Goal: Task Accomplishment & Management: Complete application form

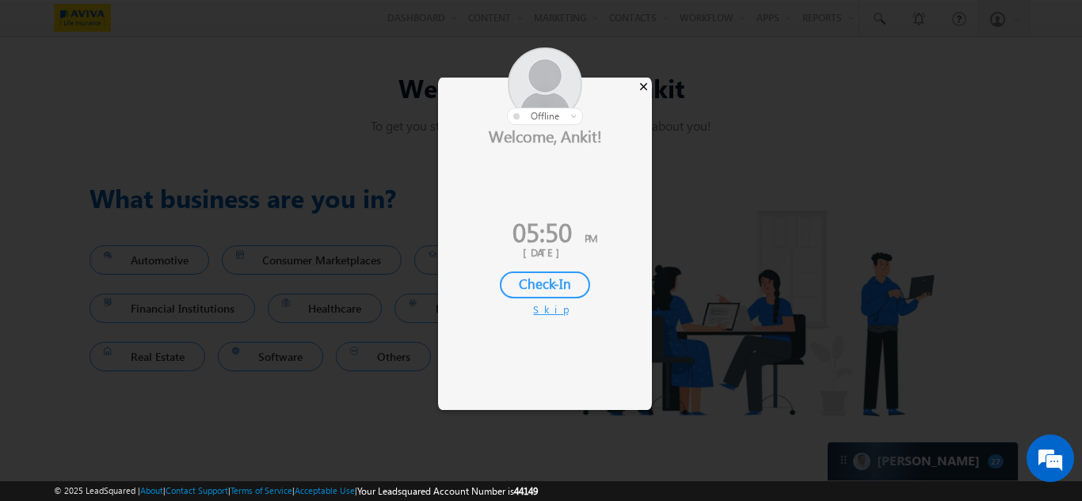
click at [646, 88] on div "×" at bounding box center [643, 86] width 17 height 17
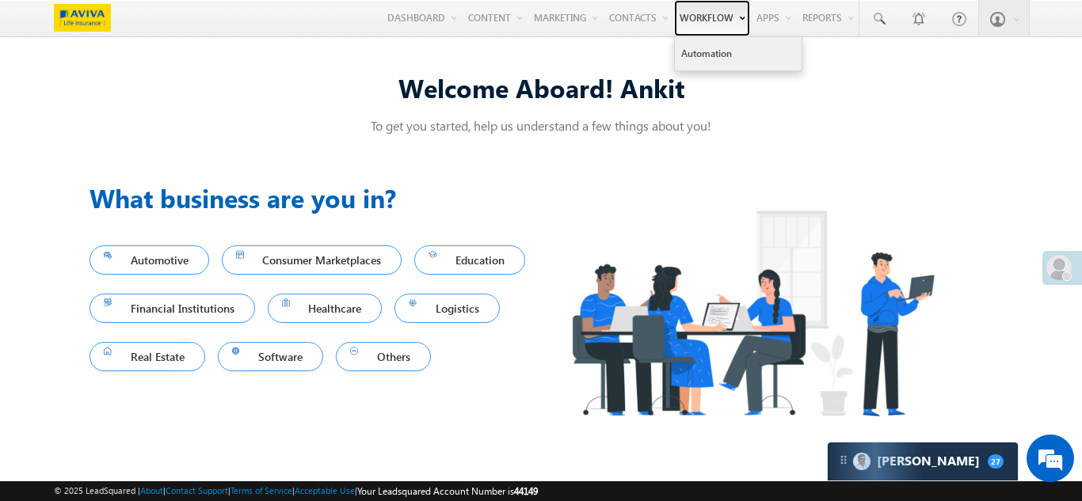
drag, startPoint x: 702, startPoint y: 17, endPoint x: 709, endPoint y: 41, distance: 25.0
click at [702, 17] on link "Workflow" at bounding box center [712, 18] width 76 height 36
click at [712, 70] on link "Automation" at bounding box center [738, 53] width 127 height 33
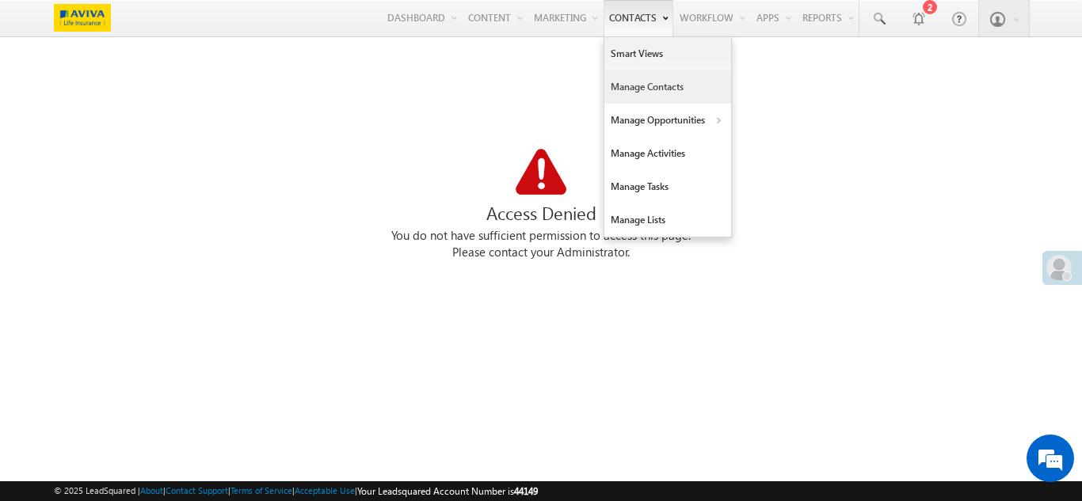
click at [630, 87] on link "Manage Contacts" at bounding box center [667, 86] width 127 height 33
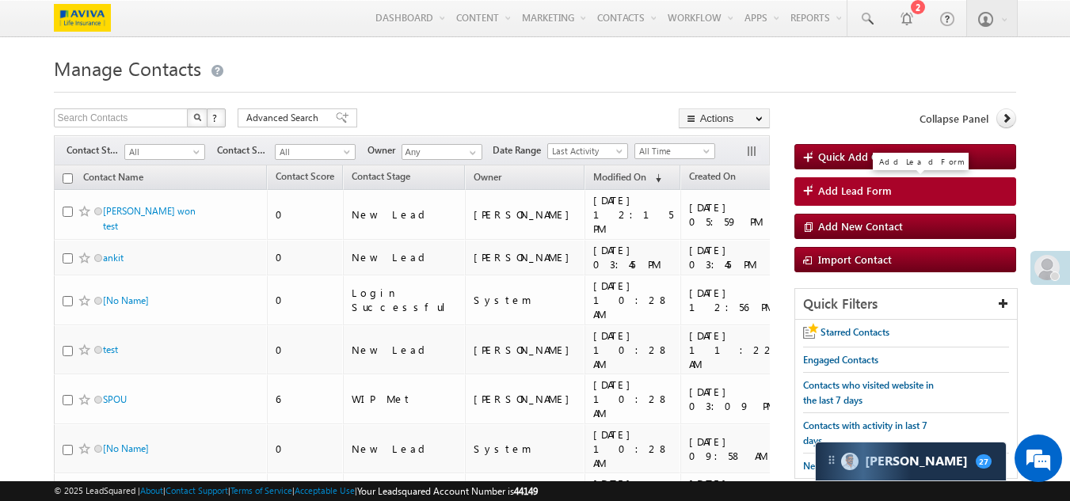
click at [861, 187] on span "Add Lead Form" at bounding box center [855, 191] width 74 height 14
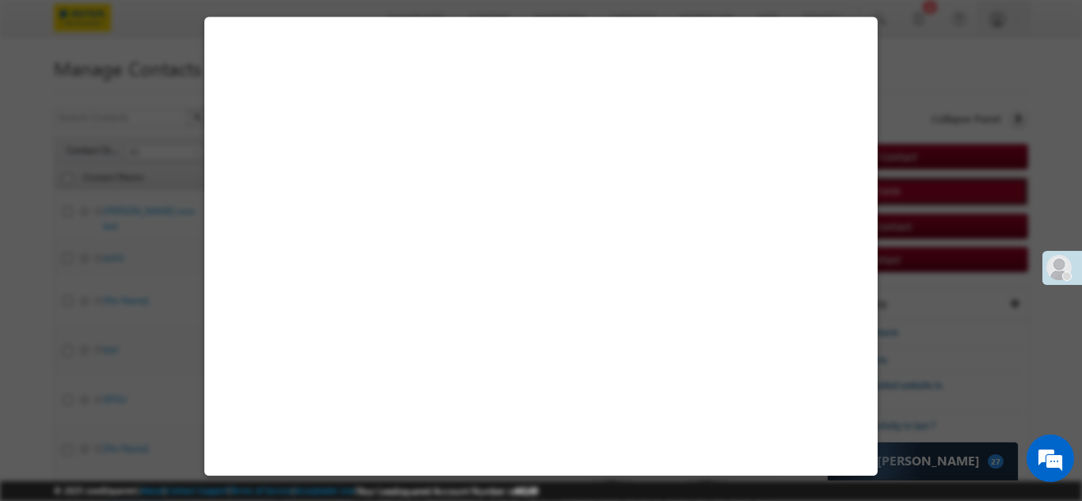
select select "Self-Sourced"
select select "New Lead"
select select "[GEOGRAPHIC_DATA]"
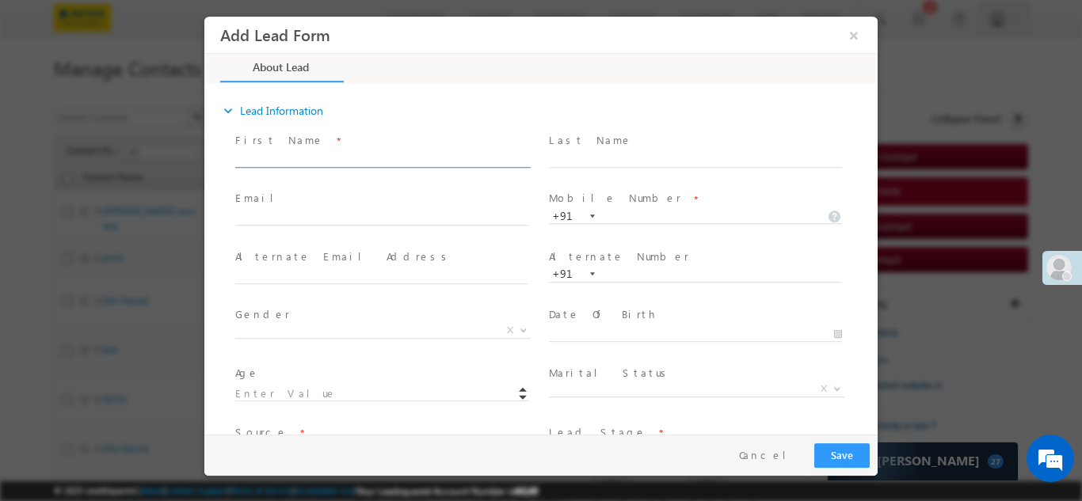
click at [420, 154] on input "text" at bounding box center [381, 159] width 293 height 16
type input "Anvesh"
click at [613, 147] on span "Last Name *" at bounding box center [695, 139] width 292 height 17
click at [595, 160] on input "text" at bounding box center [695, 159] width 293 height 16
type input "S"
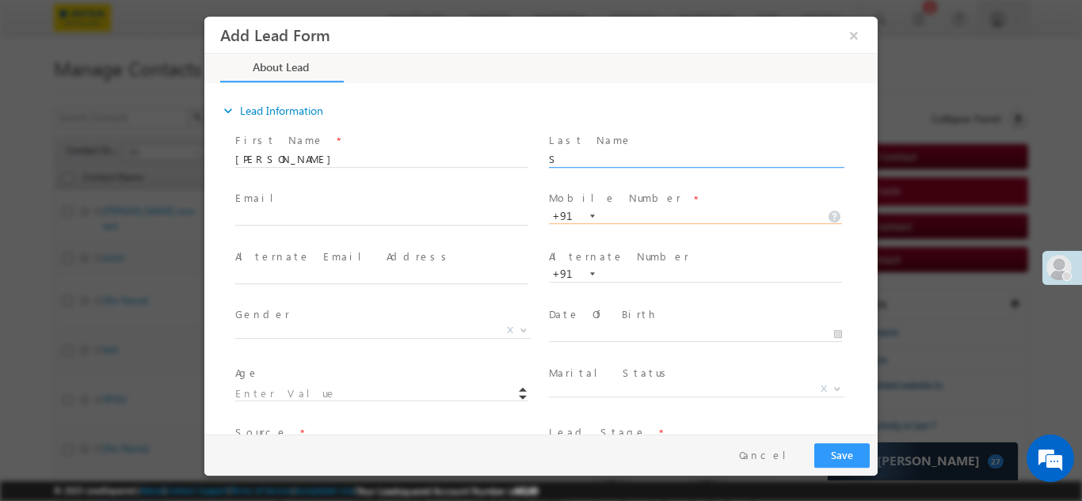
click at [634, 214] on input "text" at bounding box center [695, 216] width 293 height 16
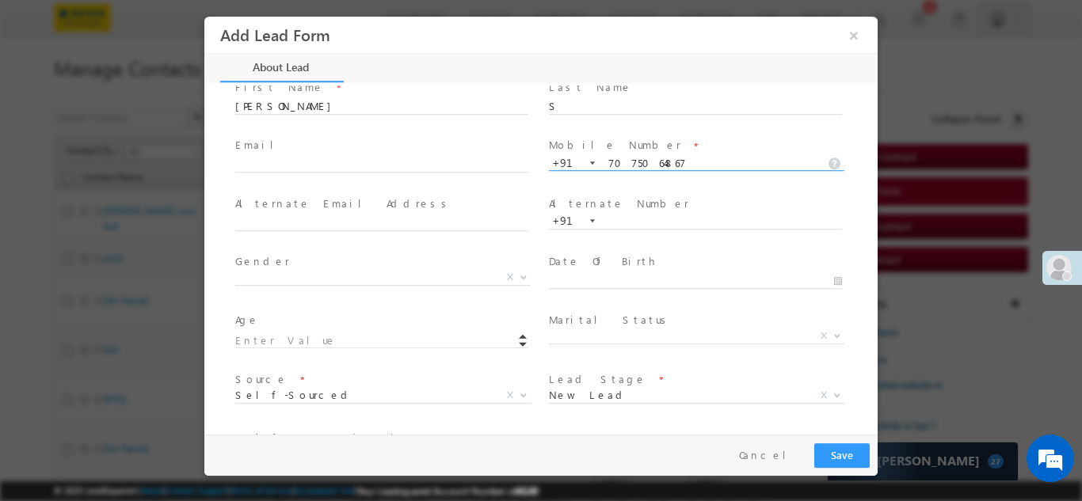
scroll to position [79, 0]
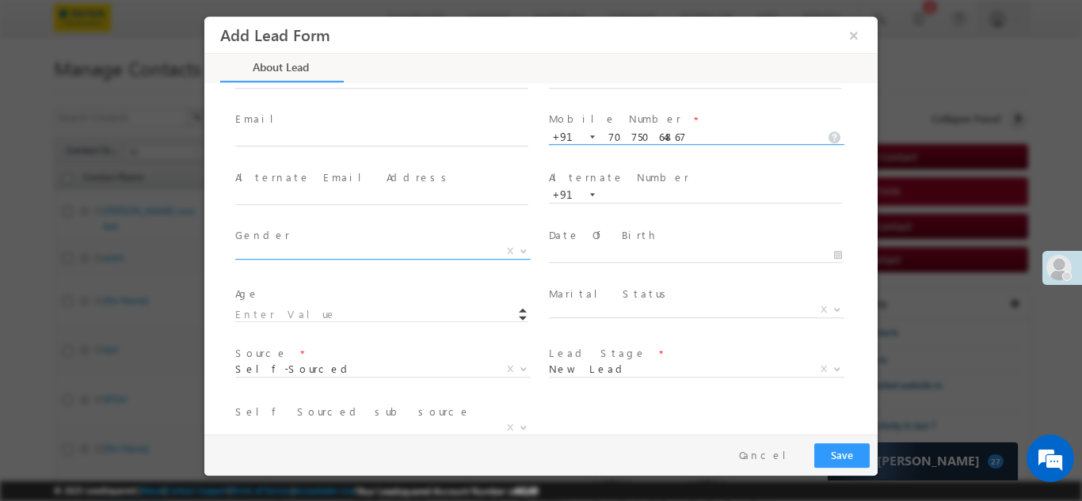
type input "7075064867"
click at [377, 257] on span "X" at bounding box center [382, 251] width 295 height 16
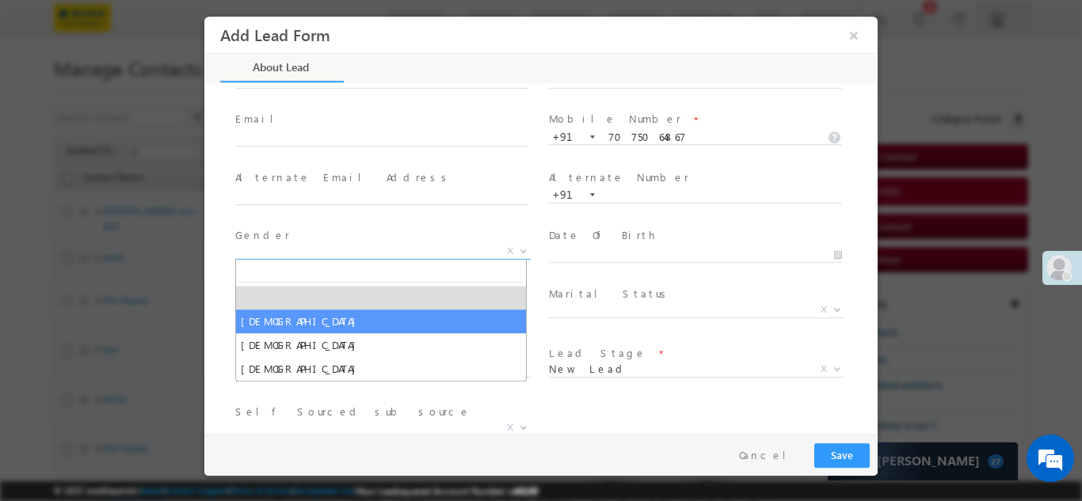
select select "Male"
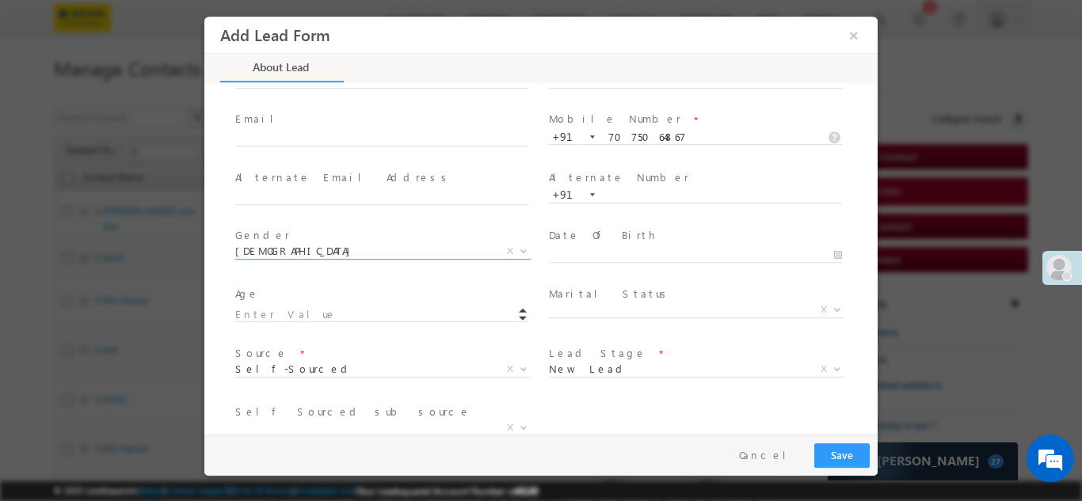
click at [585, 240] on label "Date Of Birth" at bounding box center [603, 234] width 108 height 15
click at [603, 252] on input "text" at bounding box center [695, 255] width 293 height 16
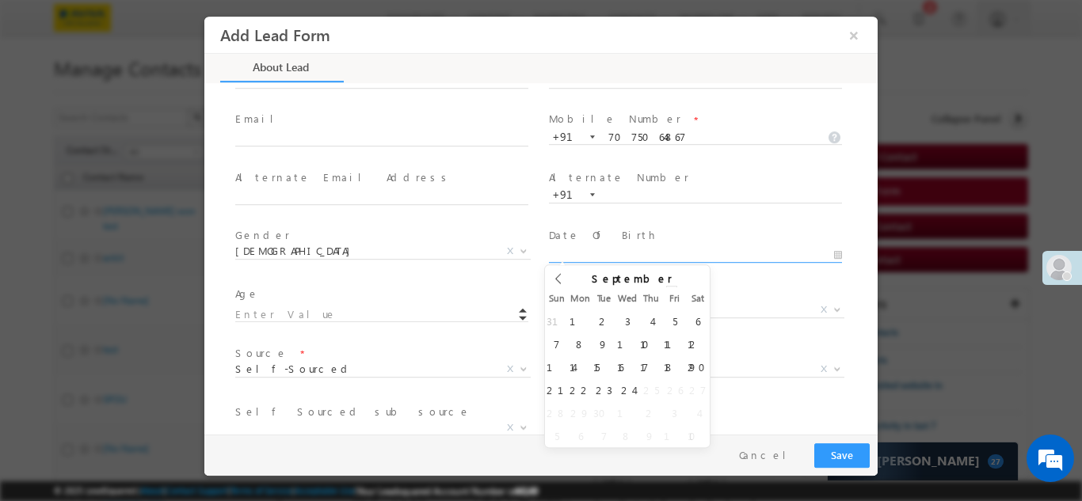
click at [645, 285] on input "2025" at bounding box center [627, 291] width 100 height 13
click at [553, 275] on icon at bounding box center [558, 277] width 11 height 11
click at [553, 276] on icon at bounding box center [558, 277] width 11 height 11
click at [554, 278] on icon at bounding box center [558, 277] width 11 height 11
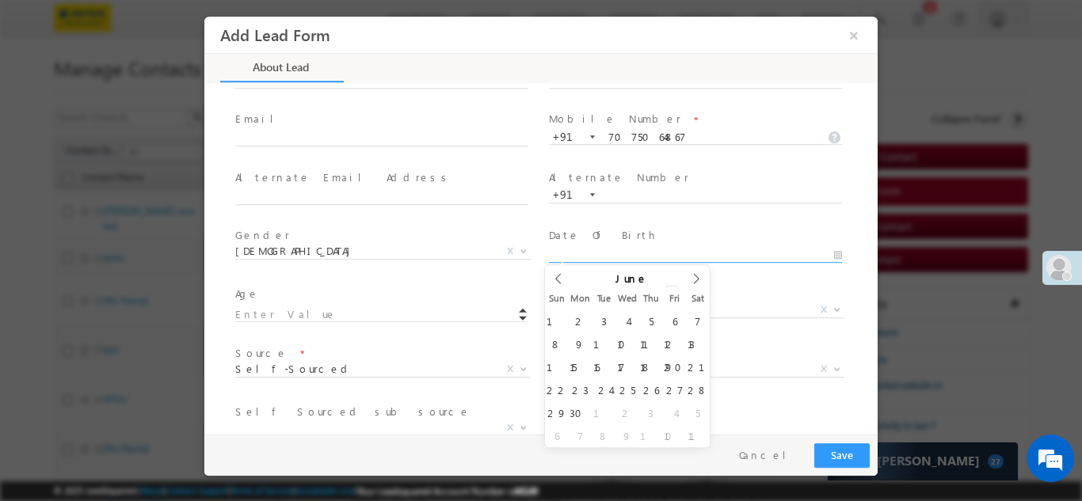
click at [636, 285] on input "2025" at bounding box center [627, 291] width 100 height 13
click at [666, 285] on span at bounding box center [671, 288] width 11 height 6
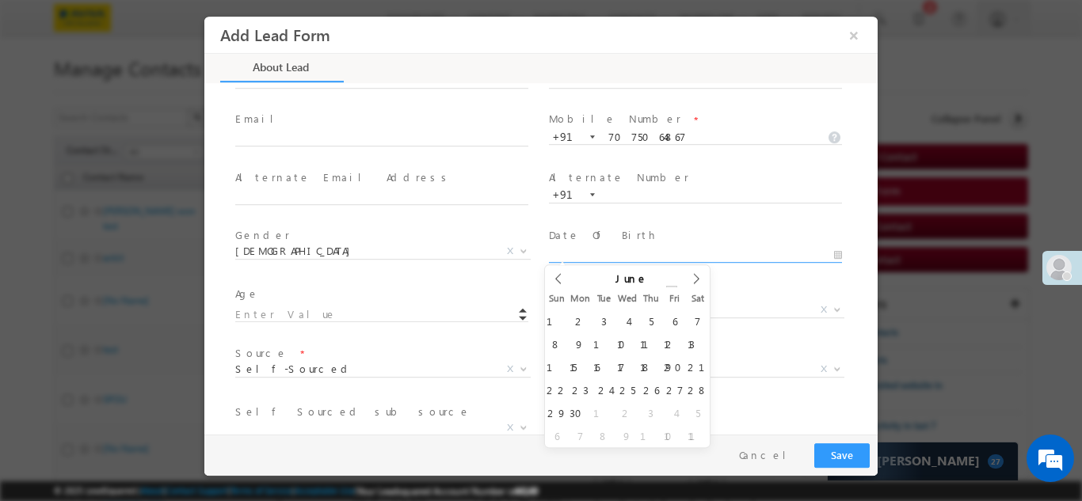
click at [666, 285] on span at bounding box center [671, 288] width 11 height 6
click at [652, 284] on div "June 2025" at bounding box center [627, 277] width 124 height 27
click at [666, 291] on span at bounding box center [671, 294] width 11 height 6
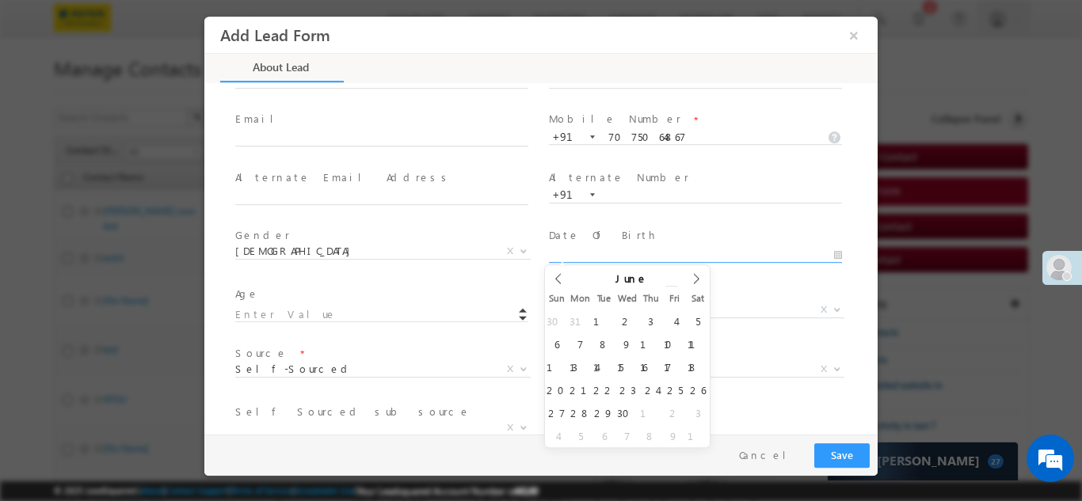
click at [666, 291] on span at bounding box center [671, 294] width 11 height 6
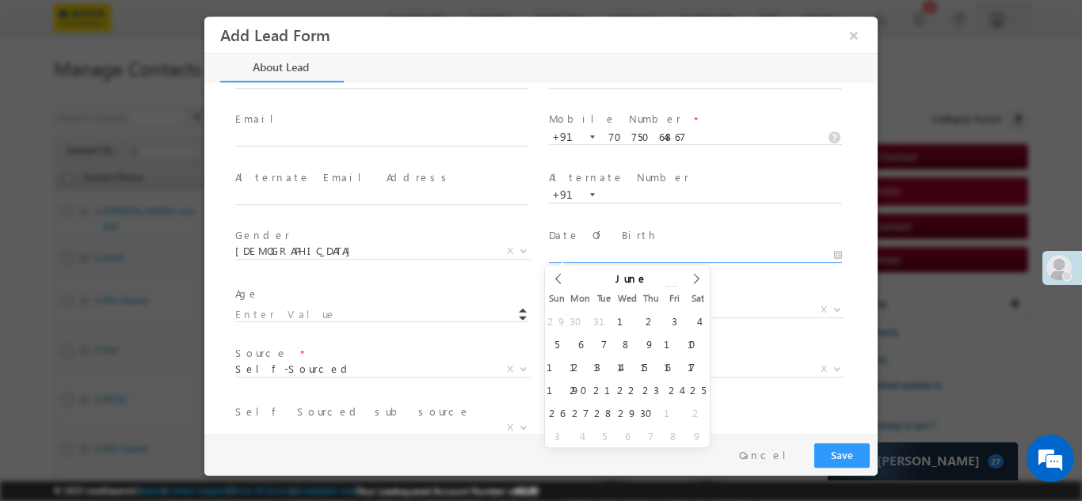
click at [666, 291] on span at bounding box center [671, 294] width 11 height 6
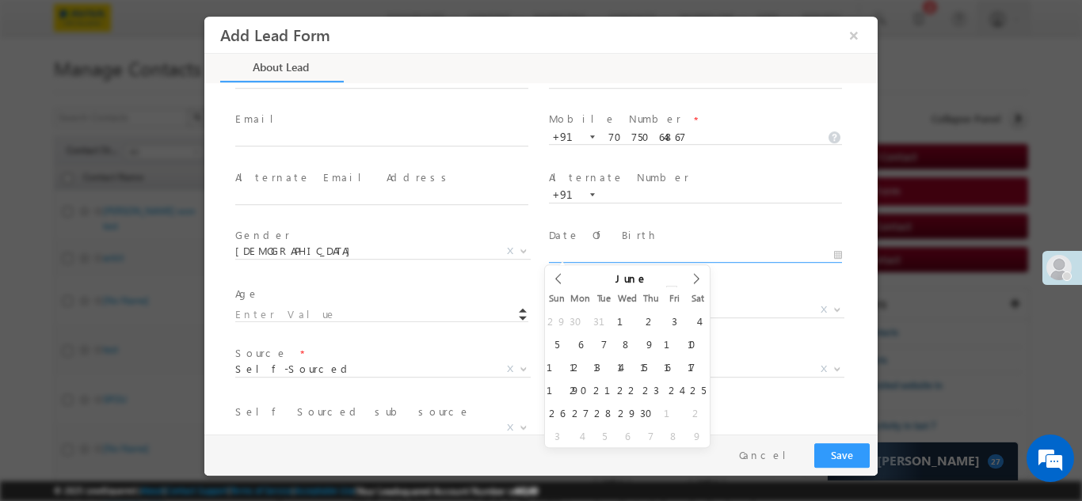
click at [666, 291] on span at bounding box center [671, 294] width 11 height 6
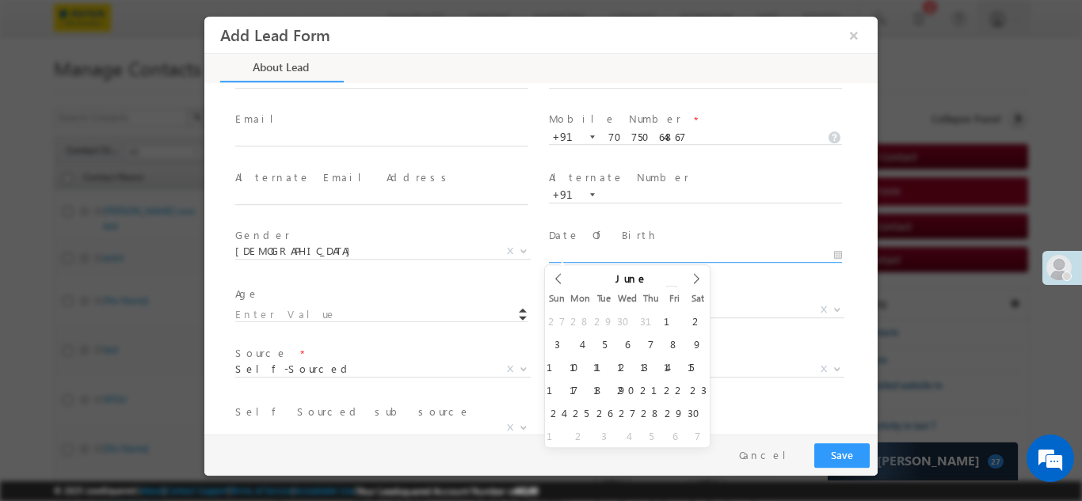
click at [666, 291] on span at bounding box center [671, 294] width 11 height 6
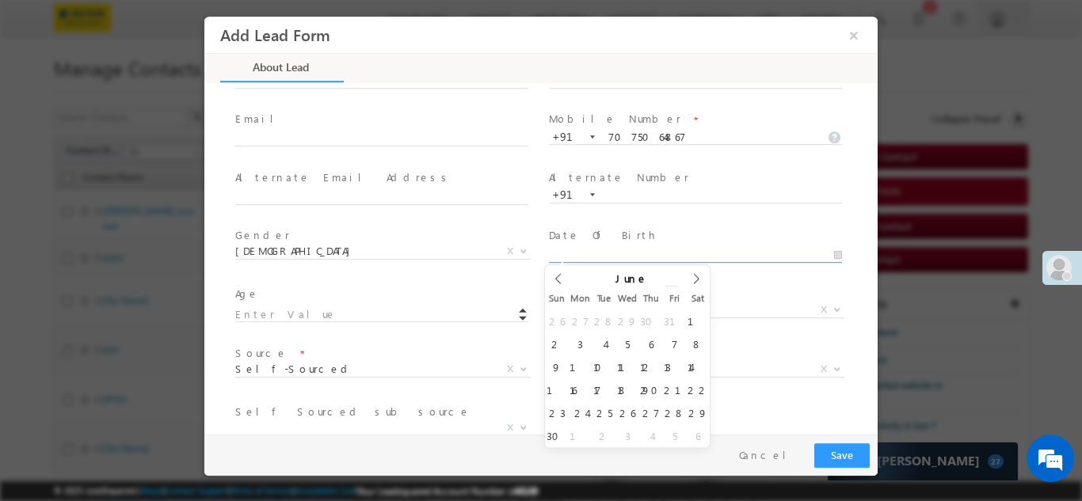
type input "2001"
click at [666, 291] on span at bounding box center [671, 294] width 11 height 6
type input "06/06/2001"
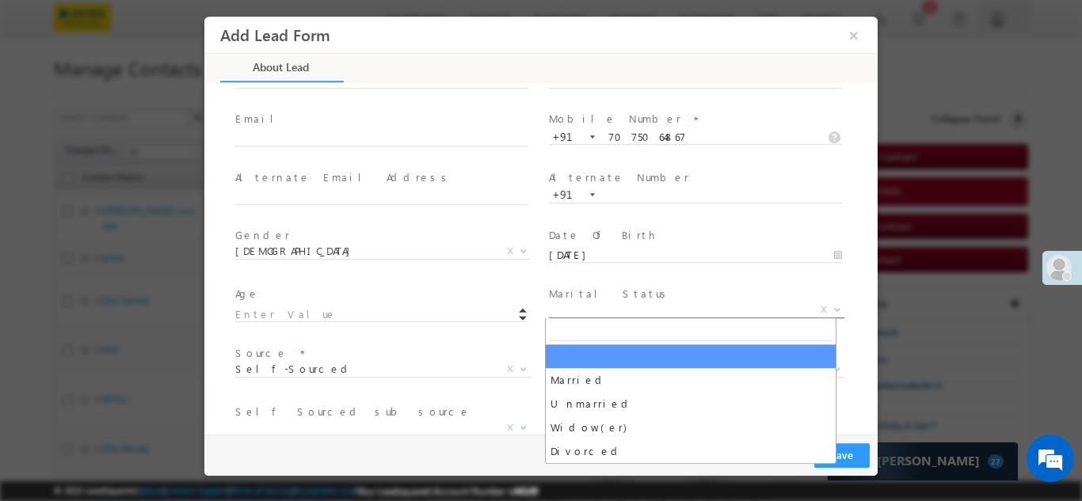
drag, startPoint x: 577, startPoint y: 302, endPoint x: 593, endPoint y: 327, distance: 29.9
click at [578, 302] on span "X" at bounding box center [696, 310] width 295 height 16
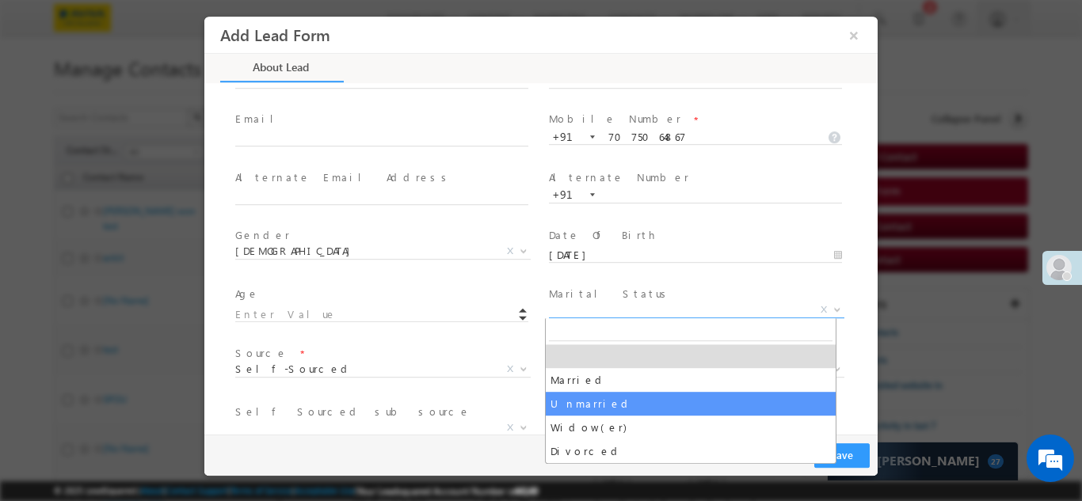
select select "Unmarried"
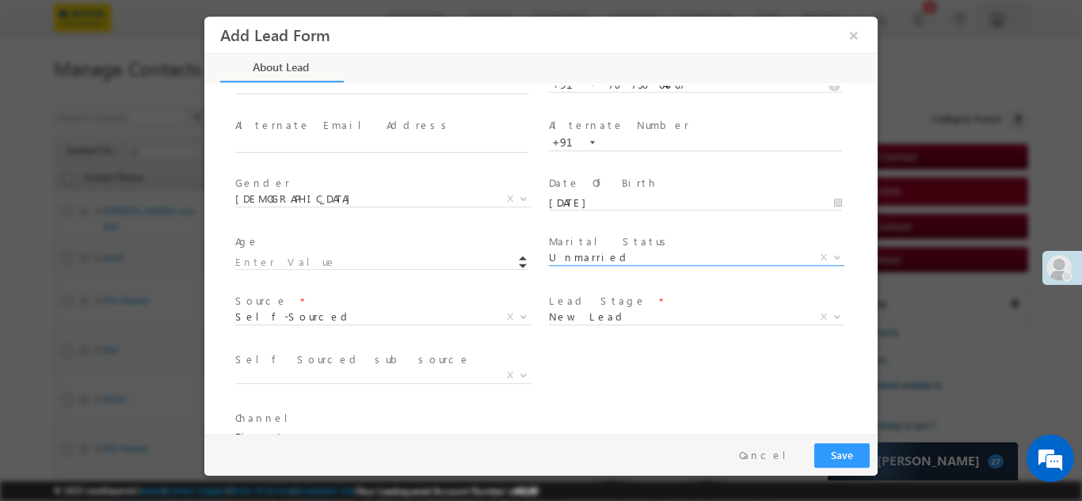
scroll to position [158, 0]
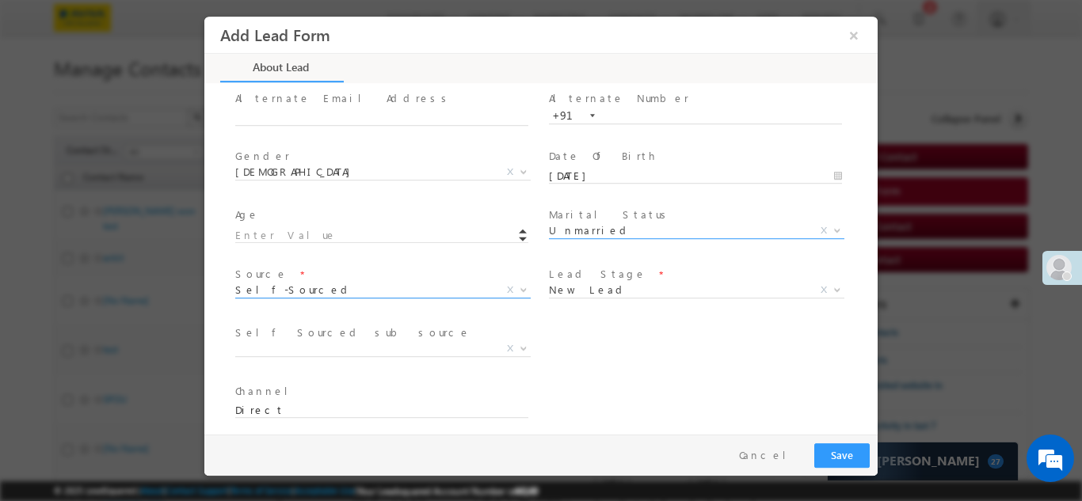
click at [405, 282] on span "Self-Sourced" at bounding box center [363, 289] width 257 height 14
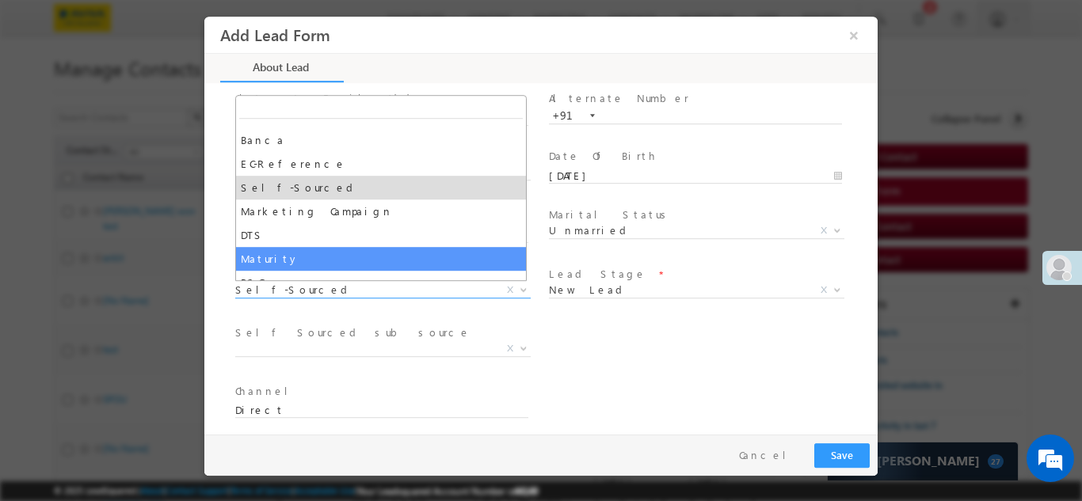
scroll to position [0, 0]
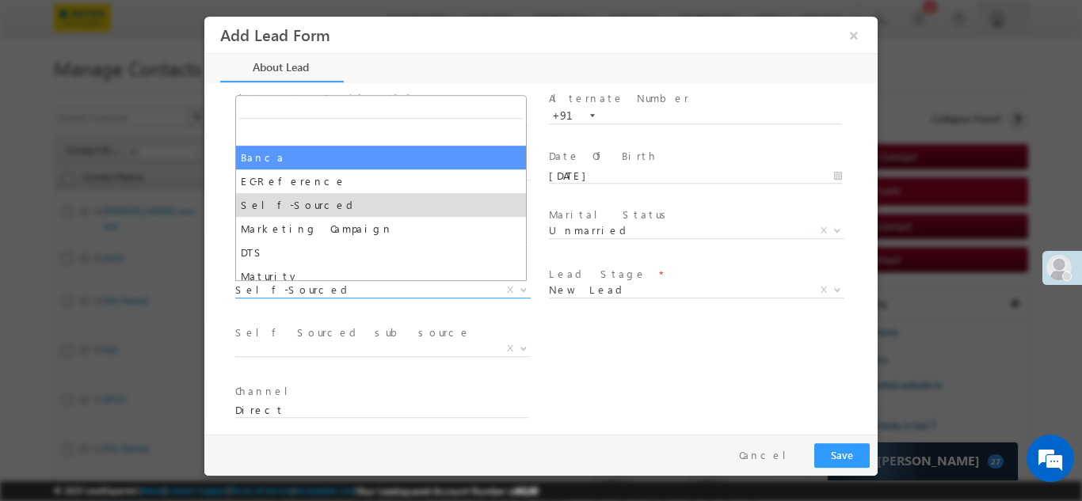
select select "Banca"
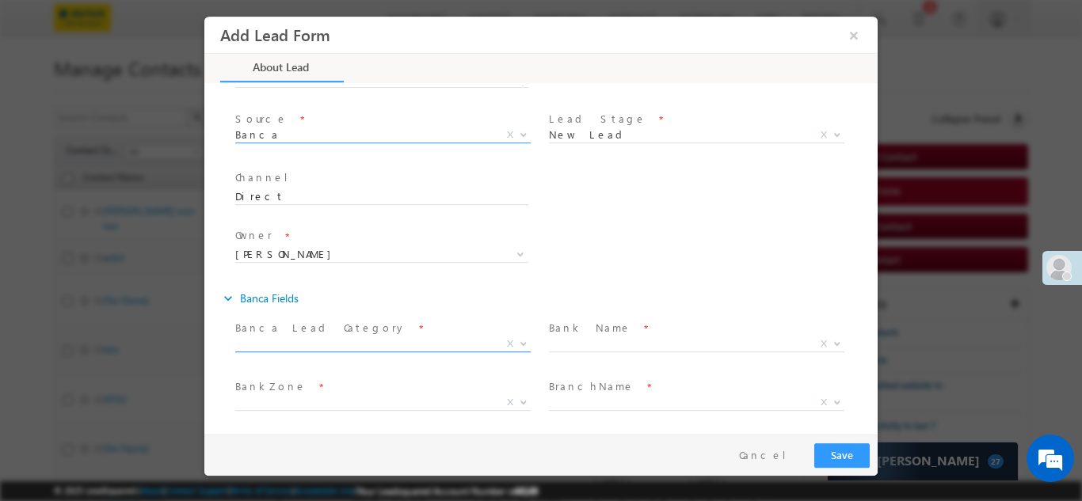
scroll to position [317, 0]
click at [331, 188] on input "Direct" at bounding box center [381, 193] width 293 height 16
click at [379, 247] on input "[PERSON_NAME]" at bounding box center [381, 250] width 293 height 17
click at [456, 244] on input "[PERSON_NAME]" at bounding box center [381, 250] width 293 height 17
click at [645, 239] on div "Reference Lead Name * Owner * Ankit Panwar Ankit Panwar Ankit Panwar" at bounding box center [554, 250] width 645 height 59
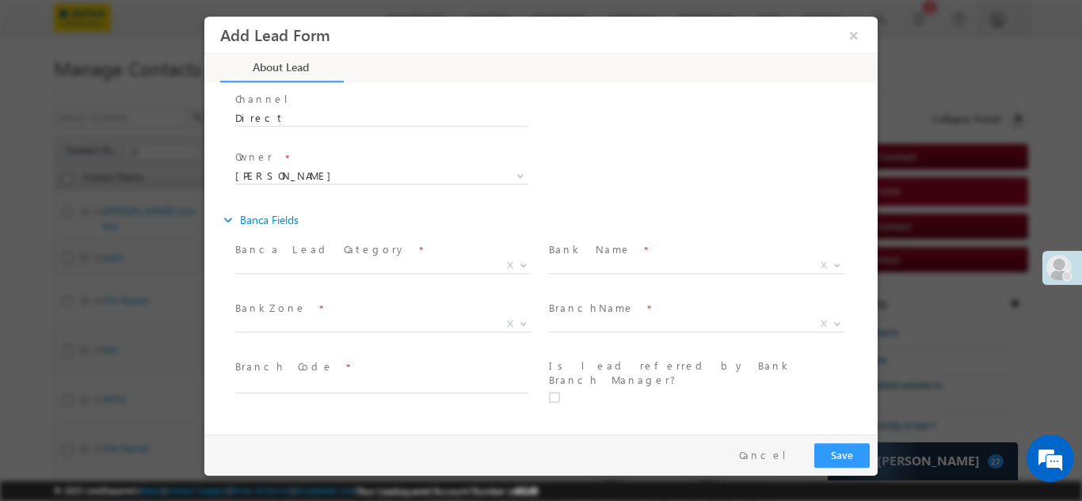
scroll to position [475, 0]
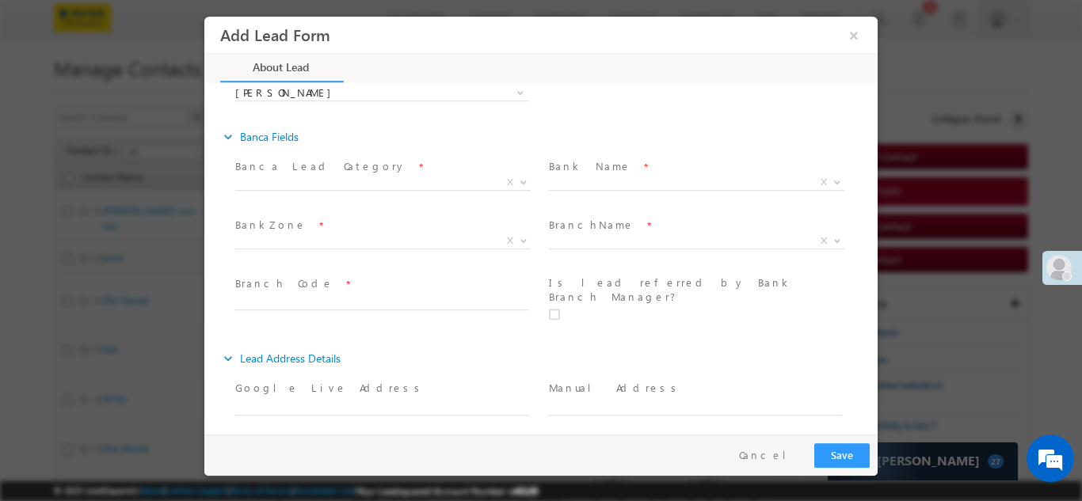
click at [326, 193] on span at bounding box center [381, 200] width 292 height 17
click at [371, 174] on span "X" at bounding box center [382, 182] width 295 height 16
click at [683, 102] on div "Reference Lead Name * Owner * Ankit Panwar Ankit Panwar Ankit Panwar" at bounding box center [554, 92] width 645 height 59
click at [634, 173] on span "Bank Name *" at bounding box center [695, 166] width 292 height 17
click at [629, 184] on span "X" at bounding box center [696, 182] width 295 height 16
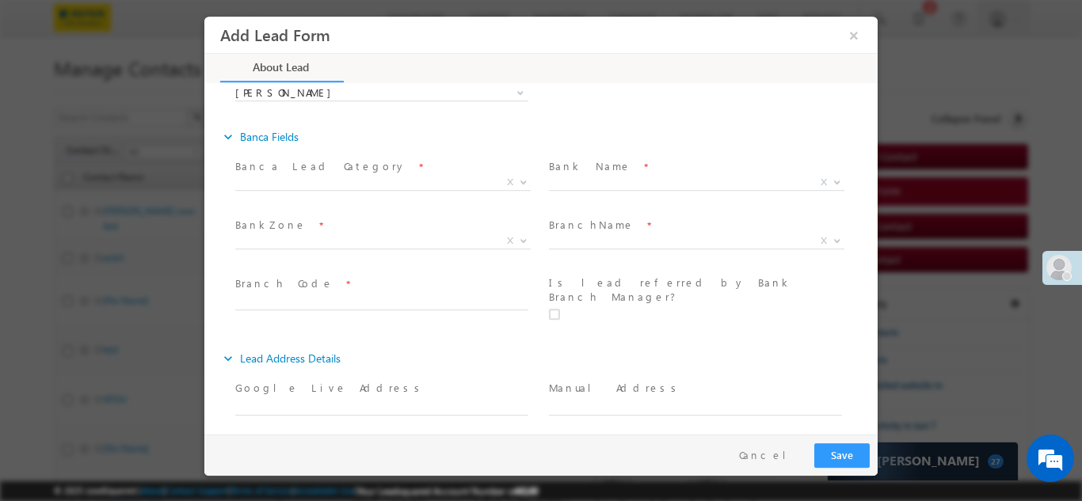
click at [641, 132] on div "expand_more Banca Fields" at bounding box center [548, 136] width 657 height 29
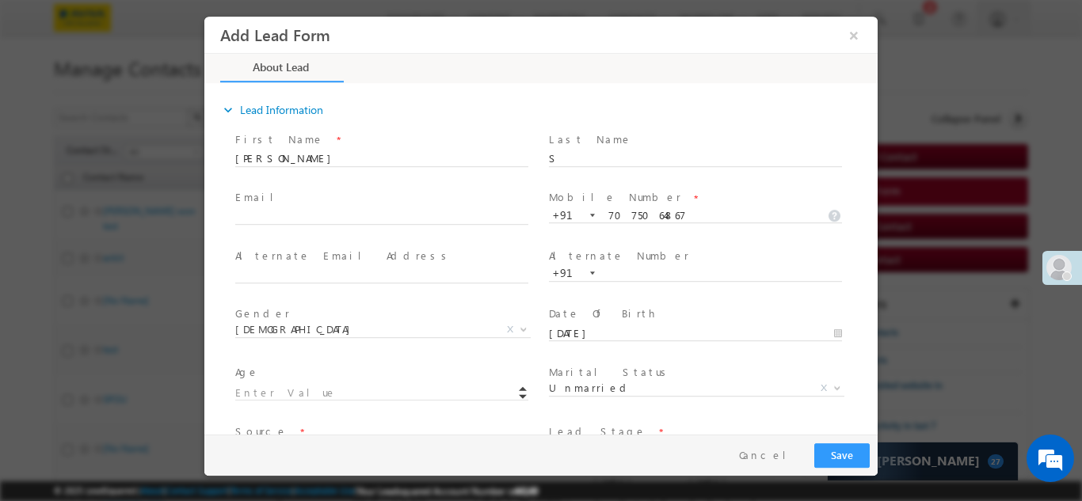
scroll to position [0, 0]
click at [309, 210] on input "text" at bounding box center [381, 218] width 293 height 16
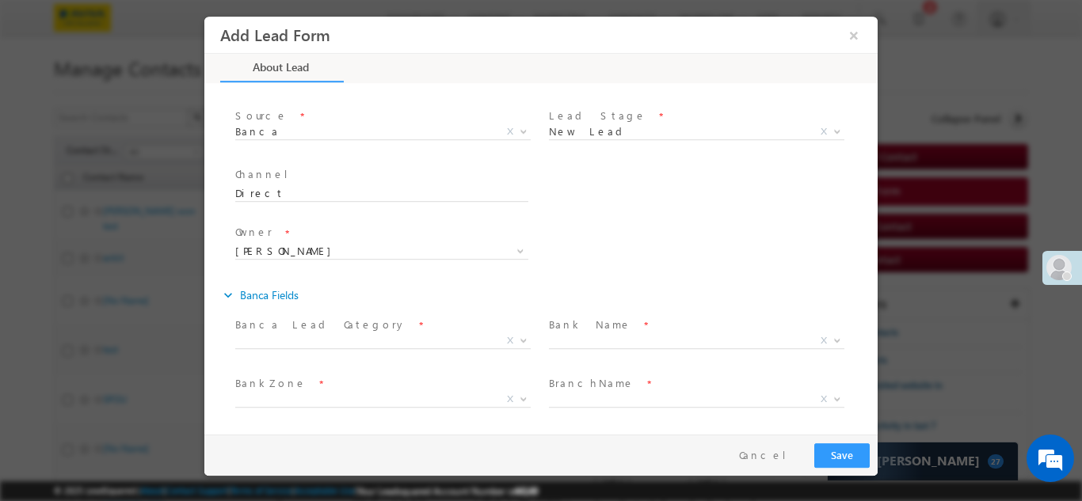
type input "Anvesh.sandiamu@iorta.in"
click at [837, 459] on button "Save" at bounding box center [841, 455] width 55 height 25
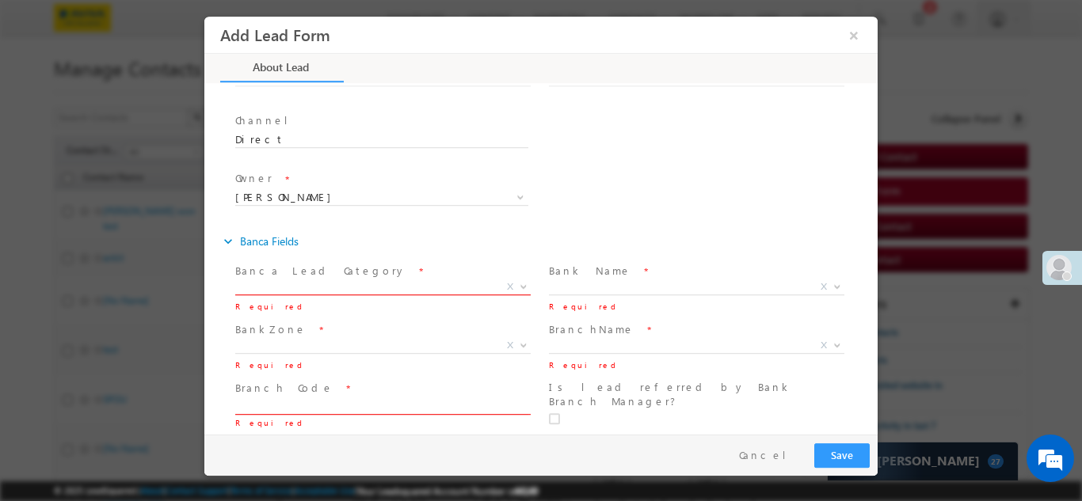
click at [354, 279] on span "X" at bounding box center [382, 287] width 295 height 16
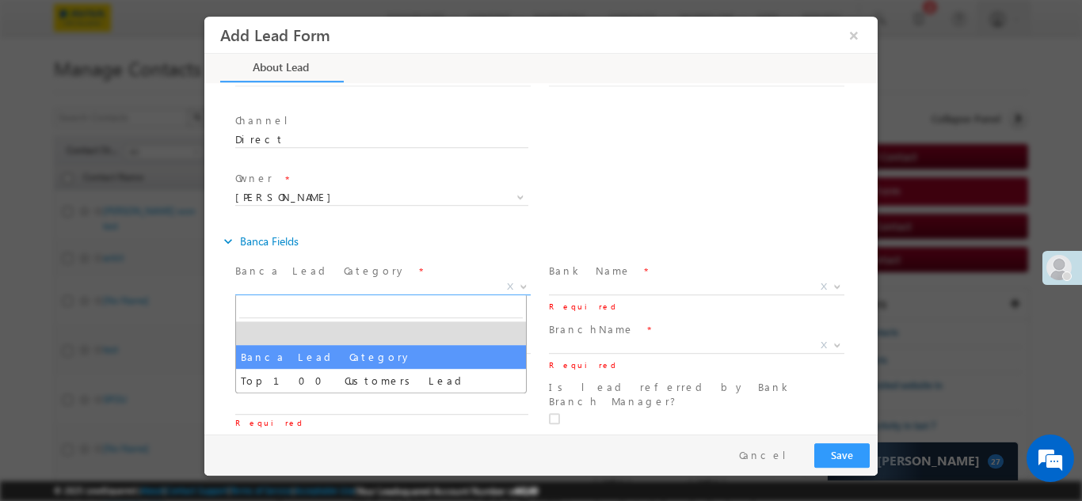
select select "Banca Lead Category"
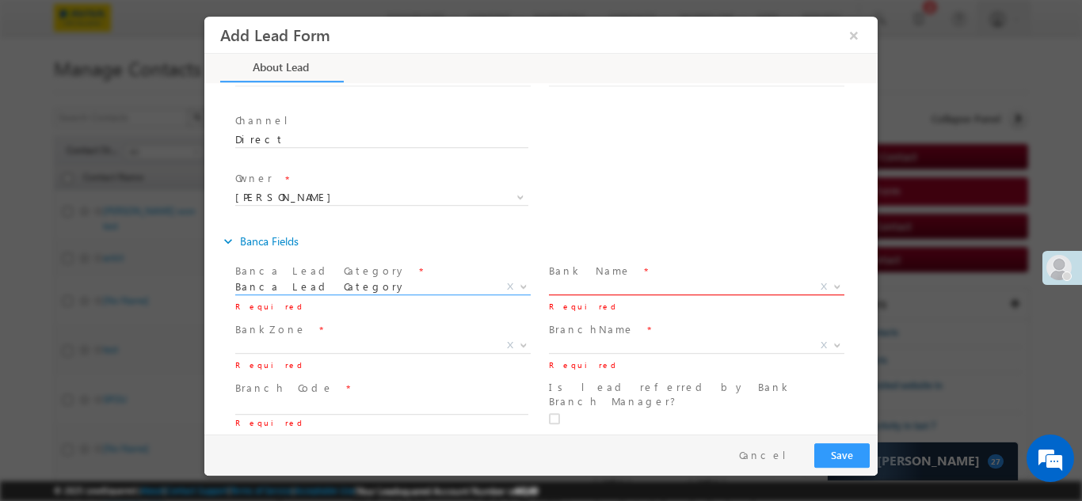
click at [580, 287] on span "X" at bounding box center [696, 287] width 295 height 16
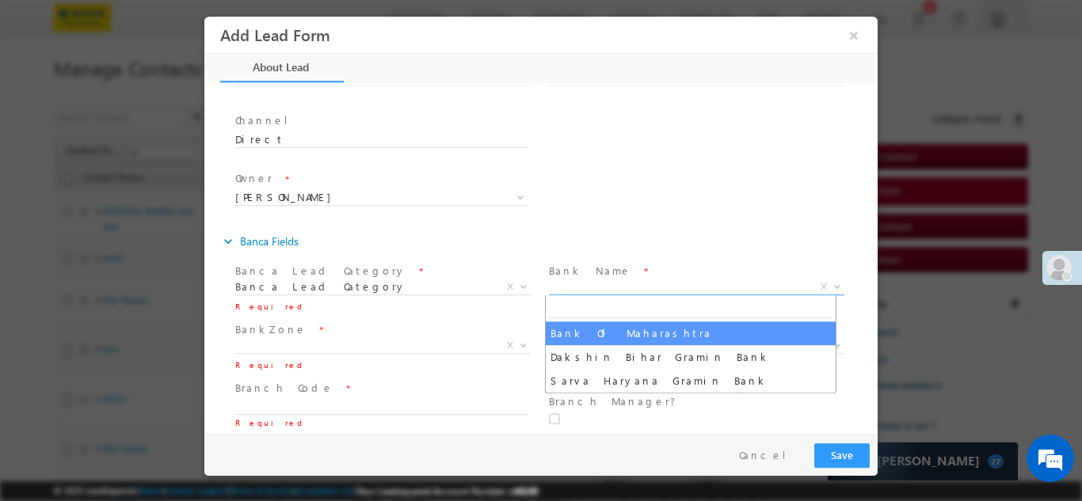
select select "Bank Of Maharashtra"
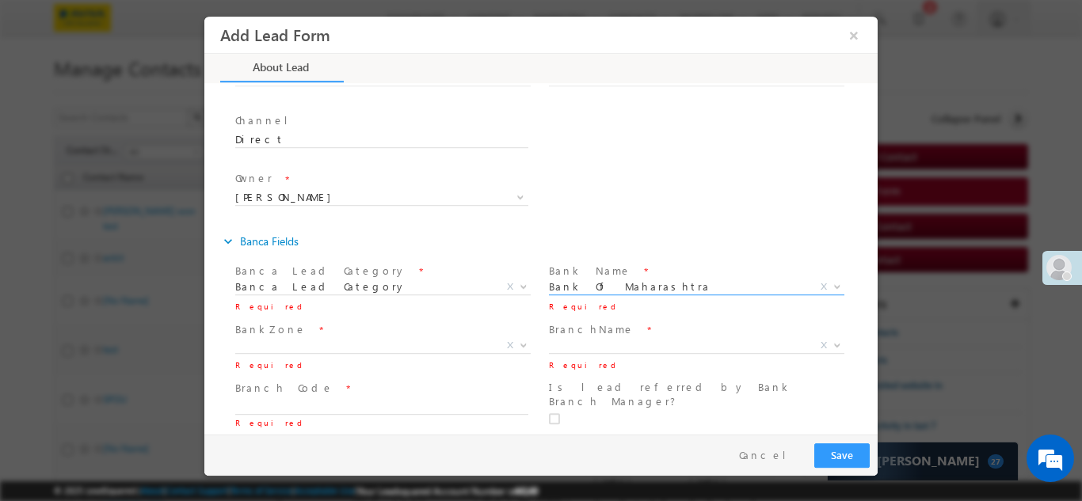
click at [311, 328] on span "BankZone *" at bounding box center [381, 329] width 292 height 17
click at [297, 339] on span "X" at bounding box center [382, 345] width 295 height 16
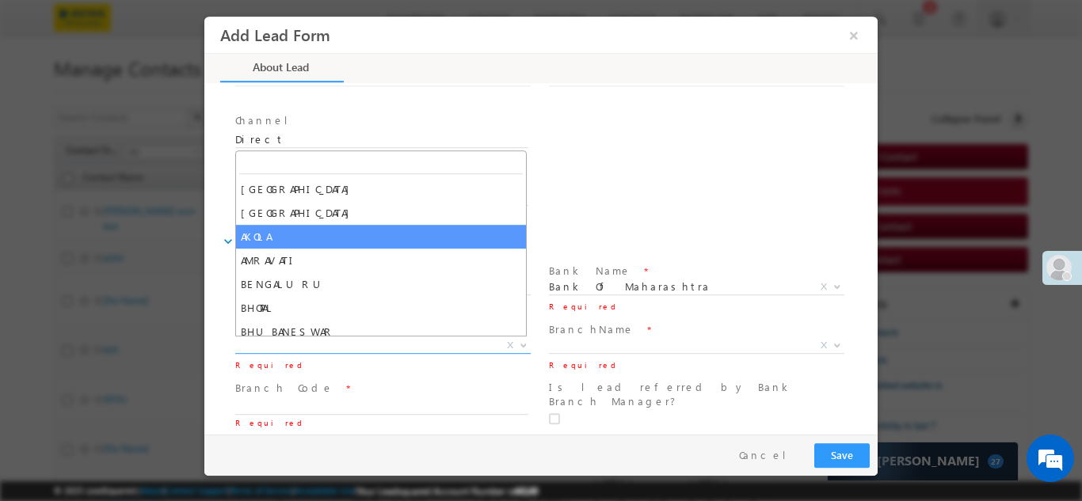
select select "AKOLA"
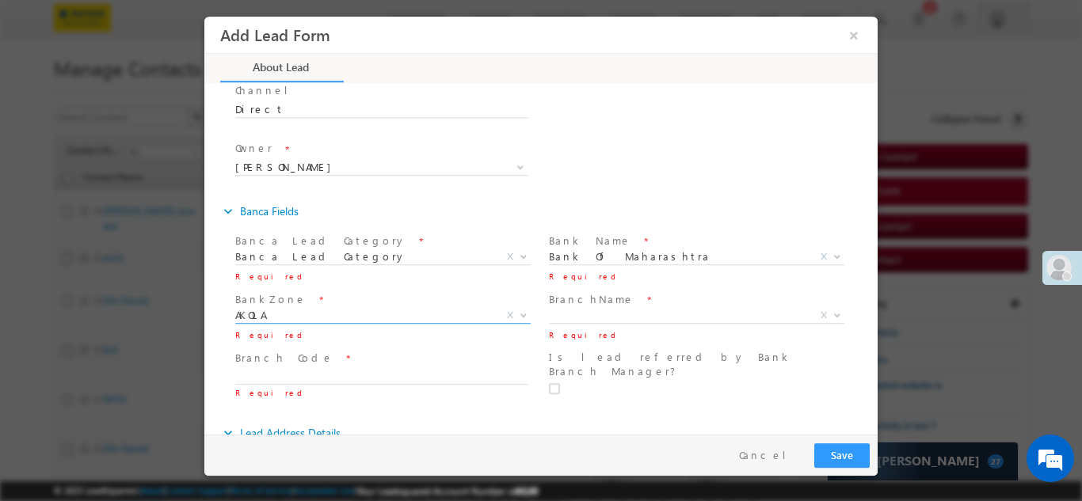
scroll to position [450, 0]
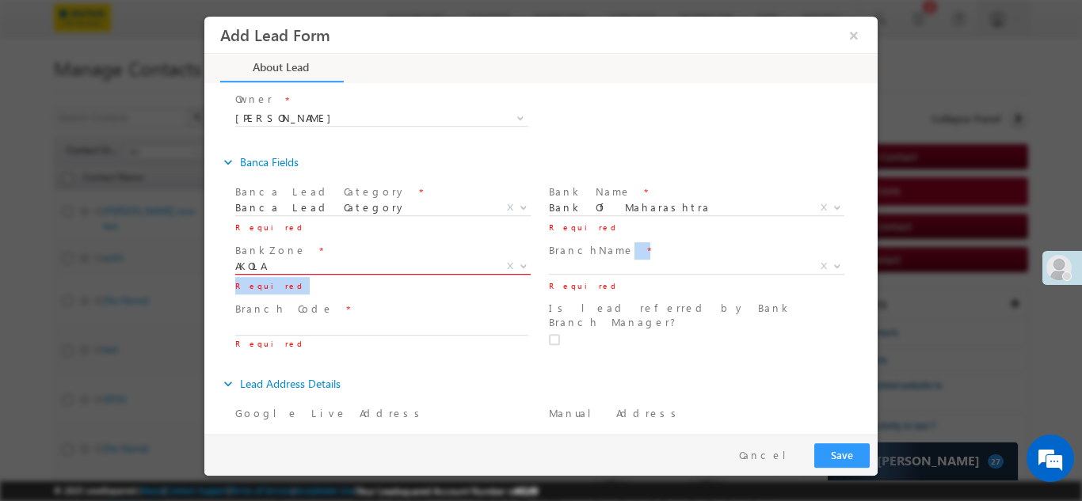
click at [542, 267] on div "BankZone * AKOLA AKOLA X Required BranchName * X Required" at bounding box center [554, 267] width 645 height 59
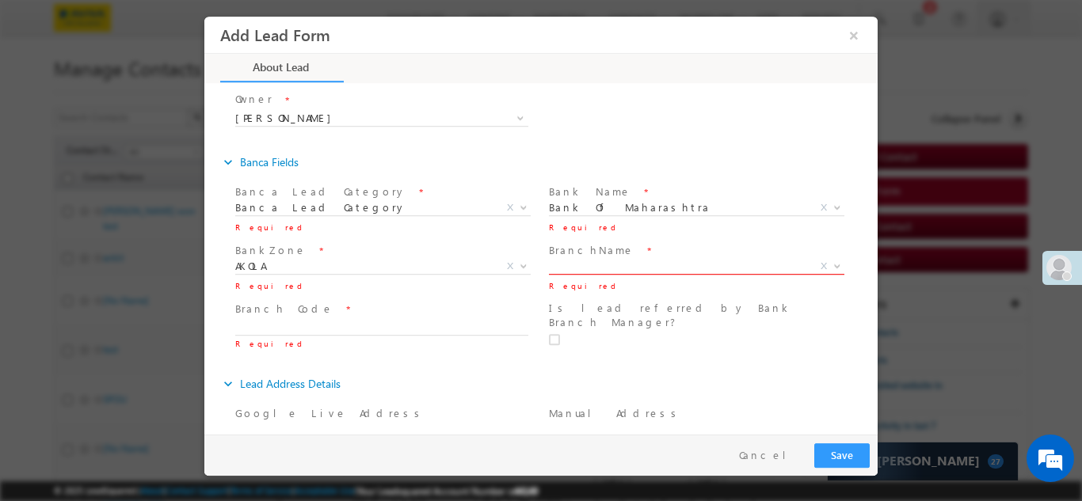
drag, startPoint x: 590, startPoint y: 261, endPoint x: 610, endPoint y: 272, distance: 23.4
click at [592, 261] on span "X" at bounding box center [696, 266] width 295 height 16
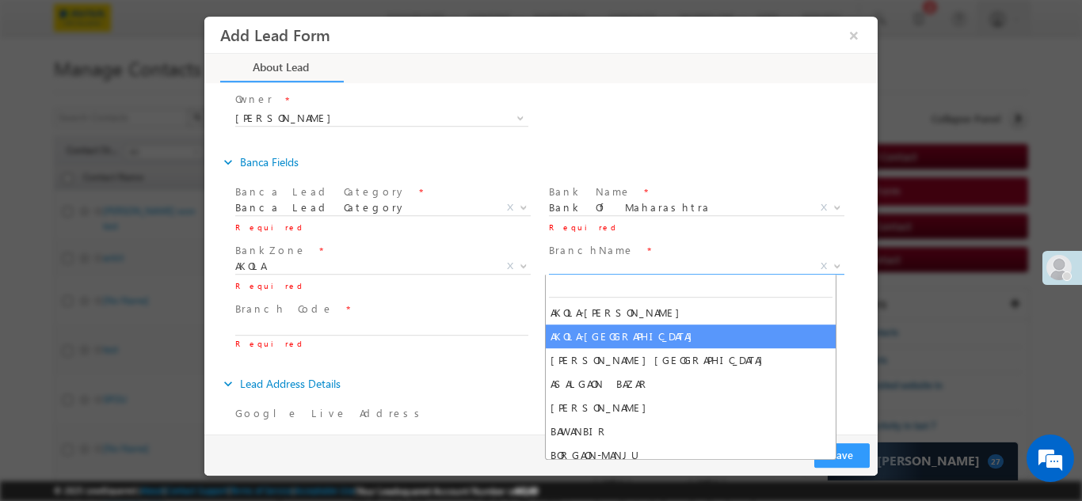
type input "34"
select select "AKOLA-M G ROAD"
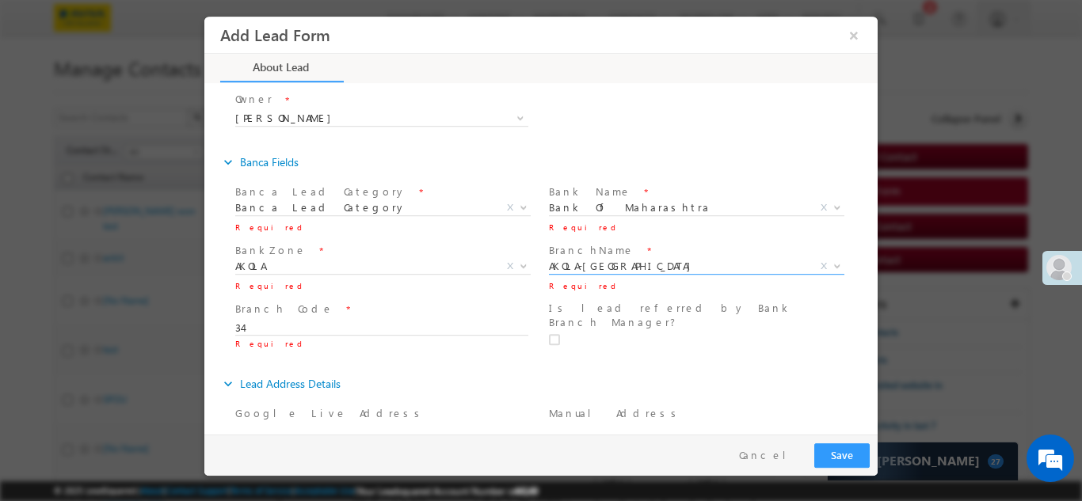
click at [305, 335] on span "Required" at bounding box center [381, 342] width 292 height 17
click at [350, 319] on span "34 Required" at bounding box center [388, 327] width 307 height 17
click at [591, 369] on div "expand_more Lead Address Details" at bounding box center [548, 383] width 657 height 29
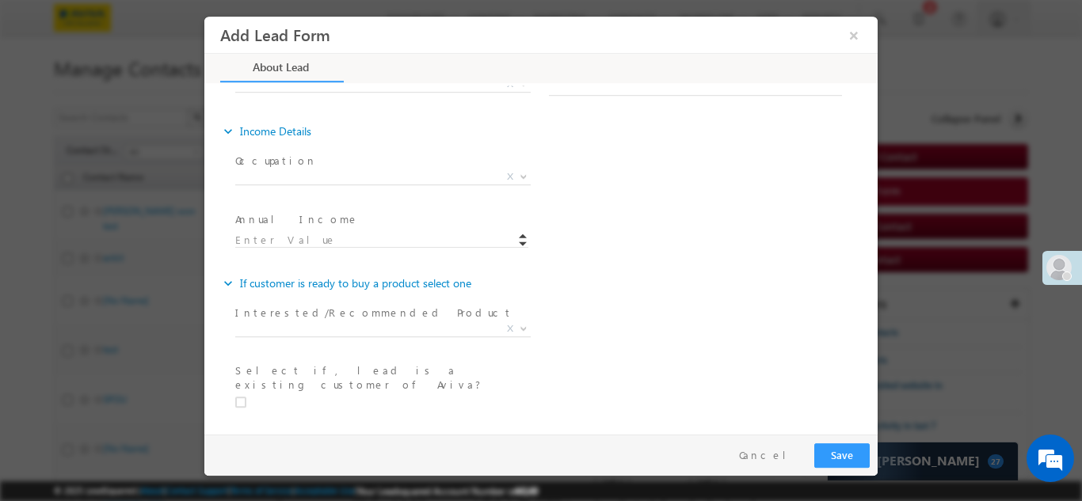
scroll to position [944, 0]
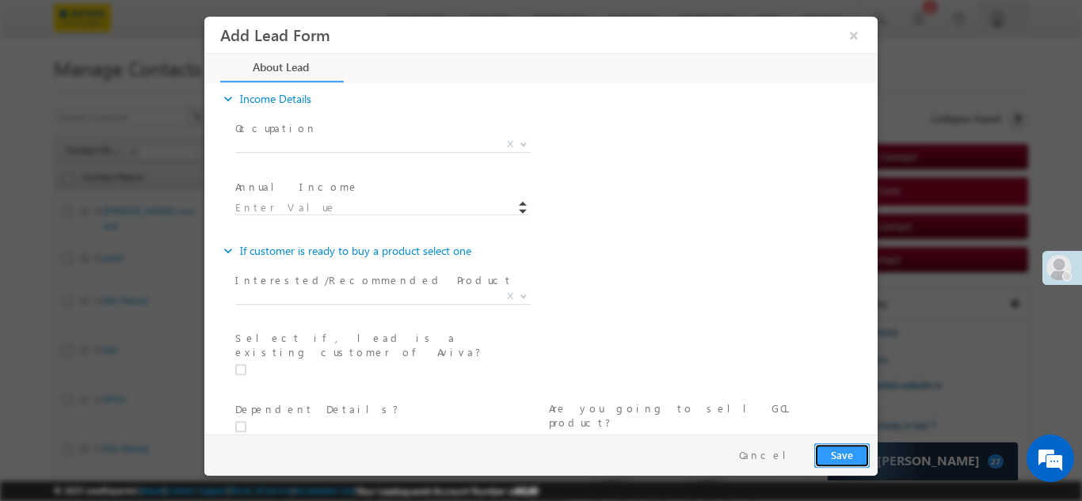
click at [831, 451] on button "Save" at bounding box center [841, 455] width 55 height 25
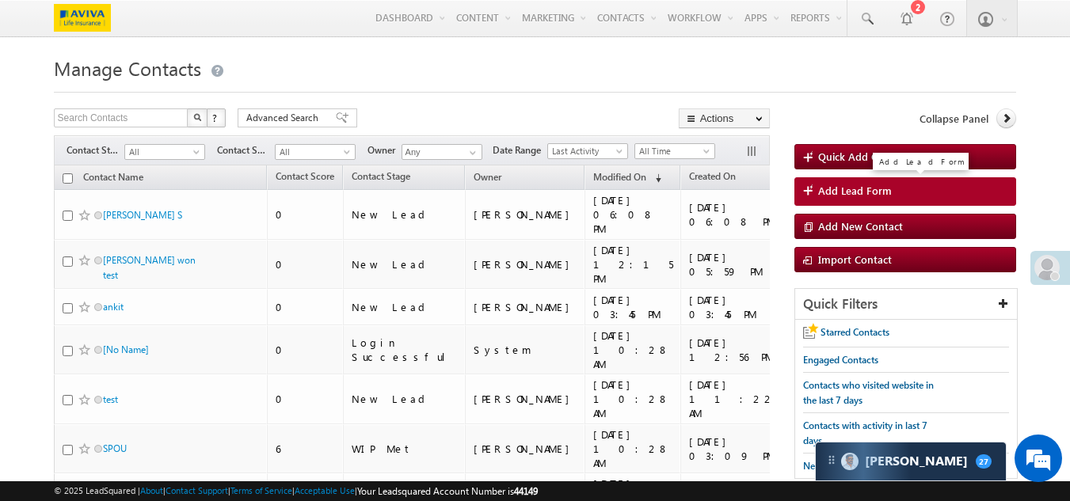
click at [877, 196] on span "Add Lead Form" at bounding box center [855, 191] width 74 height 14
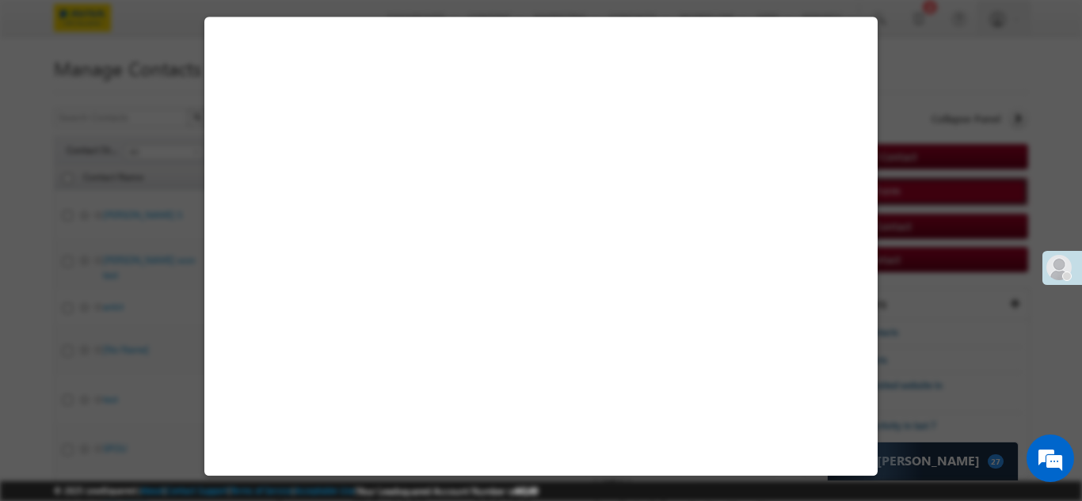
select select "Self-Sourced"
select select "New Lead"
select select "India"
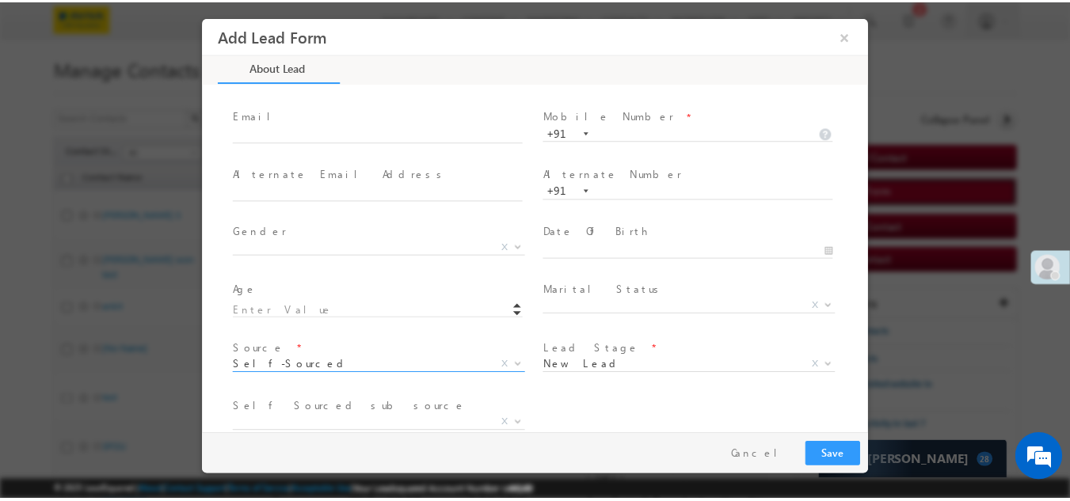
scroll to position [0, 0]
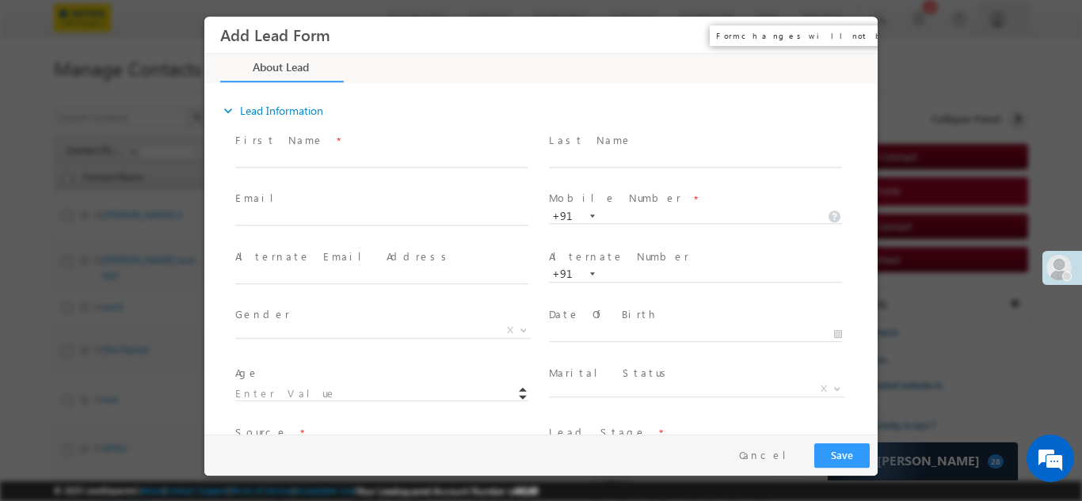
click at [844, 40] on button "×" at bounding box center [853, 34] width 27 height 29
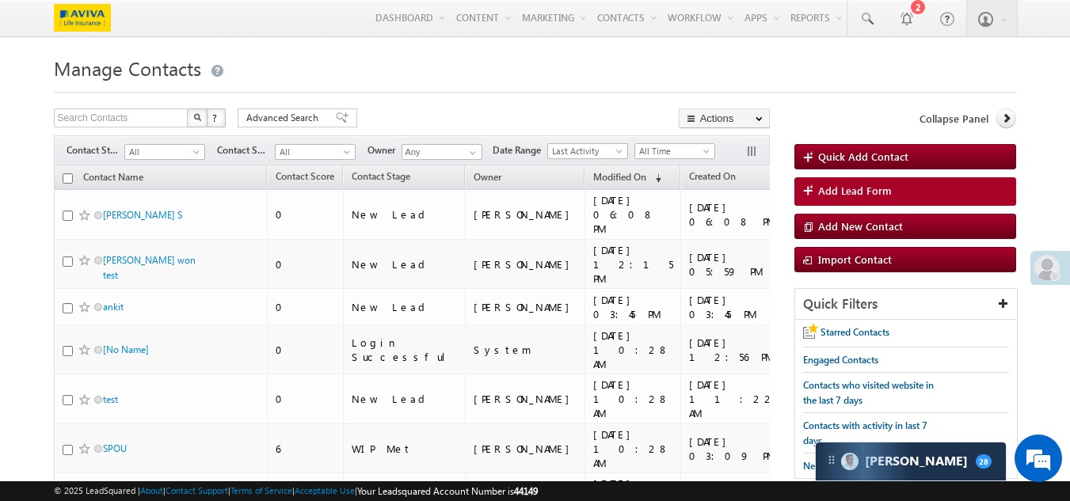
click at [876, 156] on span "Quick Add Contact" at bounding box center [863, 156] width 90 height 13
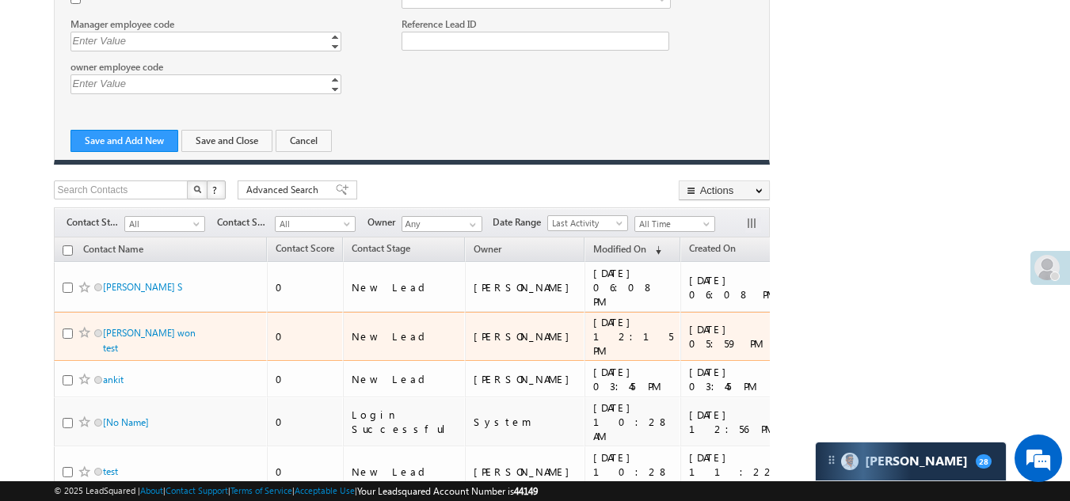
scroll to position [1954, 0]
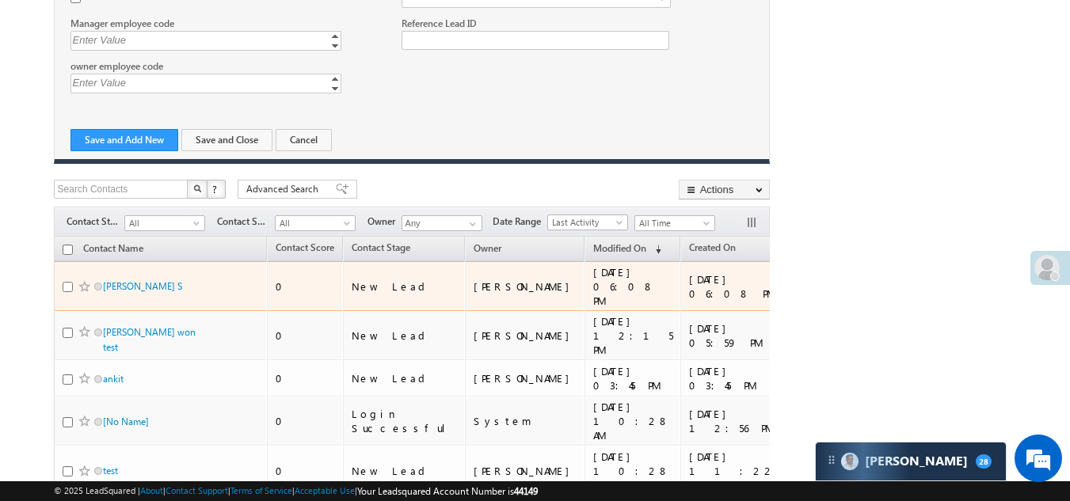
click at [70, 282] on input "checkbox" at bounding box center [68, 287] width 10 height 10
checkbox input "true"
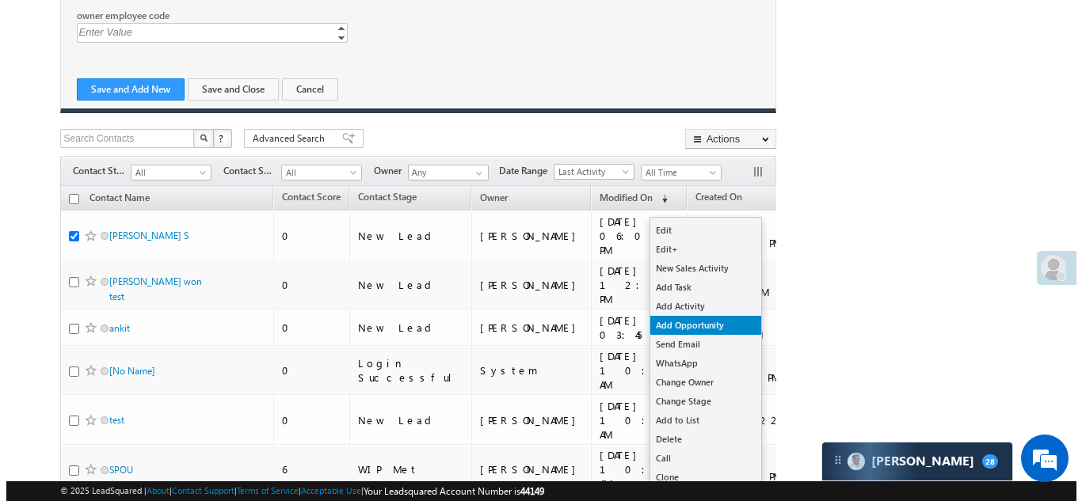
scroll to position [2033, 0]
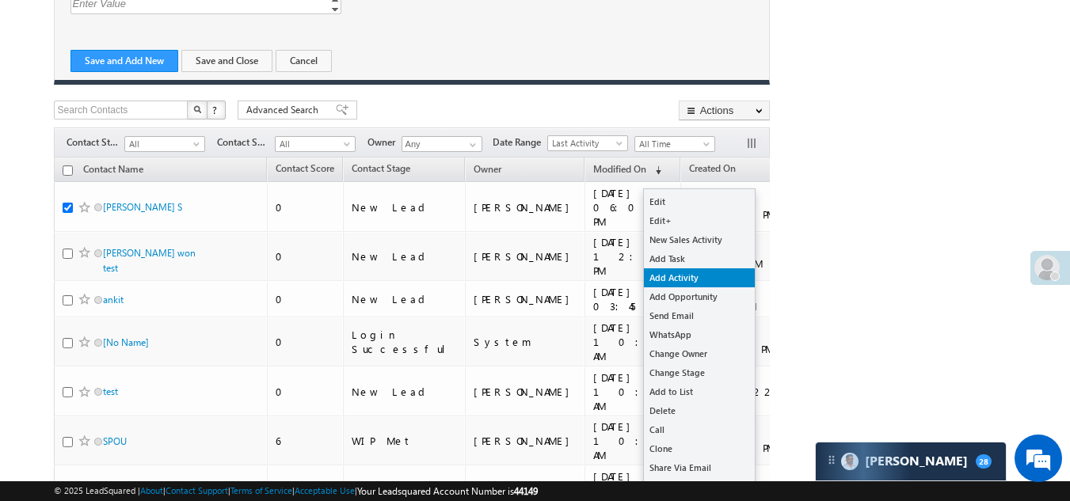
click at [694, 284] on link "Add Activity" at bounding box center [699, 277] width 111 height 19
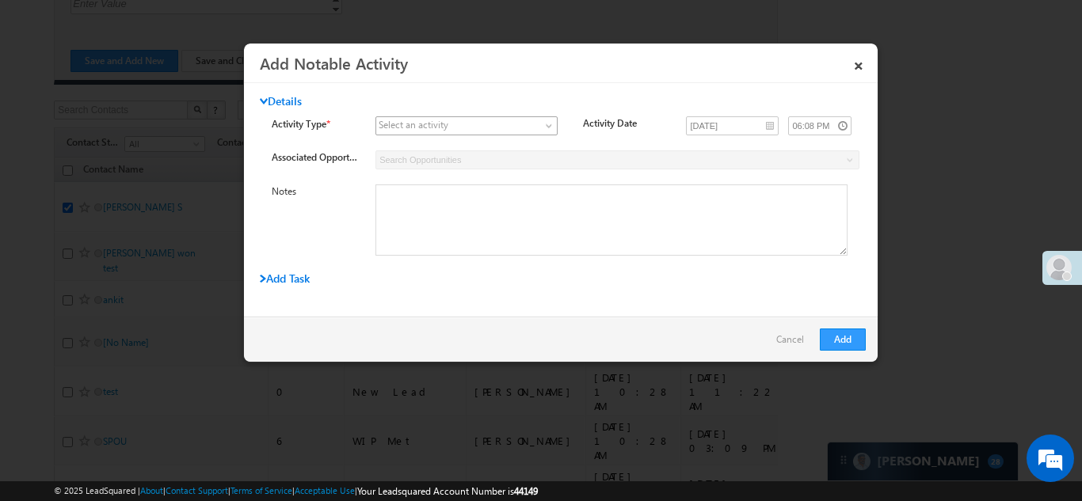
click at [477, 126] on span at bounding box center [457, 126] width 162 height 14
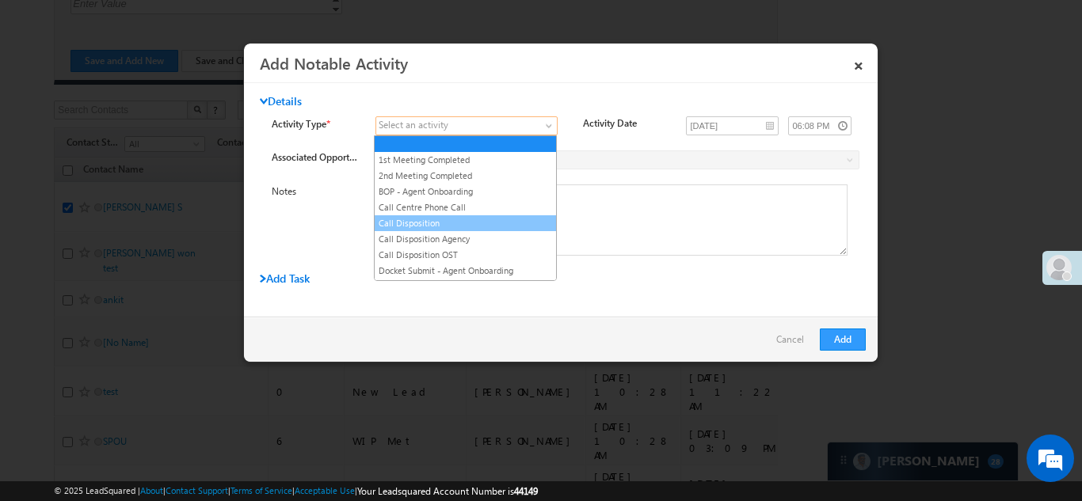
click at [436, 219] on link "Call Disposition" at bounding box center [465, 223] width 181 height 14
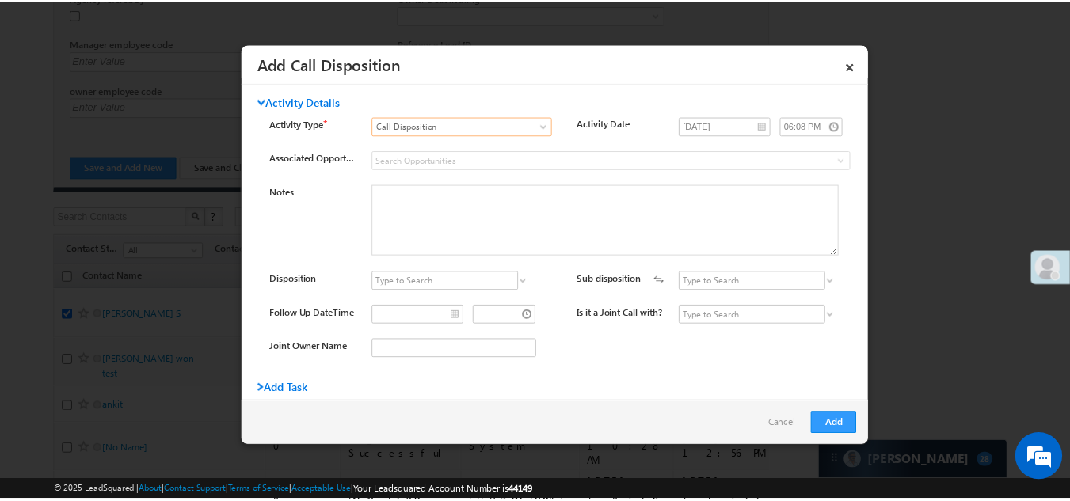
scroll to position [2132, 0]
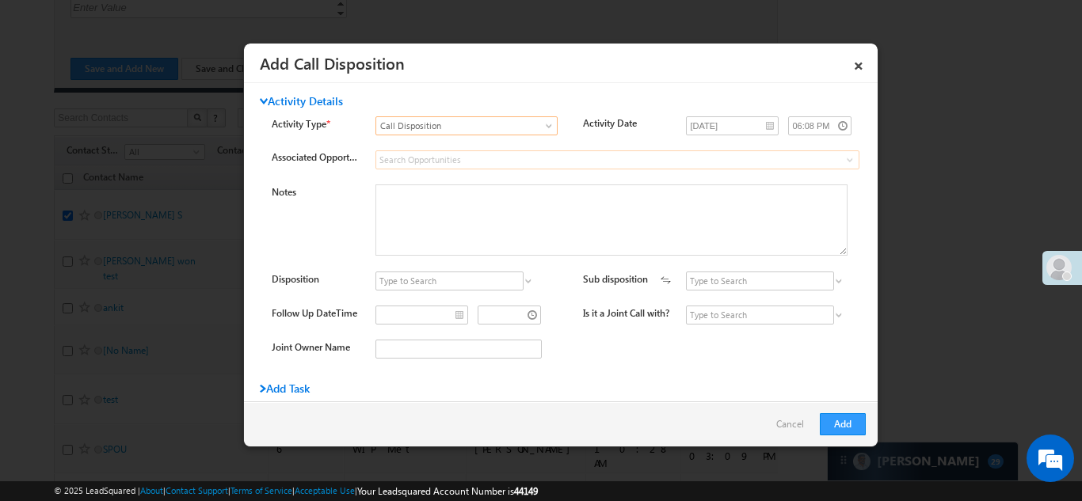
click at [498, 162] on input at bounding box center [617, 159] width 484 height 19
click at [437, 270] on div "Notes Disposition Met Closed" at bounding box center [575, 278] width 606 height 189
click at [439, 276] on input at bounding box center [449, 281] width 148 height 19
click at [467, 288] on input at bounding box center [449, 281] width 148 height 19
click at [513, 286] on input at bounding box center [449, 281] width 148 height 19
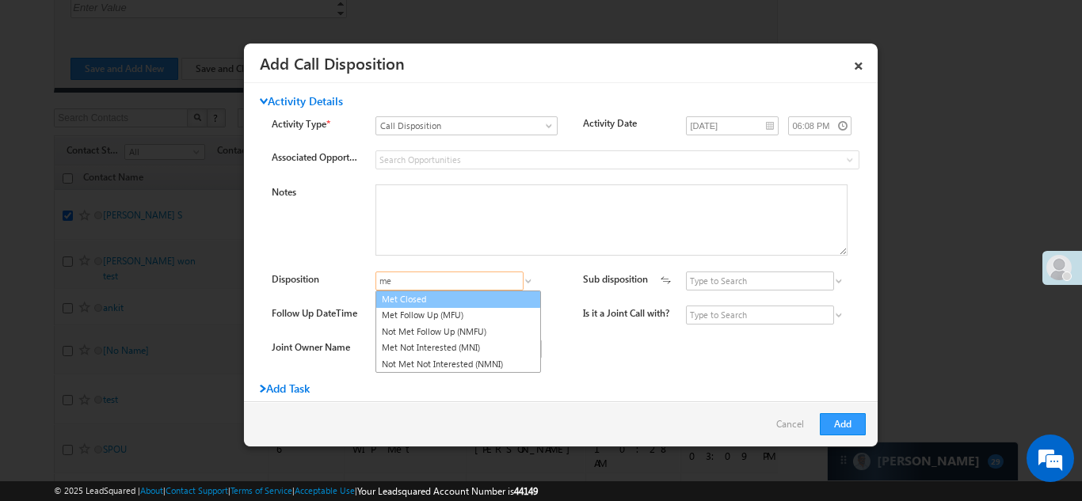
click at [457, 301] on link "Met Closed" at bounding box center [457, 300] width 165 height 18
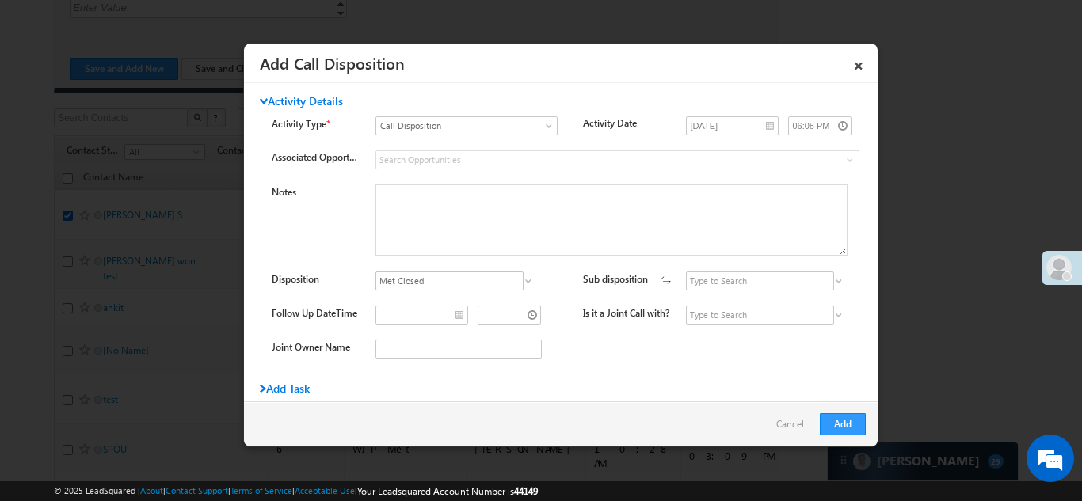
type input "Met Closed"
click at [717, 283] on input at bounding box center [760, 281] width 148 height 19
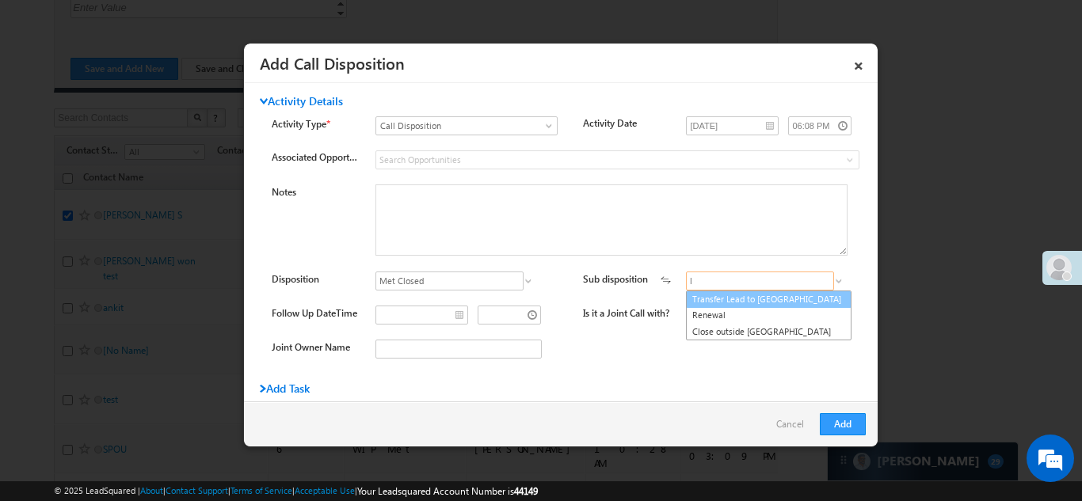
click at [717, 297] on link "Transfer Lead to ATHENA" at bounding box center [768, 300] width 165 height 18
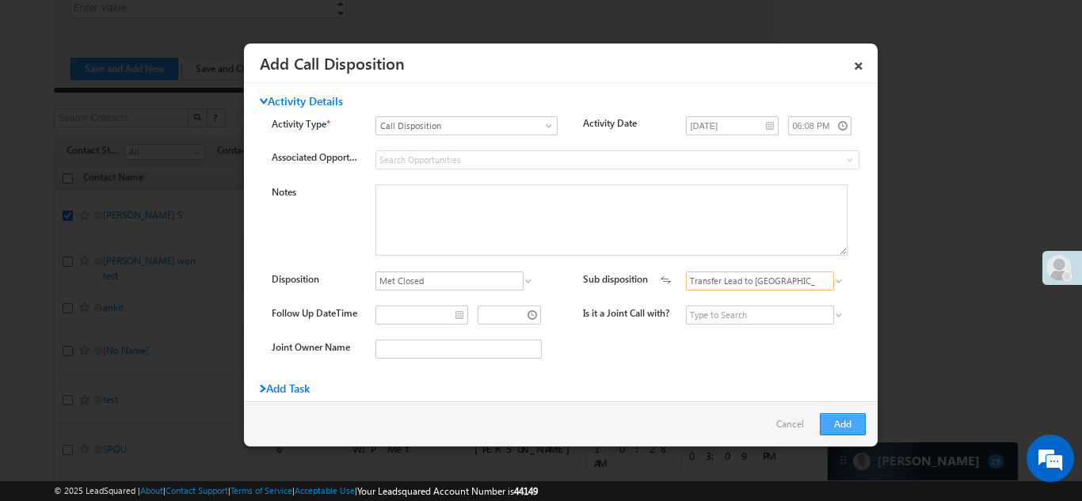
type input "Transfer Lead to ATHENA"
click at [839, 423] on button "Add" at bounding box center [843, 424] width 46 height 22
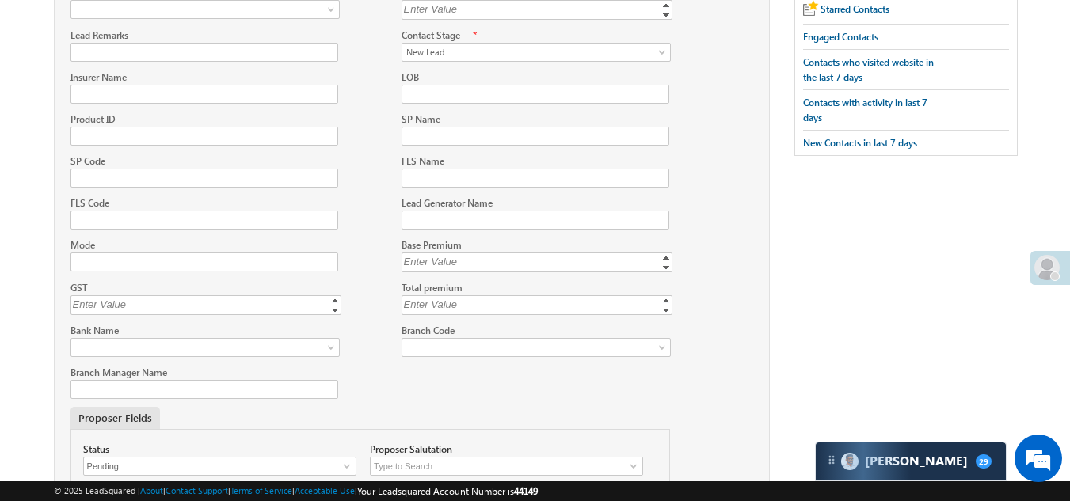
scroll to position [110, 0]
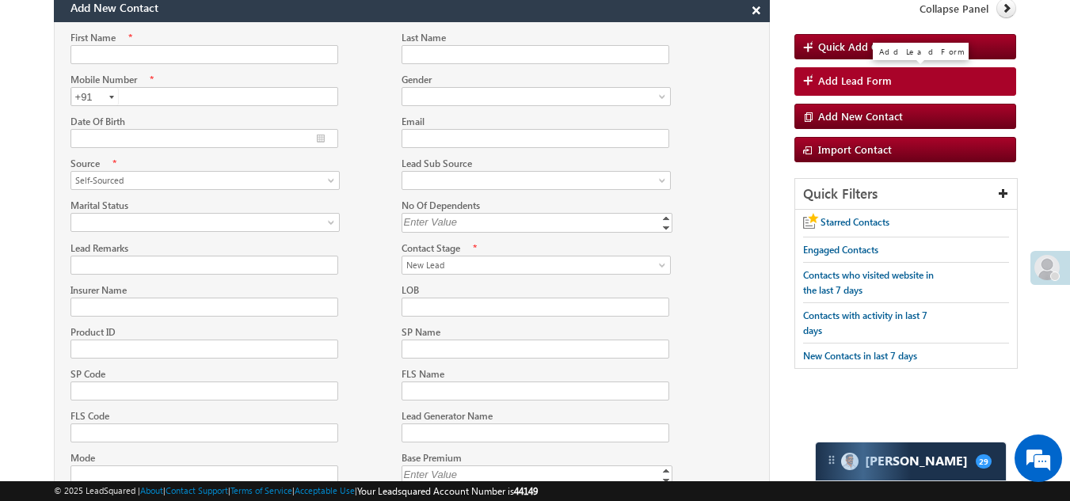
click at [865, 86] on span "Add Lead Form" at bounding box center [855, 81] width 74 height 14
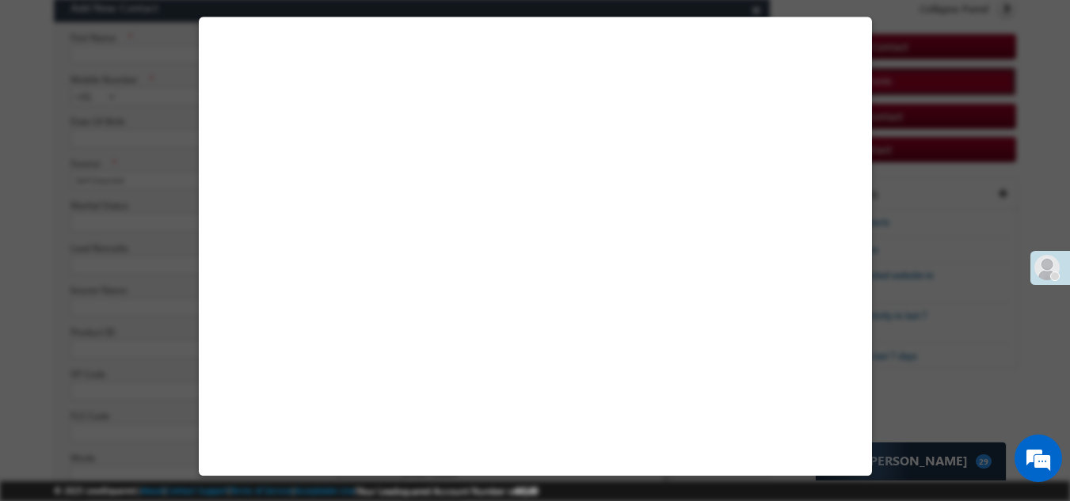
select select "Self-Sourced"
select select "New Lead"
select select "India"
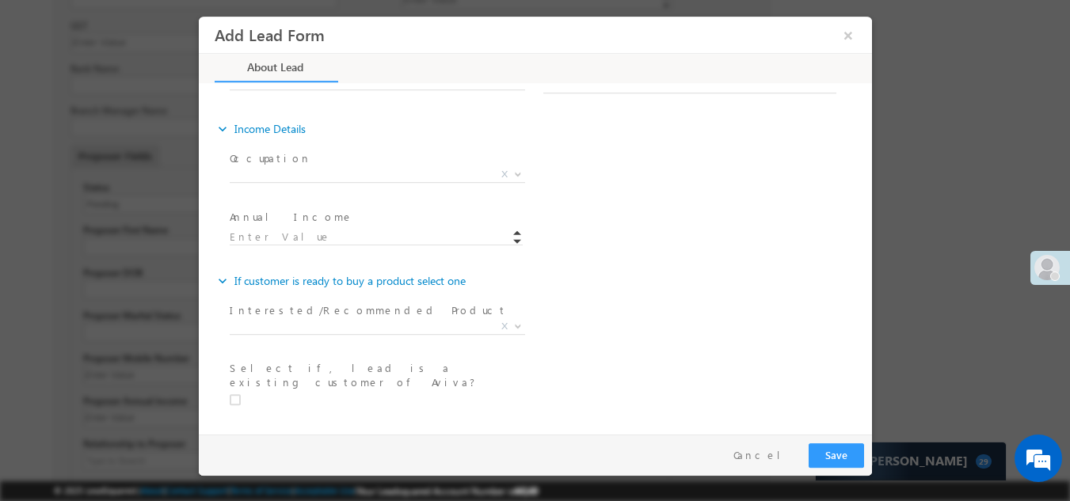
scroll to position [714, 0]
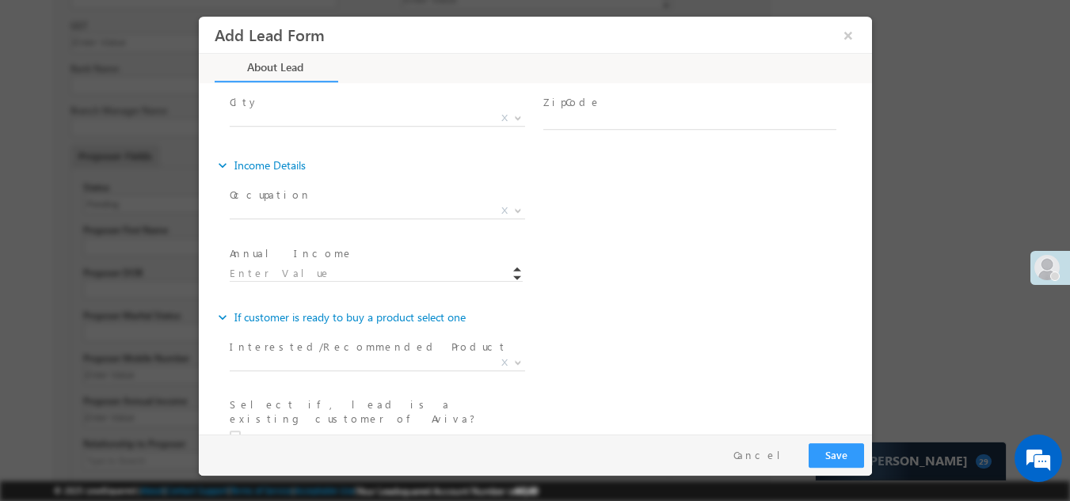
click at [318, 287] on span at bounding box center [375, 288] width 292 height 17
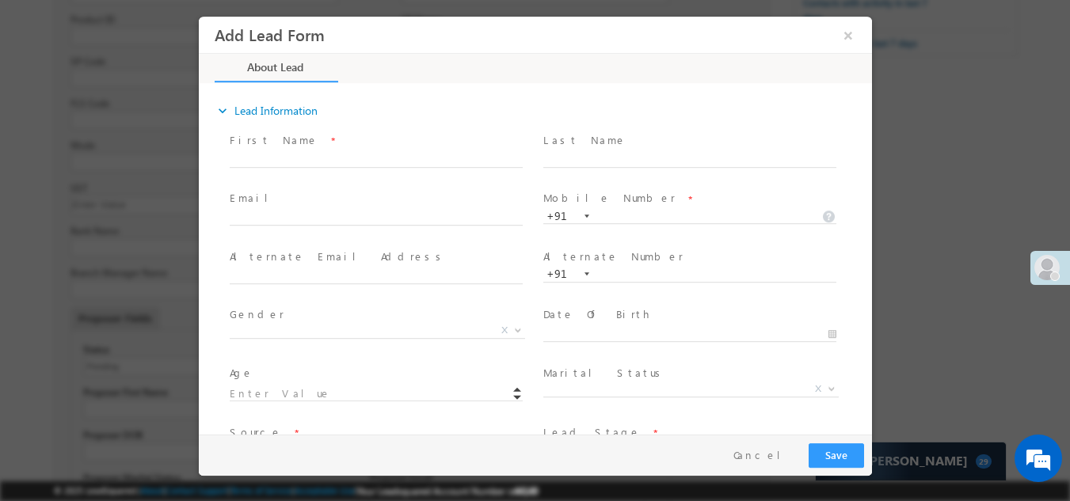
scroll to position [348, 0]
click at [281, 163] on input "text" at bounding box center [375, 159] width 293 height 16
type input "Anvesh"
click at [604, 157] on input "text" at bounding box center [688, 159] width 293 height 16
type input "S"
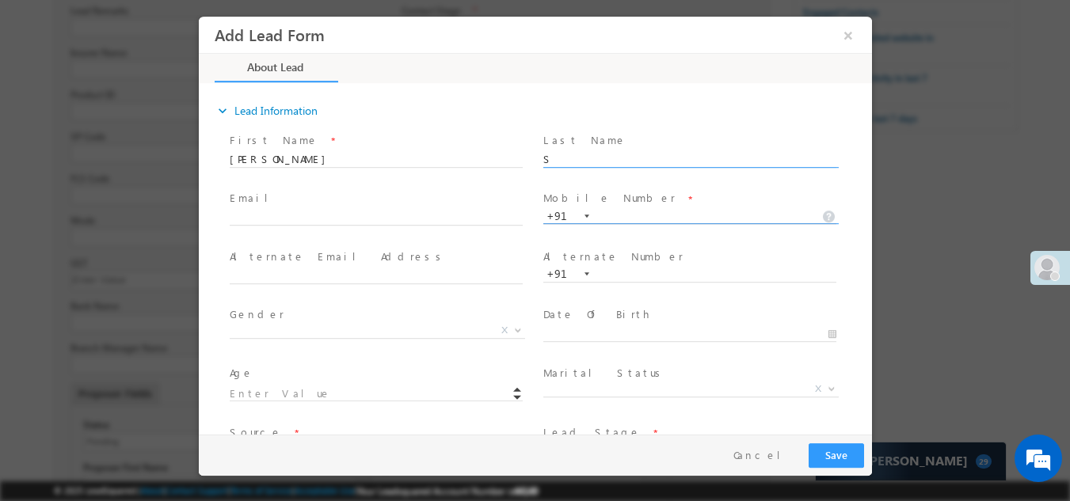
click at [615, 215] on input "text" at bounding box center [688, 216] width 293 height 16
click at [640, 217] on input "text" at bounding box center [688, 216] width 293 height 16
type input "7075064768"
click at [633, 270] on input "text" at bounding box center [688, 274] width 293 height 16
click at [325, 268] on input "text" at bounding box center [375, 276] width 293 height 16
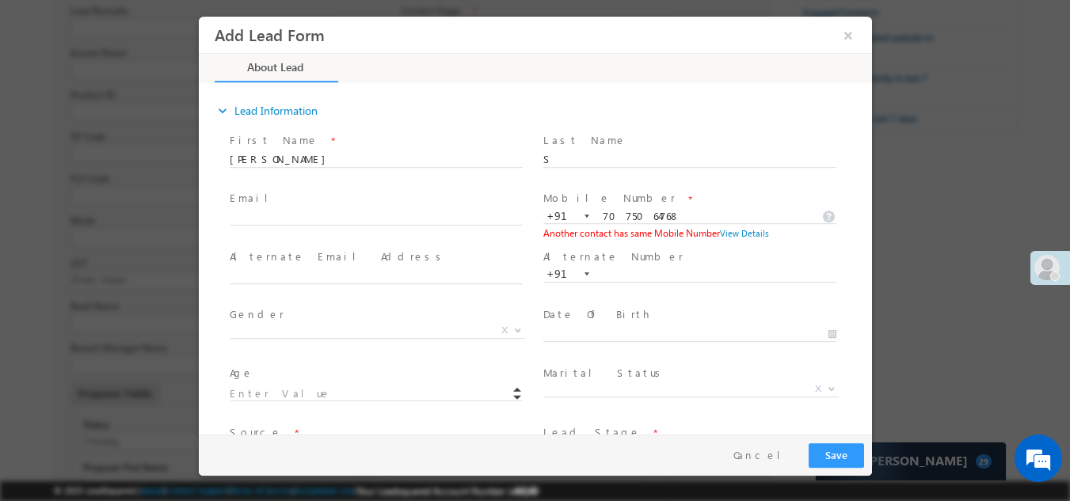
click at [309, 209] on span at bounding box center [382, 217] width 307 height 17
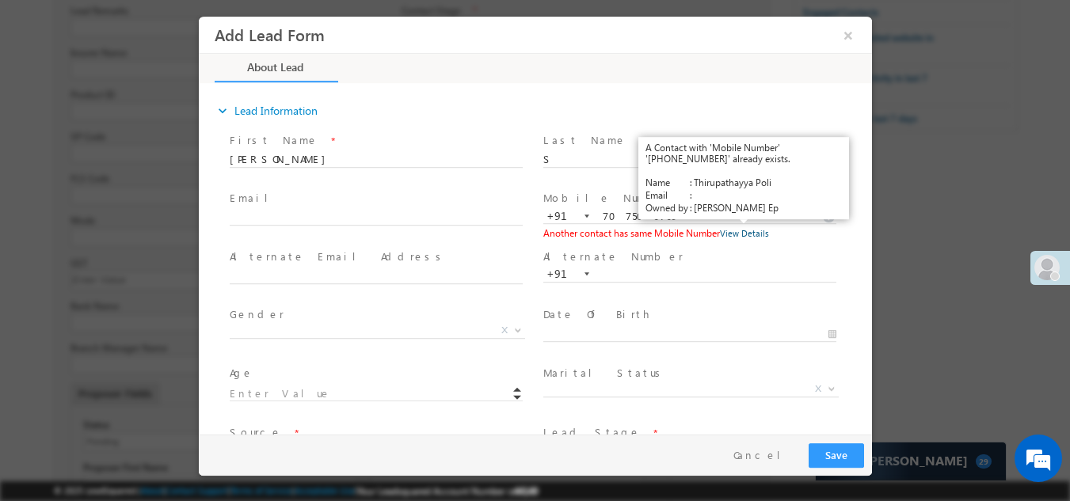
click at [749, 235] on link "View Details" at bounding box center [743, 232] width 49 height 10
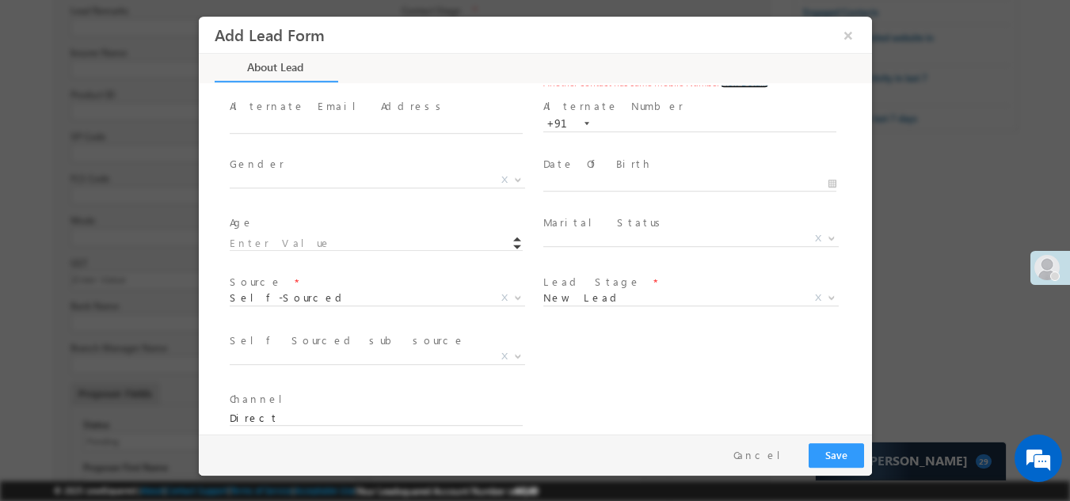
scroll to position [238, 0]
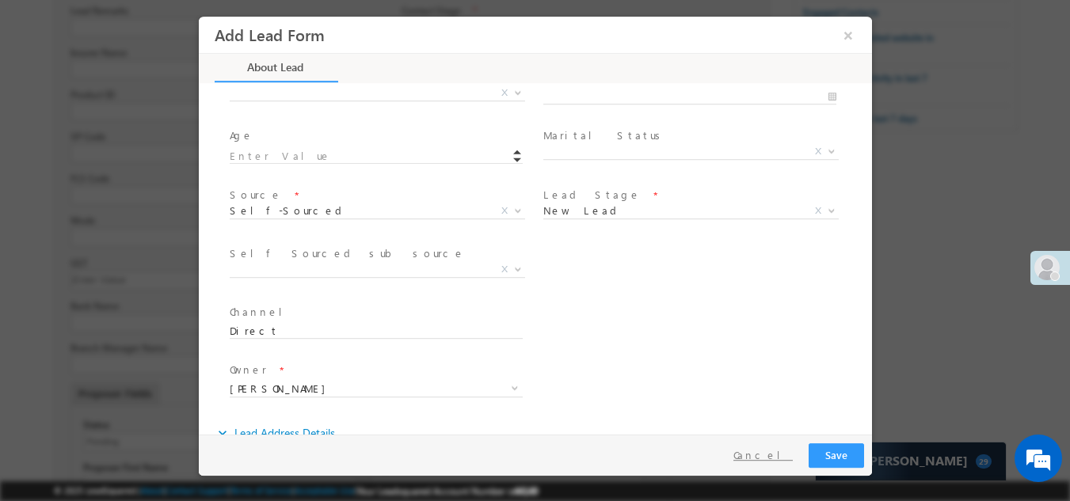
click at [789, 454] on button "Cancel" at bounding box center [762, 454] width 83 height 23
click at [776, 458] on button "Cancel" at bounding box center [762, 454] width 83 height 23
click at [771, 458] on button "Cancel" at bounding box center [762, 454] width 83 height 23
click at [776, 459] on div "× Preparing your form..." at bounding box center [535, 246] width 673 height 459
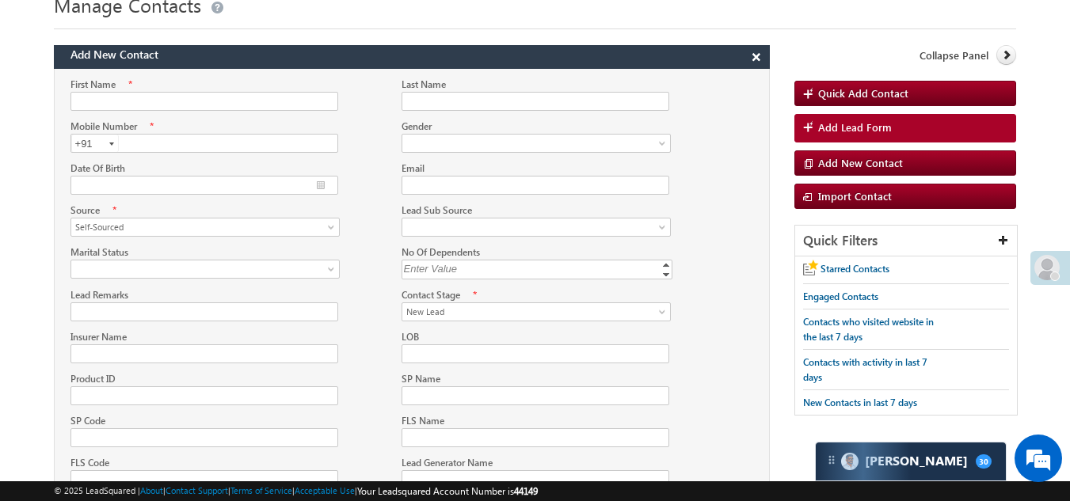
scroll to position [0, 0]
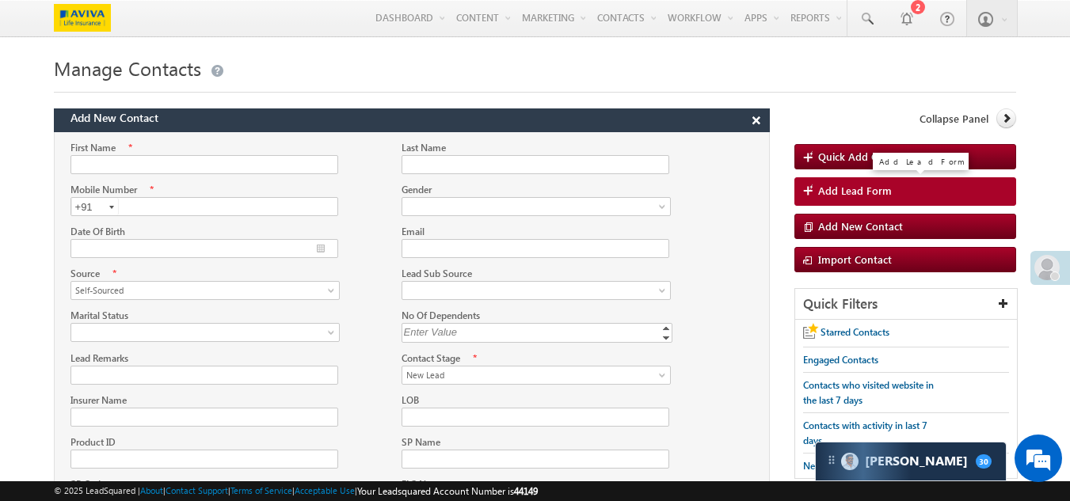
click at [852, 189] on span "Add Lead Form" at bounding box center [855, 191] width 74 height 14
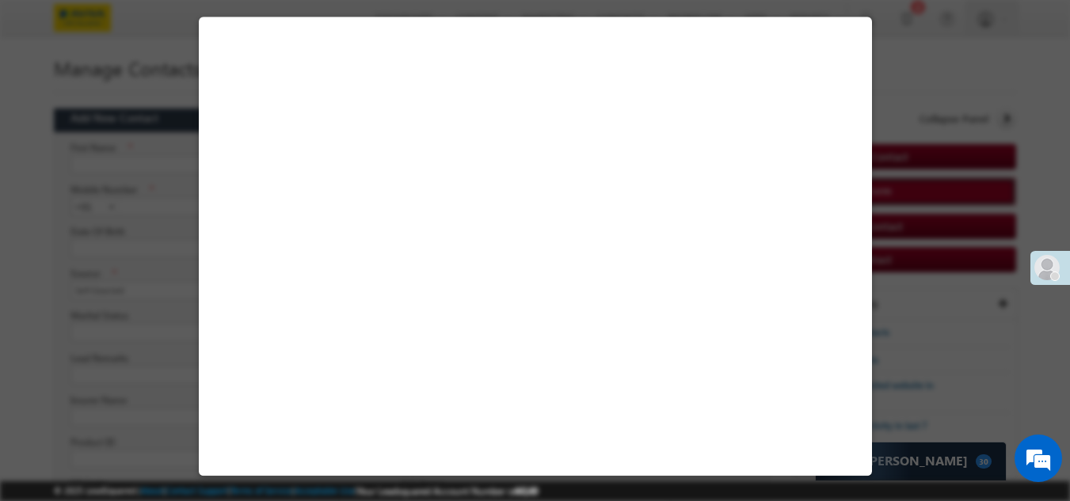
select select "Self-Sourced"
select select "New Lead"
select select "India"
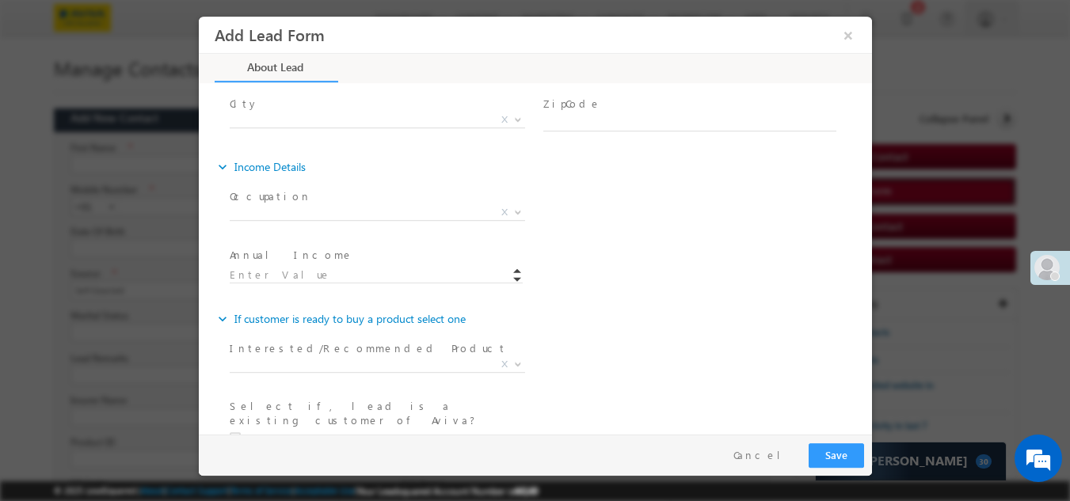
scroll to position [793, 0]
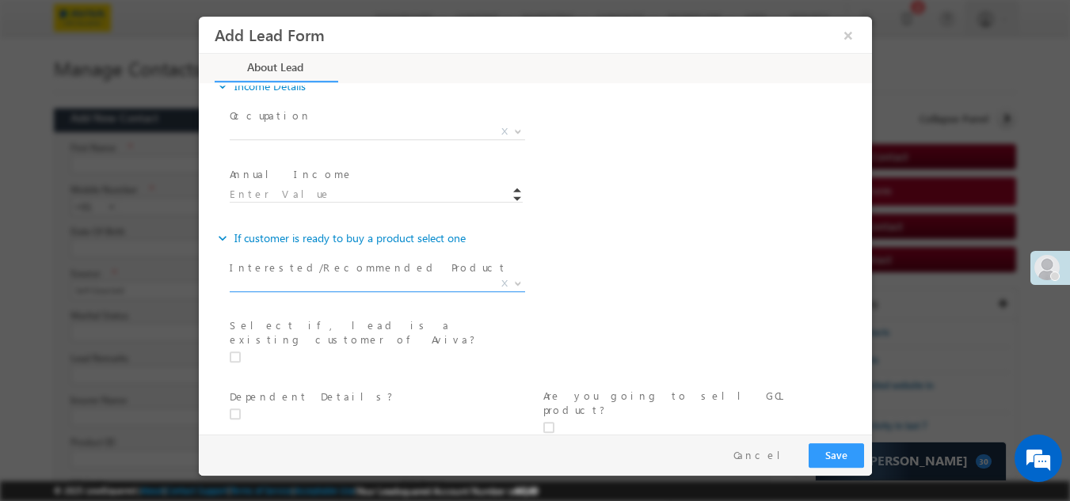
click at [302, 283] on span "X" at bounding box center [376, 284] width 295 height 16
click at [652, 189] on div "Job Title * Annual Income *" at bounding box center [548, 191] width 645 height 59
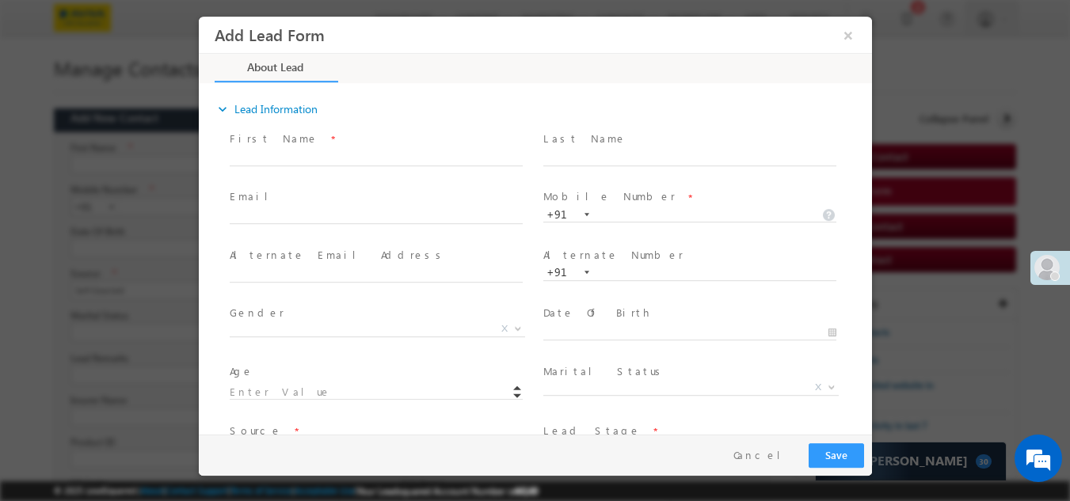
scroll to position [0, 0]
click at [315, 158] on input "text" at bounding box center [375, 159] width 293 height 16
type input "Anvesh"
click at [588, 151] on input "text" at bounding box center [688, 159] width 293 height 16
type input "S"
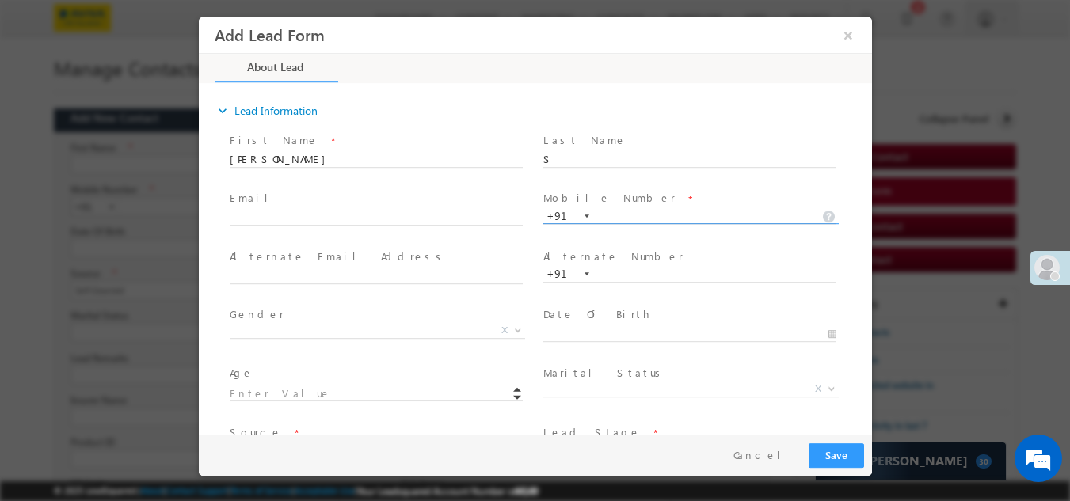
click at [613, 210] on input "text" at bounding box center [688, 216] width 293 height 16
type input "87666765545657454"
click at [347, 270] on input "text" at bounding box center [375, 276] width 293 height 16
click at [298, 226] on span at bounding box center [375, 232] width 292 height 17
click at [299, 221] on input "text" at bounding box center [375, 218] width 293 height 16
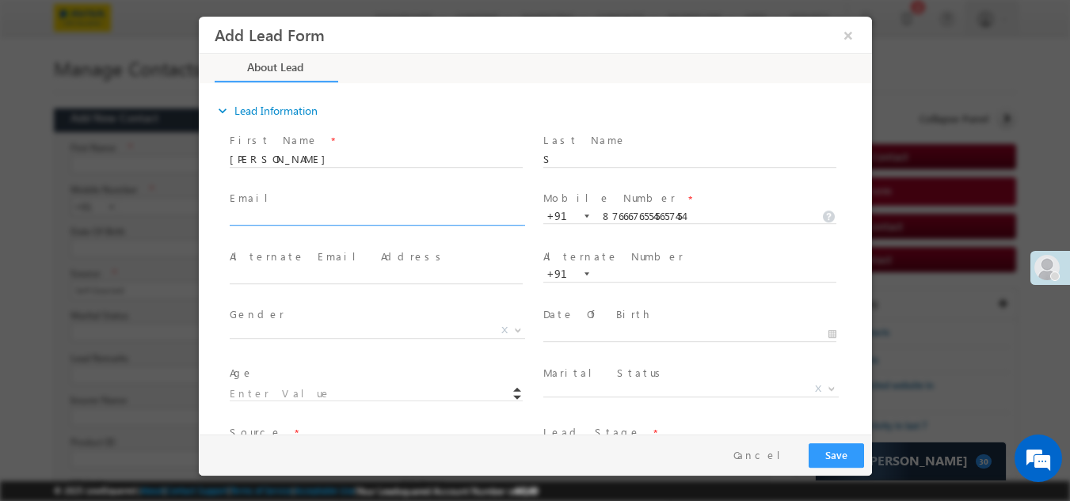
type input "Anvesh.sandiamu@iorta.in"
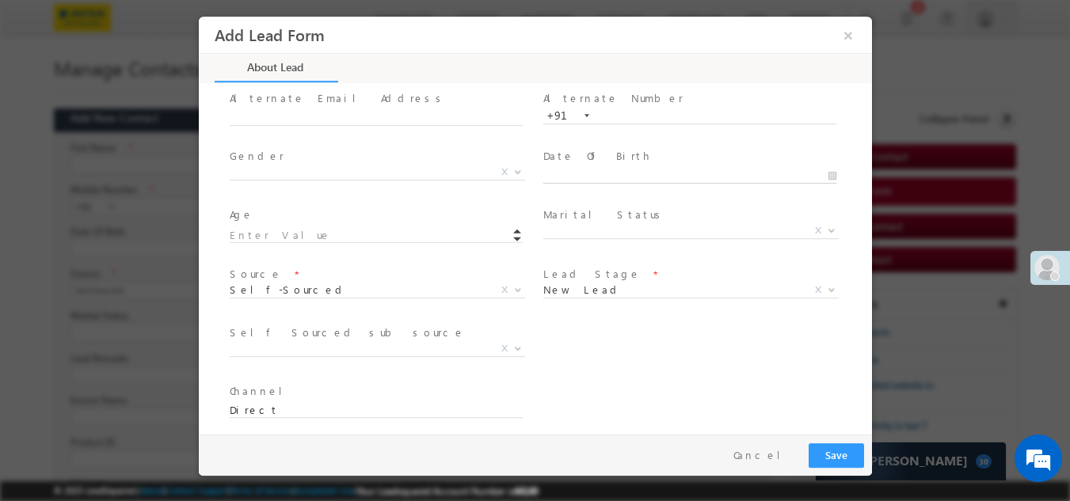
click at [565, 172] on input "text" at bounding box center [688, 176] width 293 height 16
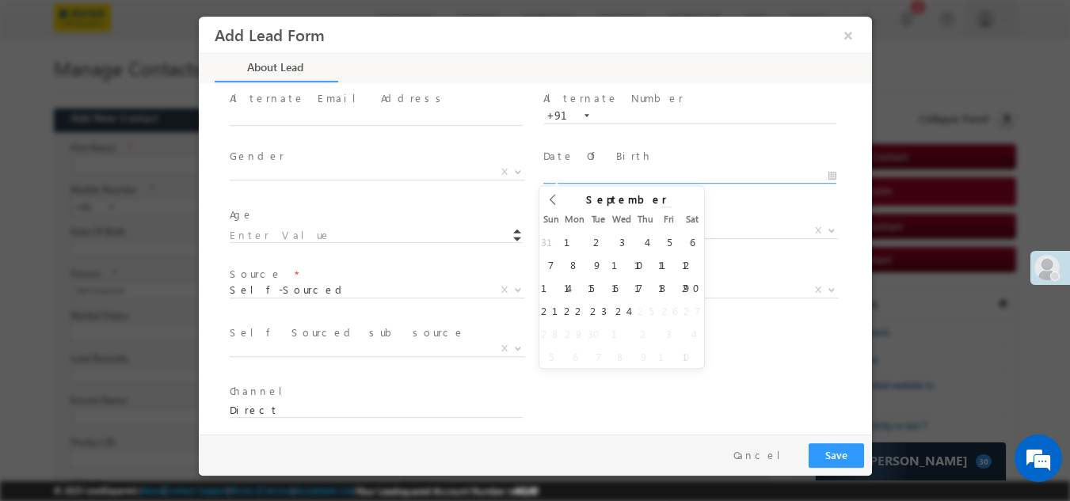
click at [645, 206] on input "2025" at bounding box center [621, 212] width 100 height 13
click at [607, 185] on div "September 2025" at bounding box center [621, 198] width 124 height 27
click at [587, 173] on input "text" at bounding box center [688, 176] width 293 height 16
click at [547, 171] on input "text" at bounding box center [688, 176] width 293 height 16
click at [660, 212] on span at bounding box center [665, 215] width 11 height 6
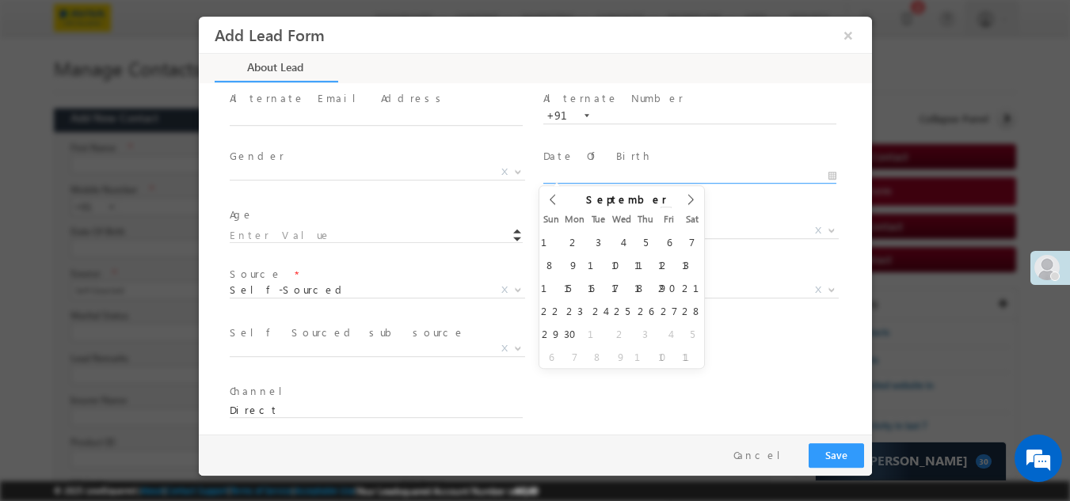
click at [660, 212] on span at bounding box center [665, 215] width 11 height 6
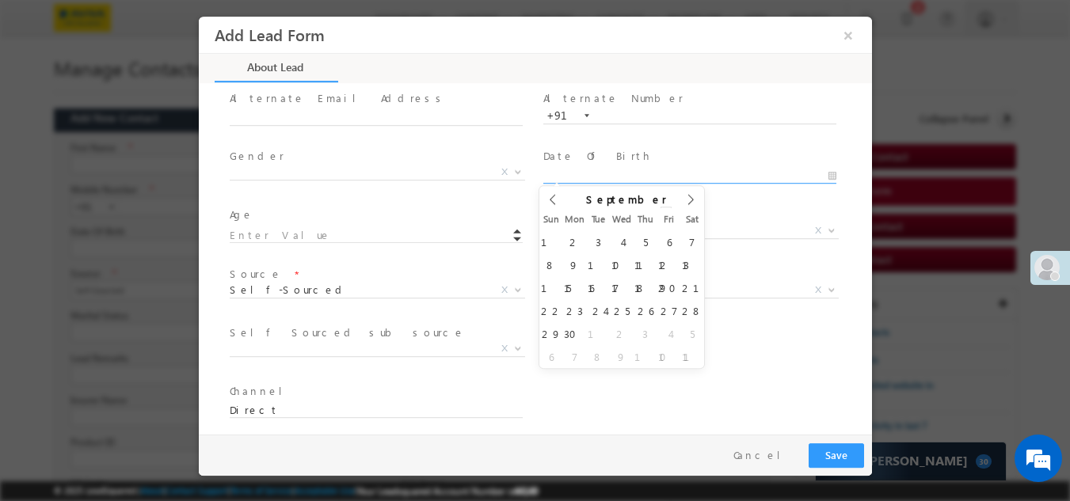
click at [660, 212] on span at bounding box center [665, 215] width 11 height 6
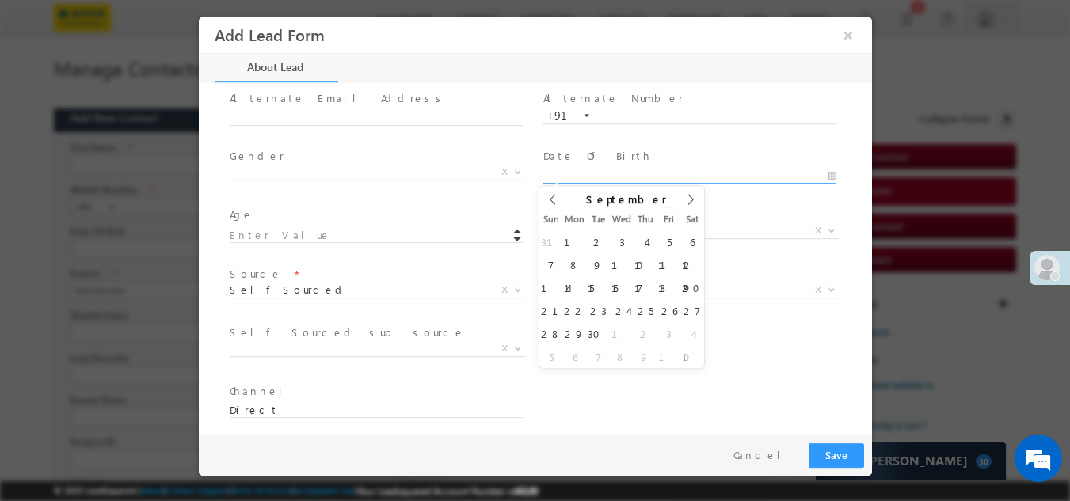
click at [660, 212] on span at bounding box center [665, 215] width 11 height 6
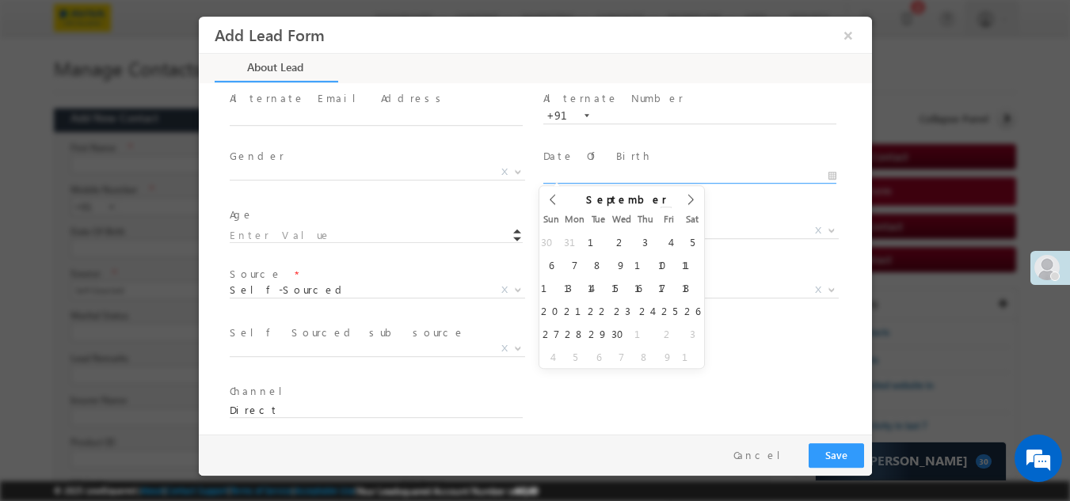
click at [660, 212] on span at bounding box center [665, 215] width 11 height 6
type input "2005"
click at [660, 212] on span at bounding box center [665, 215] width 11 height 6
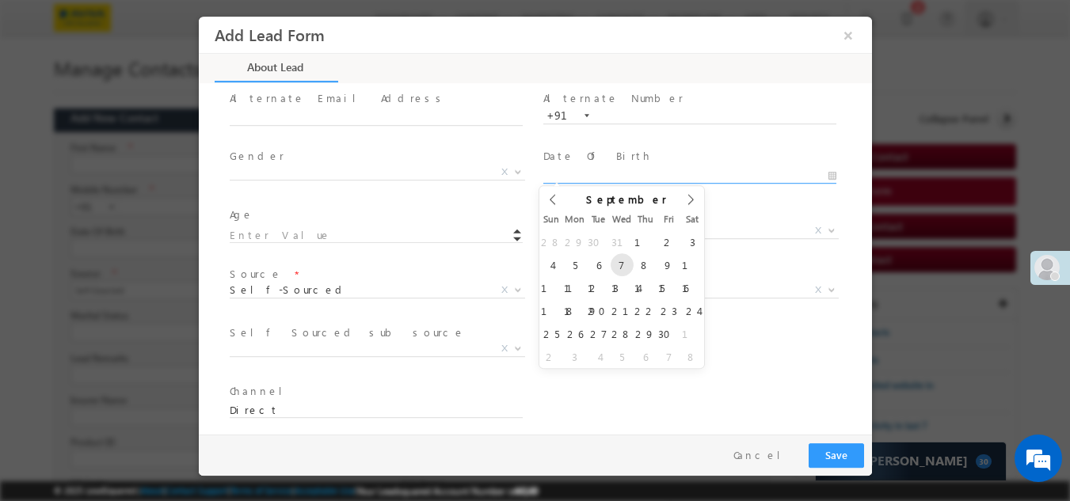
type input "09/07/2005"
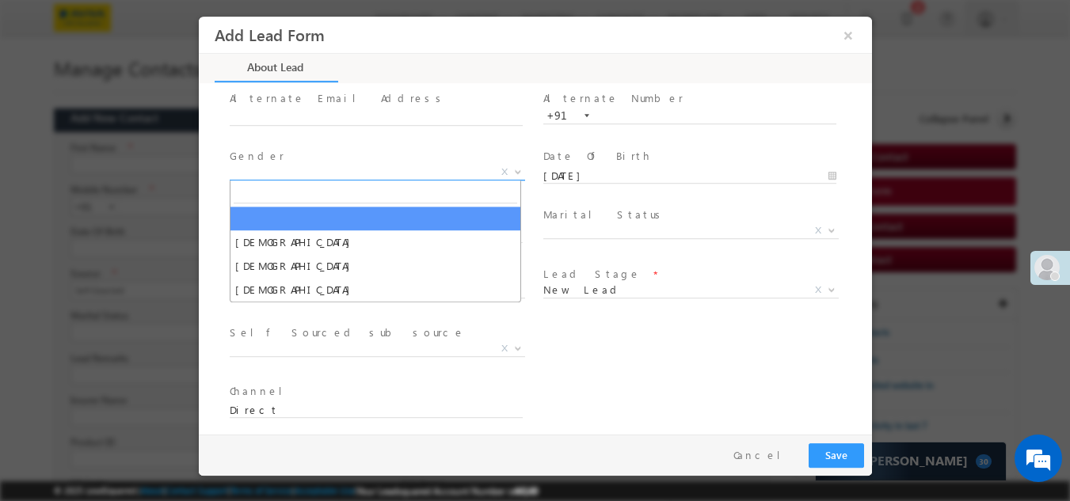
click at [260, 176] on span "X" at bounding box center [376, 172] width 295 height 16
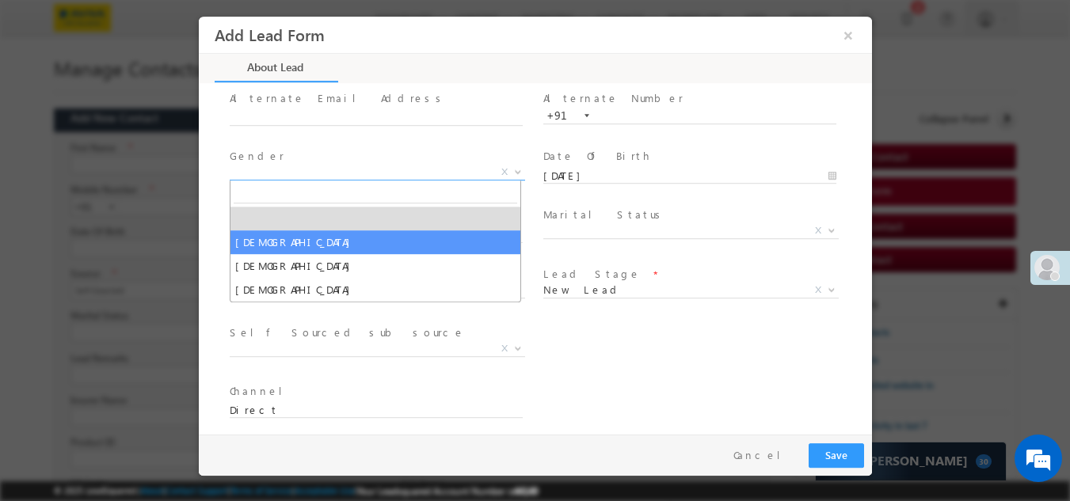
select select "Male"
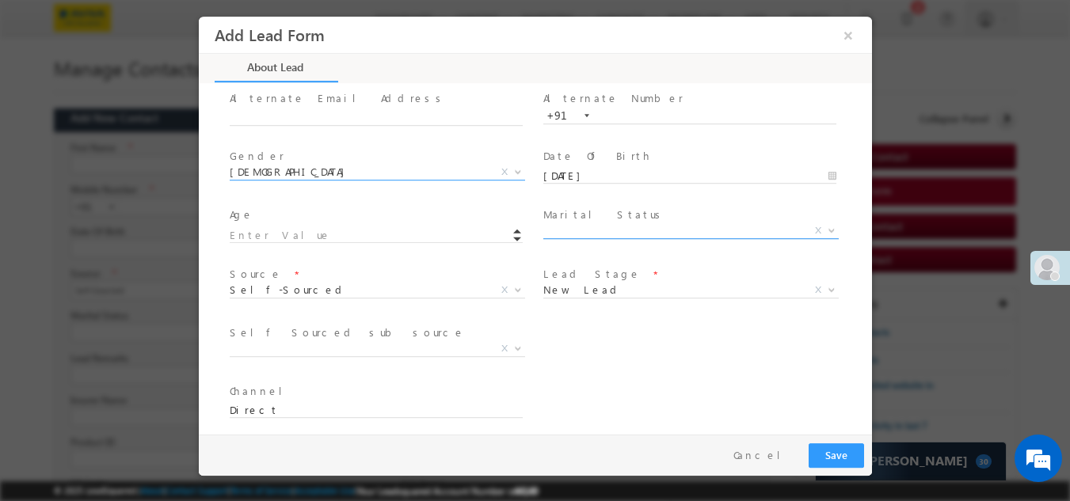
click at [603, 230] on span "X" at bounding box center [689, 231] width 295 height 16
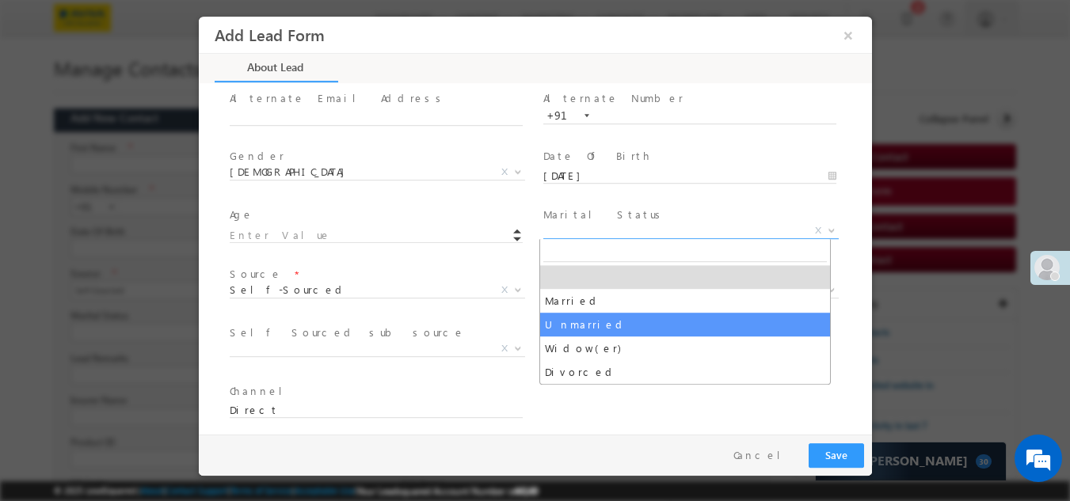
select select "Unmarried"
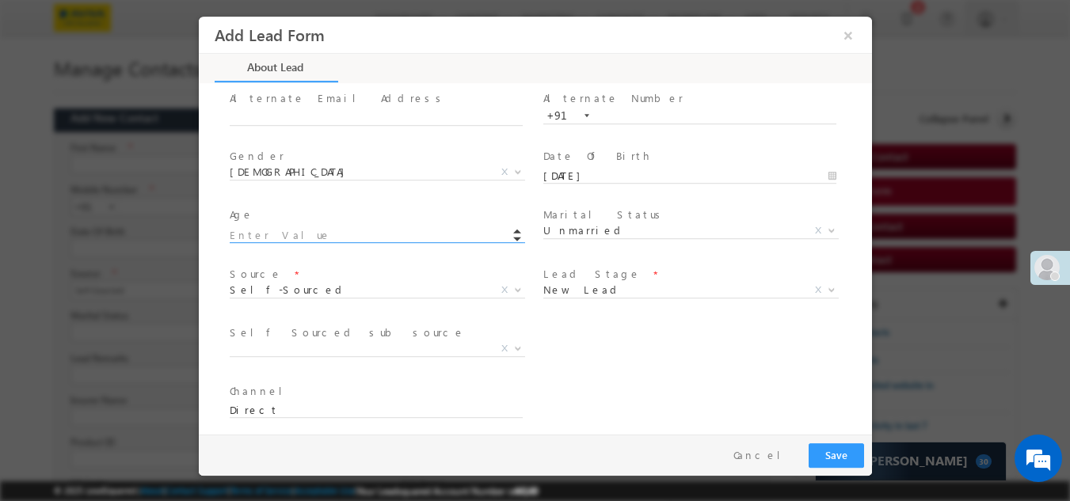
click at [291, 235] on input at bounding box center [375, 235] width 293 height 16
click at [302, 294] on span "Self-Sourced" at bounding box center [357, 289] width 257 height 14
click at [572, 333] on div "Self Sourced sub source * Affinity-(LG) Open Market X Lead Sub Source * API Man…" at bounding box center [548, 350] width 645 height 59
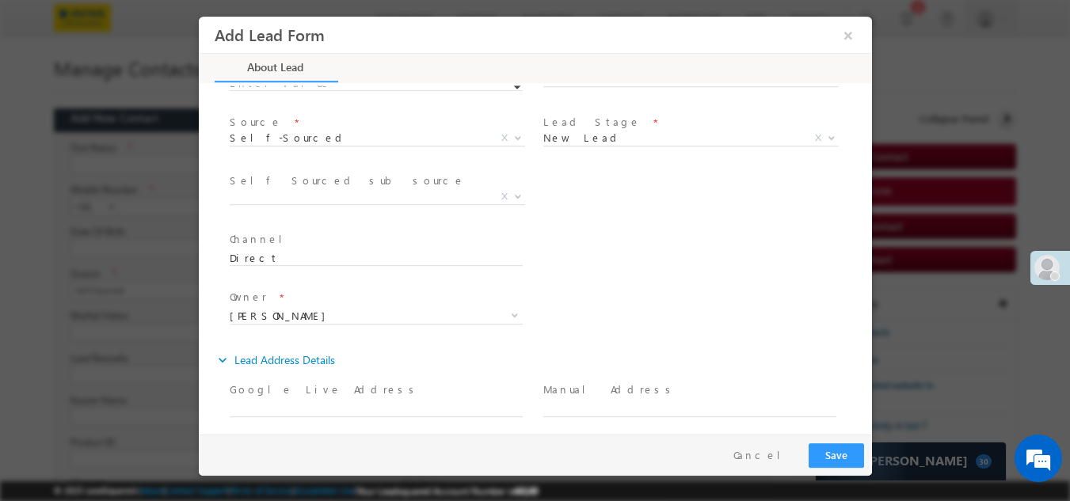
scroll to position [317, 0]
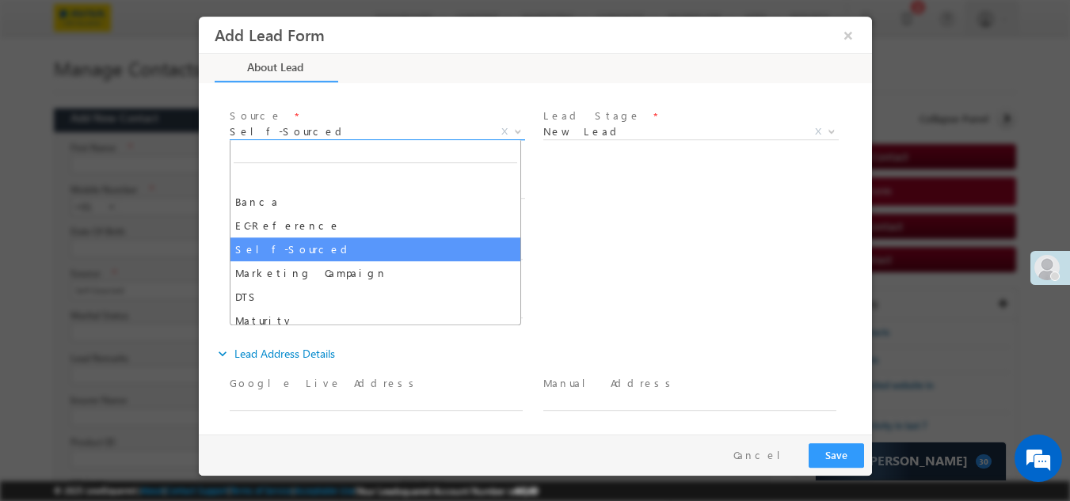
drag, startPoint x: 268, startPoint y: 124, endPoint x: 283, endPoint y: 142, distance: 23.5
click at [272, 124] on span "Self-Sourced" at bounding box center [357, 131] width 257 height 14
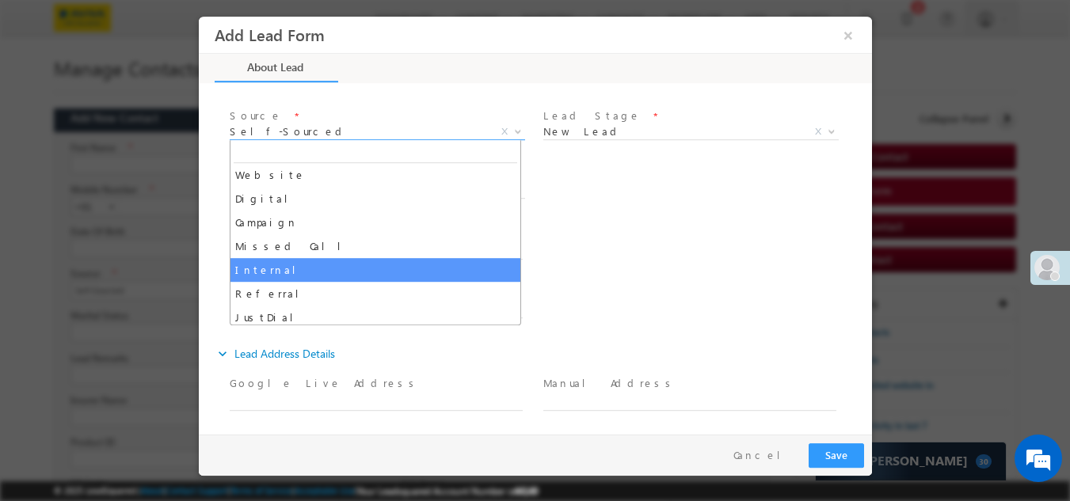
scroll to position [982, 0]
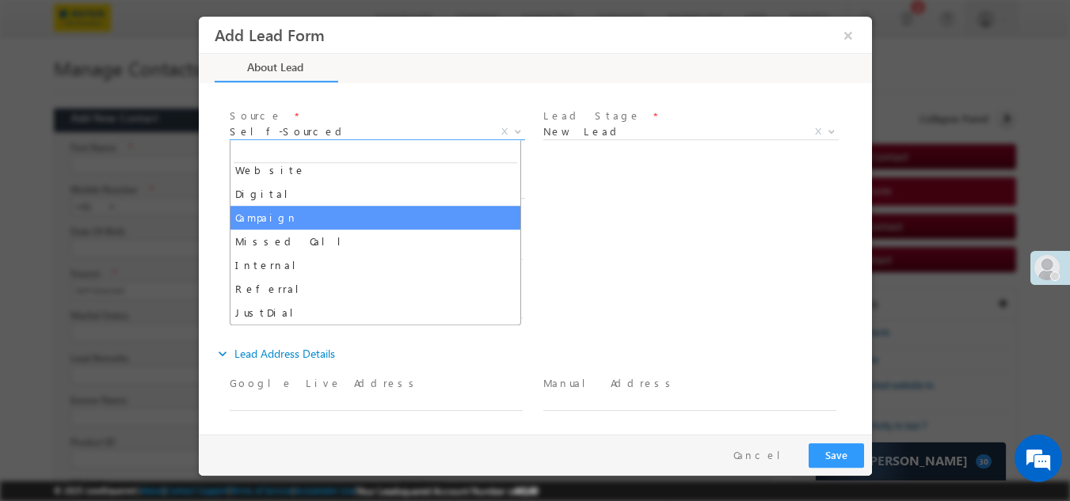
select select "Campaign"
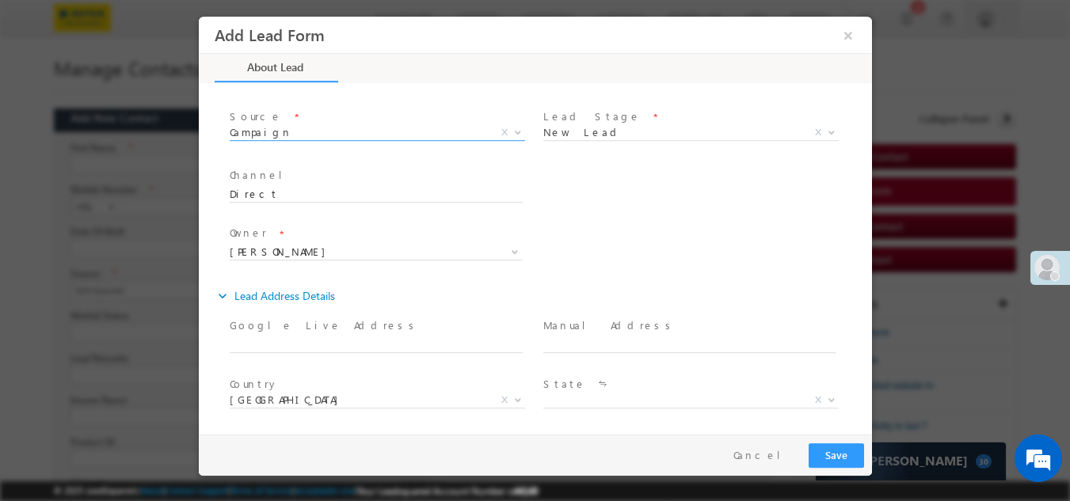
scroll to position [418, 0]
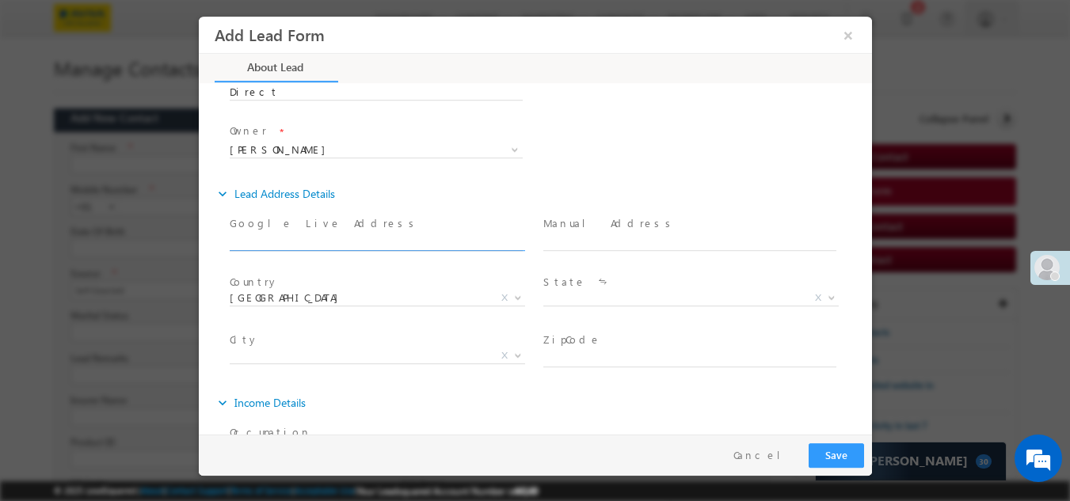
click at [301, 235] on input "text" at bounding box center [375, 242] width 293 height 16
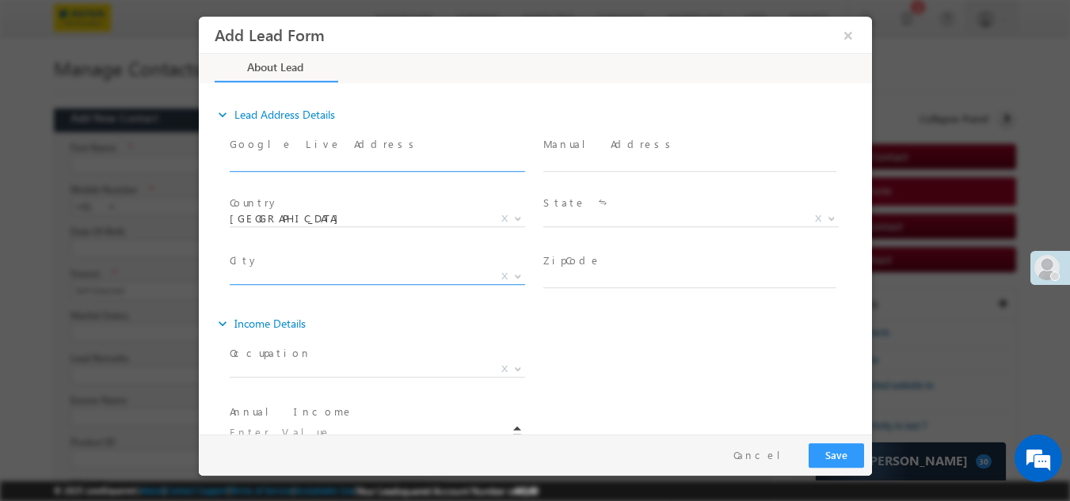
scroll to position [656, 0]
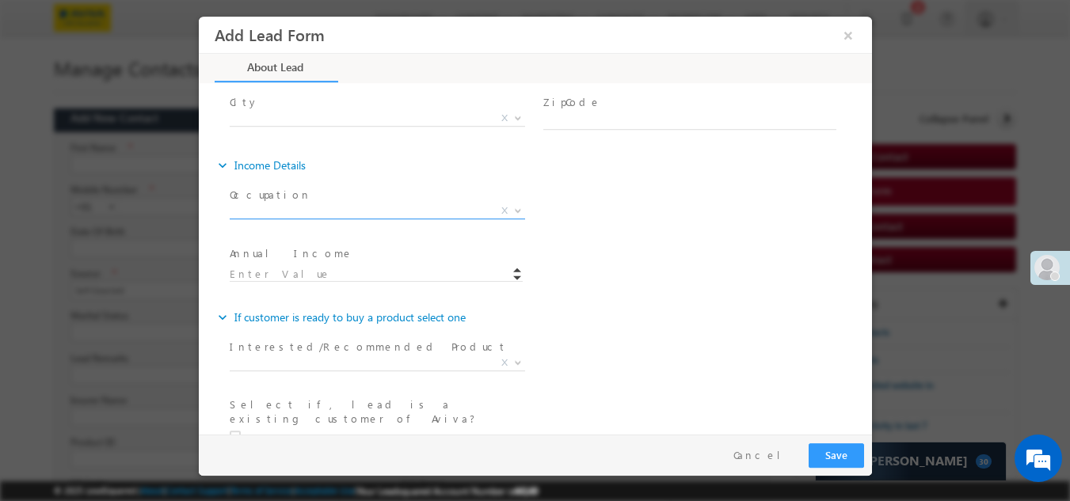
click at [280, 204] on span "X" at bounding box center [376, 211] width 295 height 16
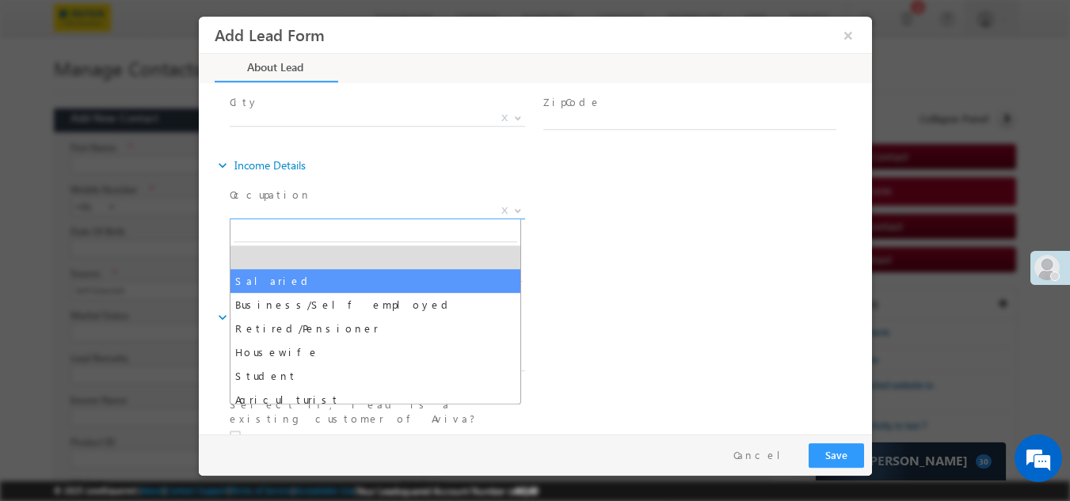
select select "Salaried"
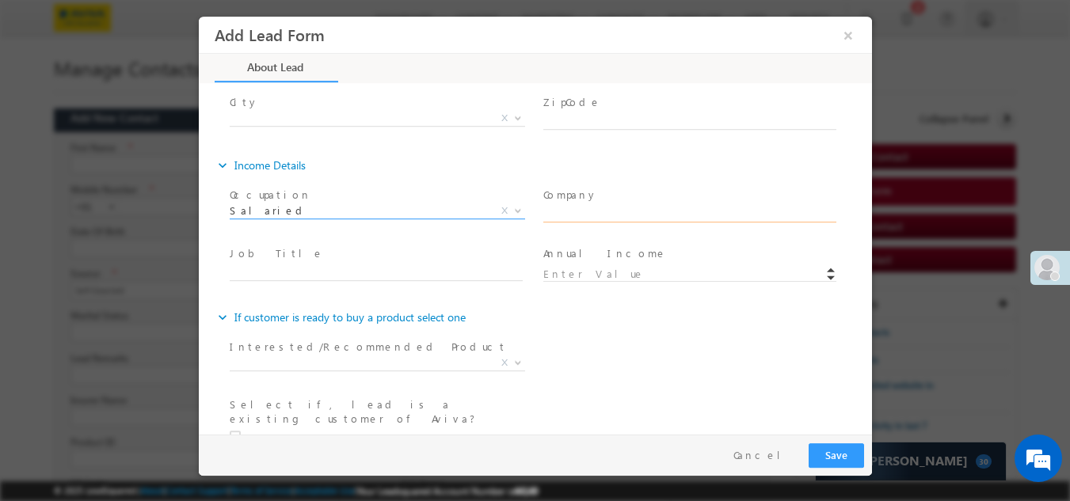
click at [553, 209] on input "text" at bounding box center [688, 214] width 293 height 16
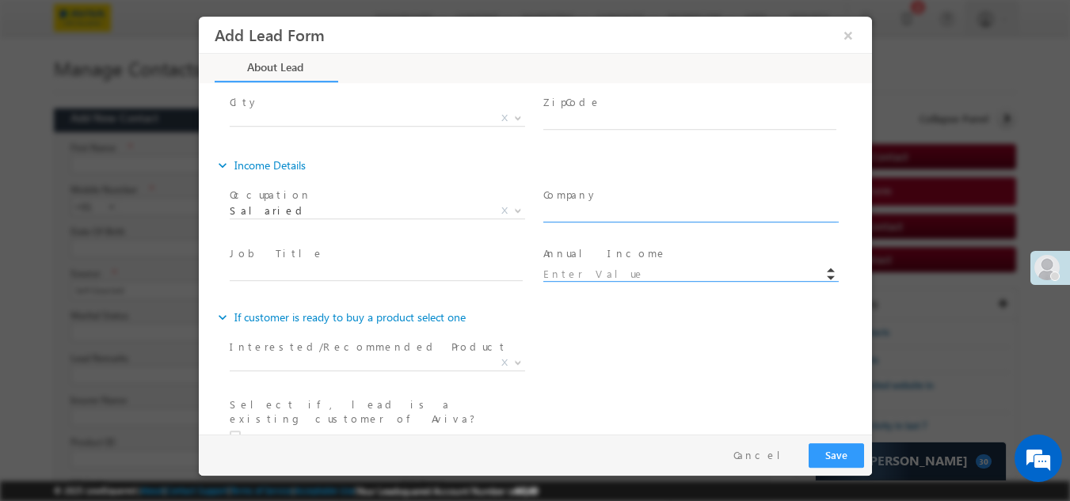
click at [565, 269] on input at bounding box center [688, 274] width 293 height 16
type input "100000"
click at [574, 317] on div "expand_more If customer is ready to buy a product select one" at bounding box center [542, 316] width 657 height 29
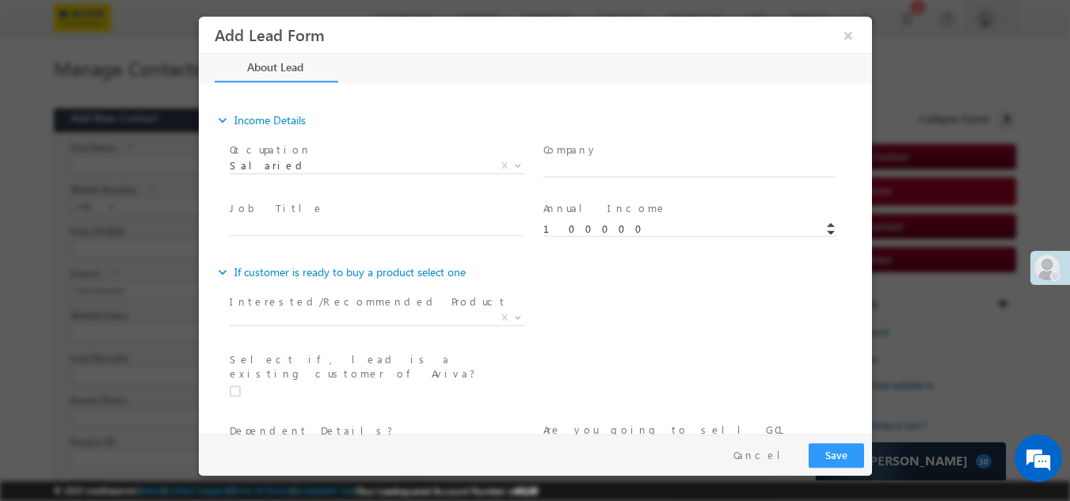
scroll to position [735, 0]
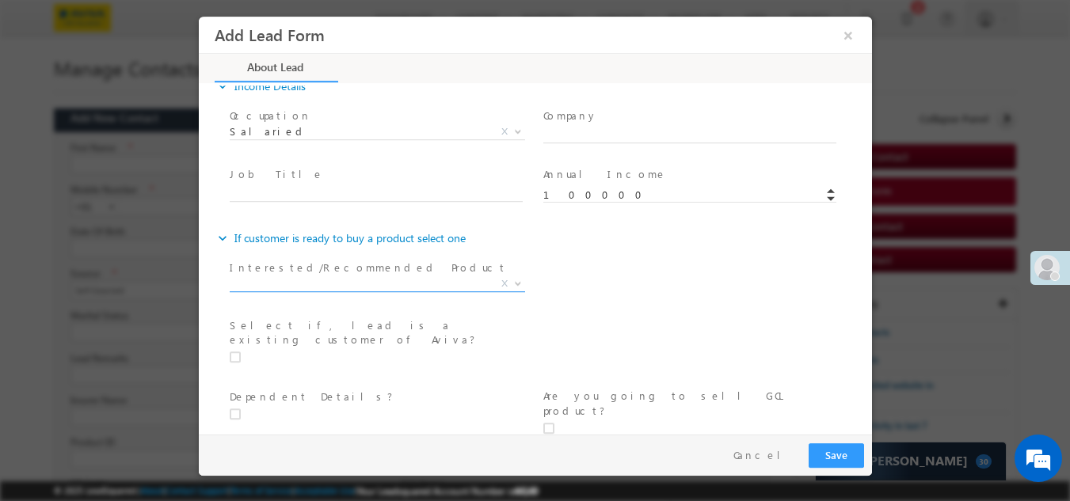
click at [302, 277] on span "X" at bounding box center [376, 284] width 295 height 16
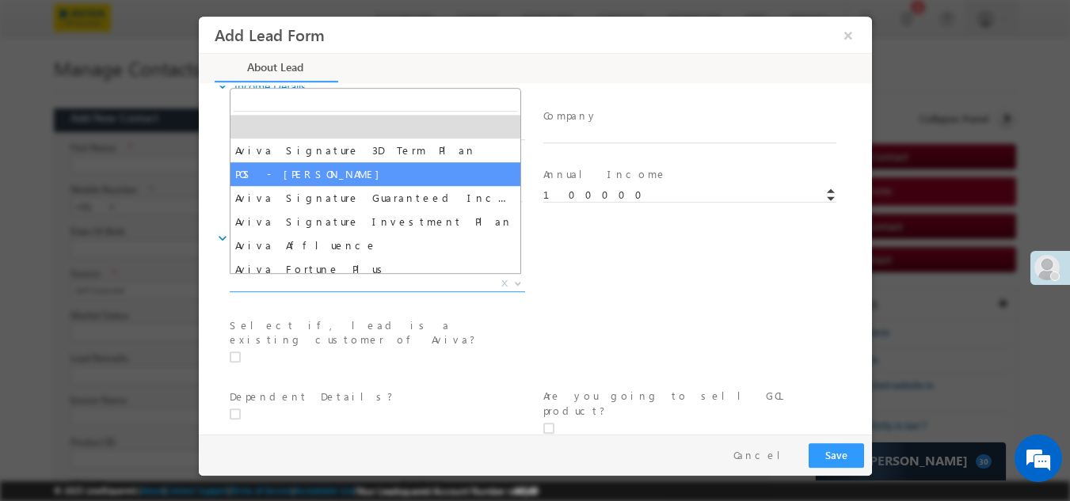
drag, startPoint x: 304, startPoint y: 178, endPoint x: 332, endPoint y: 203, distance: 37.6
select select "POS - Aviva Dhan Surksha"
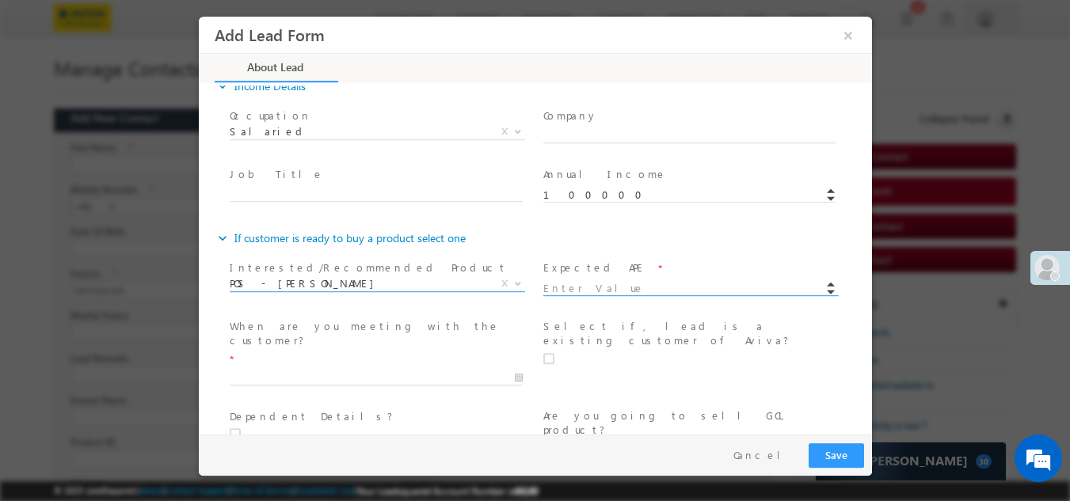
scroll to position [737, 0]
click at [571, 278] on input at bounding box center [688, 286] width 293 height 16
type input "10000"
click at [700, 251] on div "expand_more If customer is ready to buy a product select one *" at bounding box center [542, 347] width 657 height 252
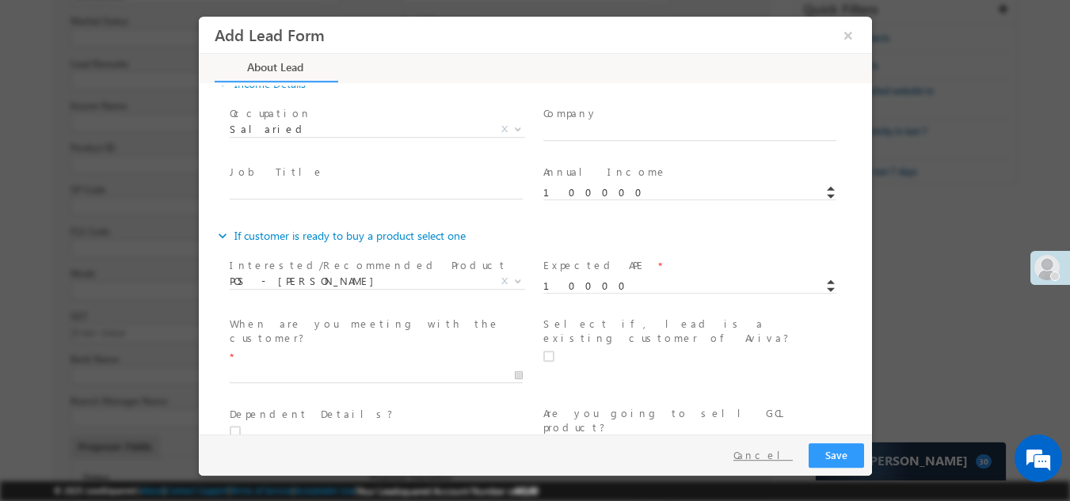
scroll to position [317, 0]
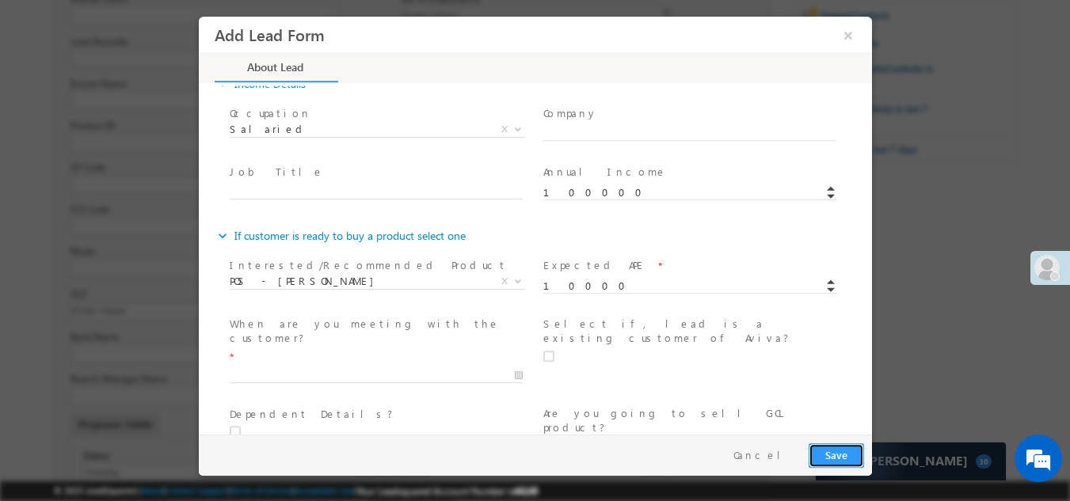
click at [820, 453] on button "Save" at bounding box center [835, 455] width 55 height 25
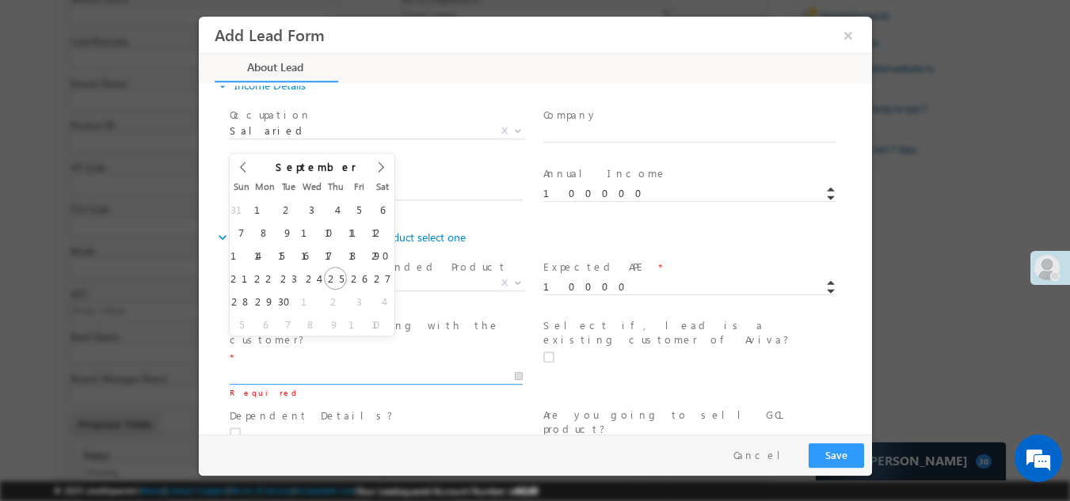
scroll to position [736, 0]
click at [383, 382] on span "Required" at bounding box center [375, 390] width 292 height 17
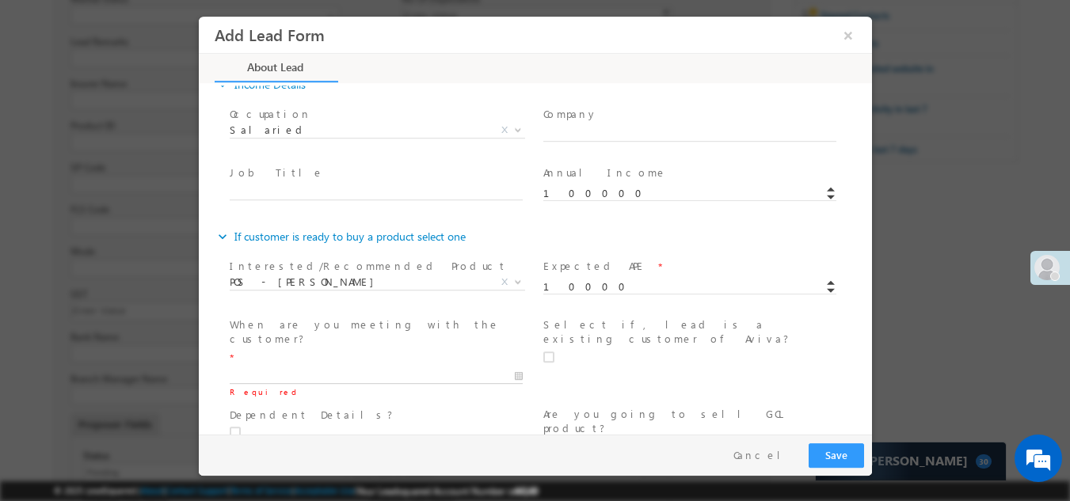
click at [321, 368] on input "text" at bounding box center [375, 376] width 293 height 16
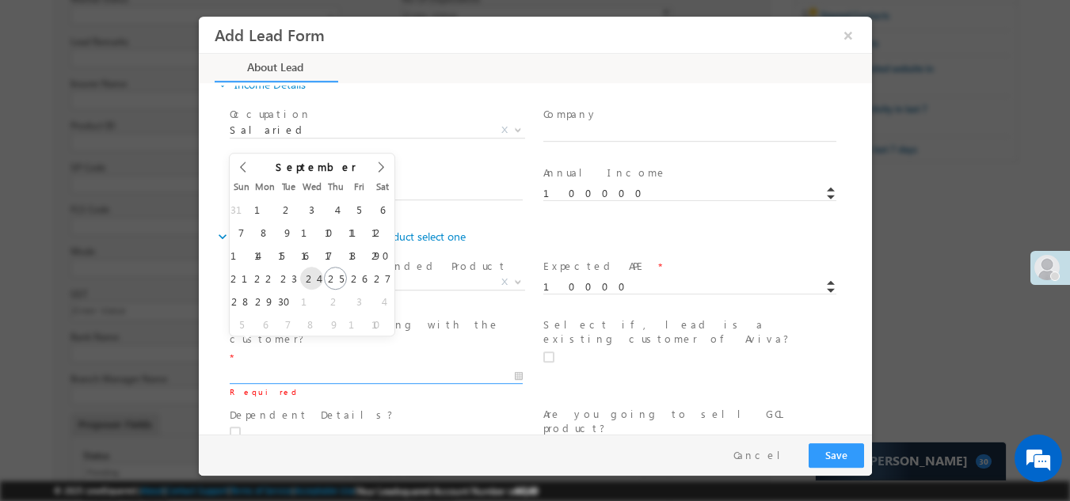
type input "09/24/2025"
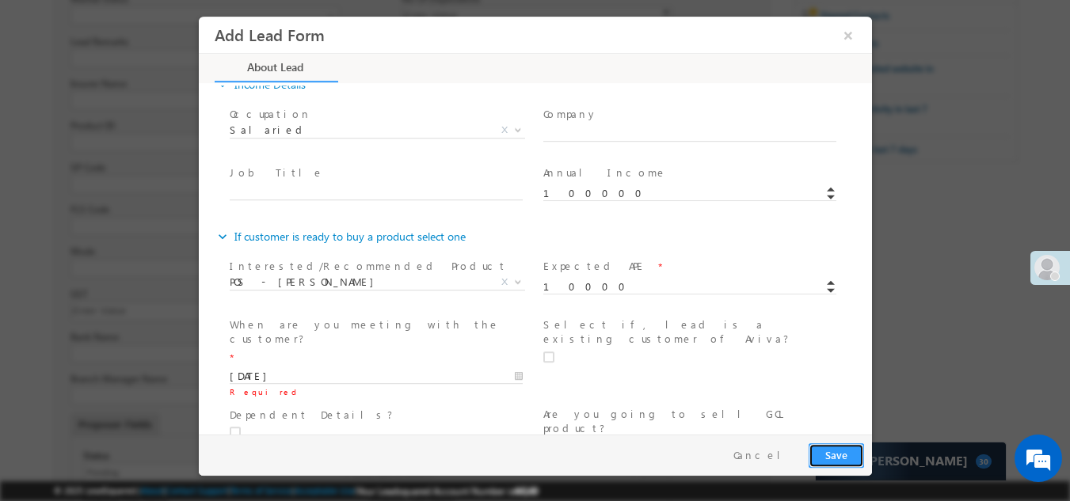
click at [820, 455] on button "Save" at bounding box center [835, 455] width 55 height 25
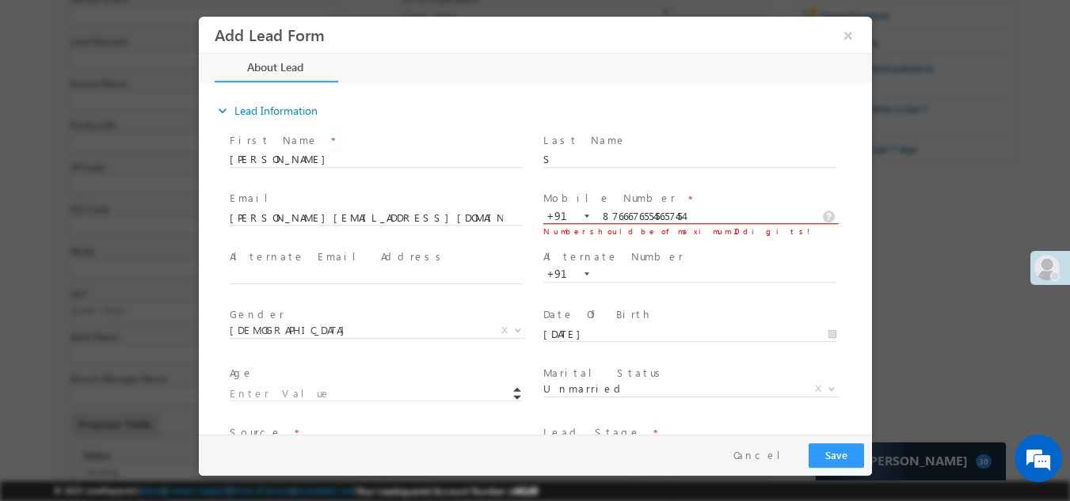
click at [702, 212] on input "87666765545657454" at bounding box center [688, 216] width 293 height 16
type input "8766676577"
click at [714, 250] on span "Alternate Number *" at bounding box center [688, 256] width 292 height 17
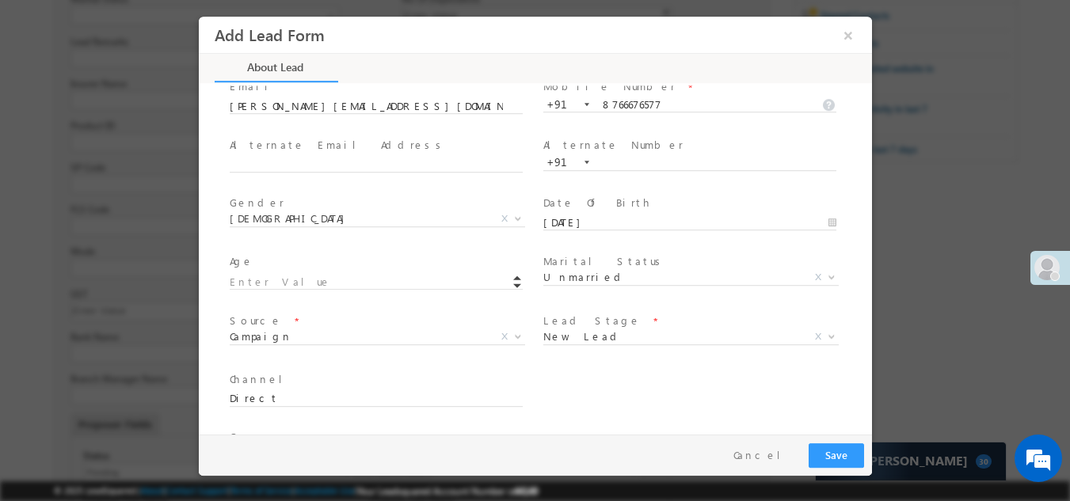
scroll to position [158, 0]
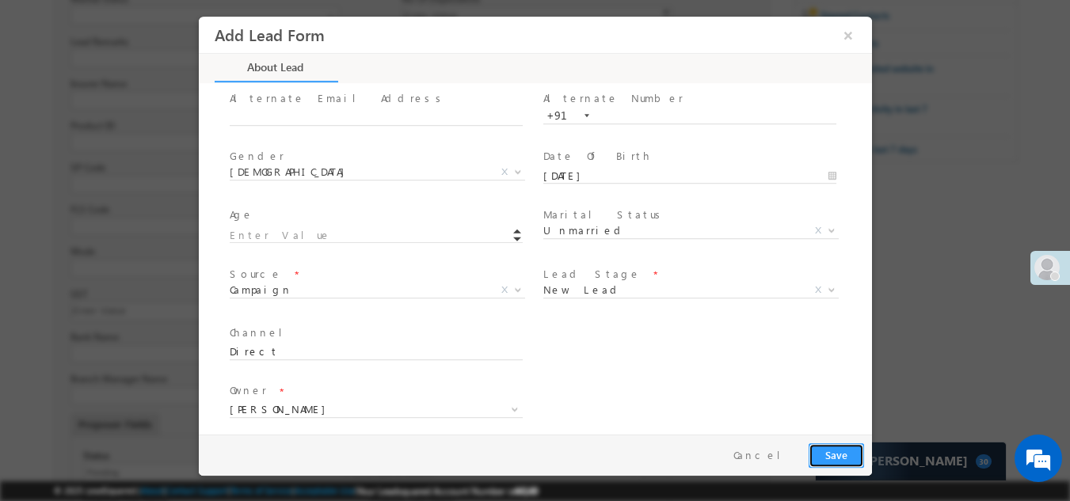
click at [822, 455] on button "Save" at bounding box center [835, 455] width 55 height 25
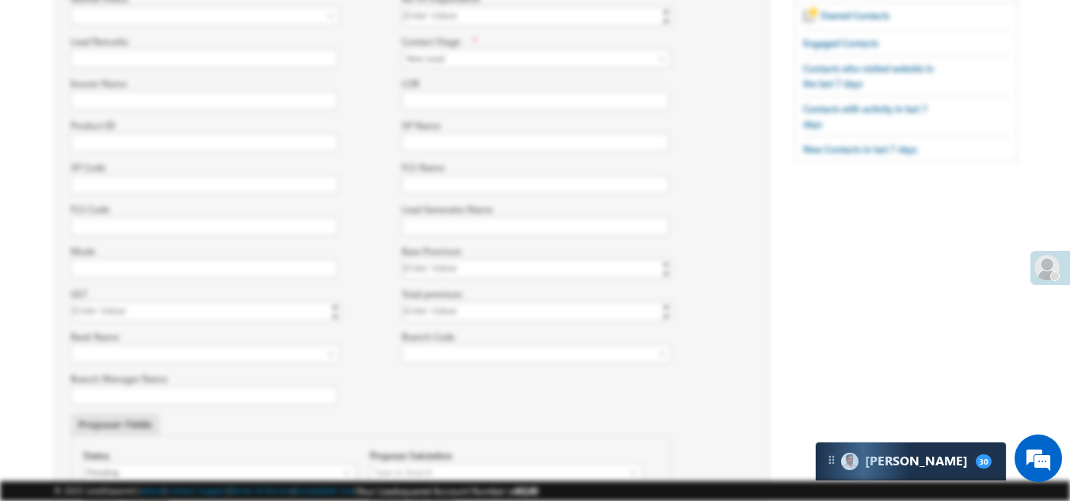
click at [846, 48] on div at bounding box center [535, 246] width 673 height 459
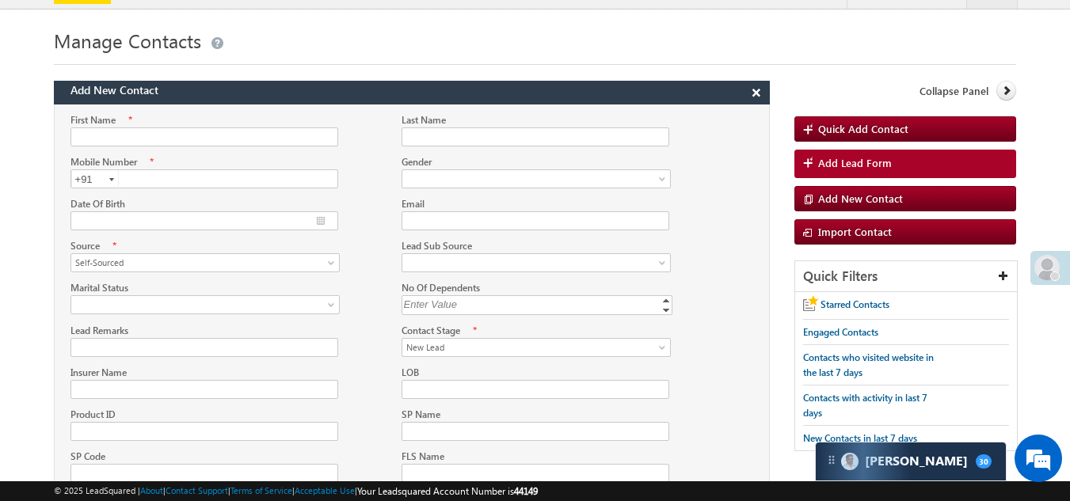
scroll to position [0, 0]
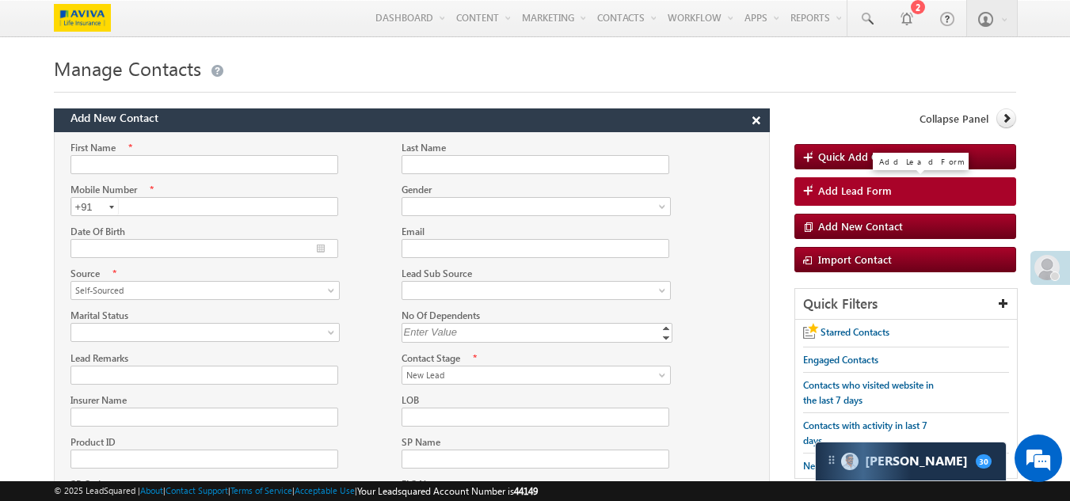
click at [820, 193] on span "Add Lead Form" at bounding box center [855, 191] width 74 height 14
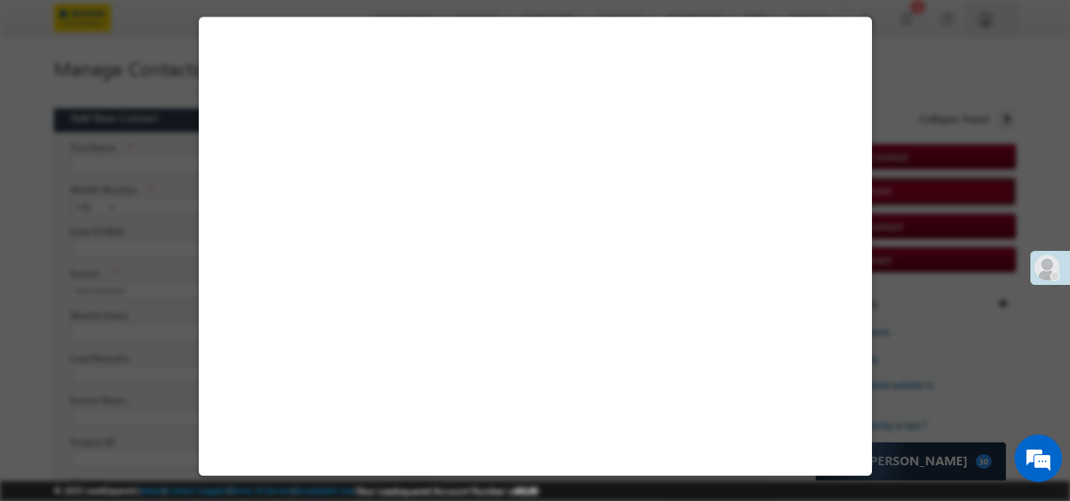
select select "Self-Sourced"
select select "New Lead"
select select "India"
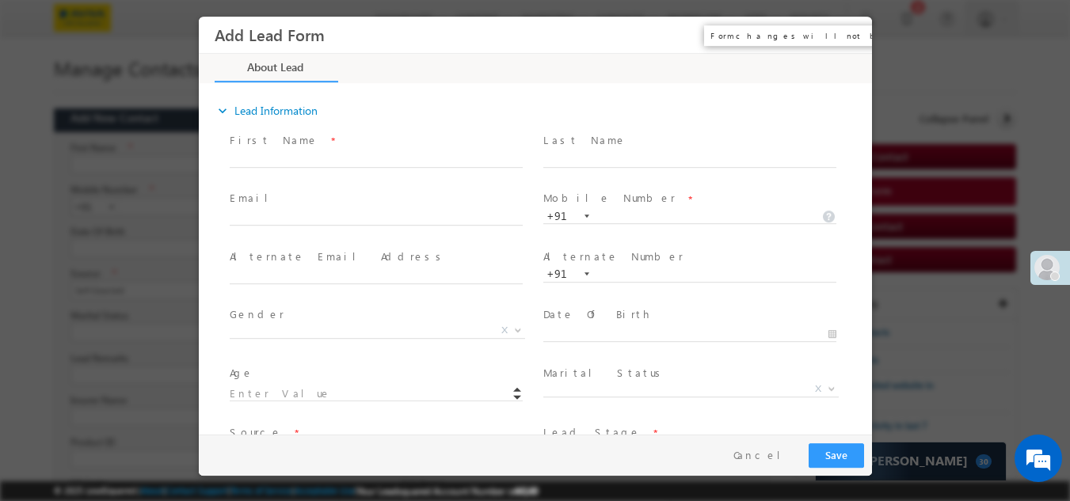
click at [845, 38] on button "×" at bounding box center [847, 34] width 27 height 29
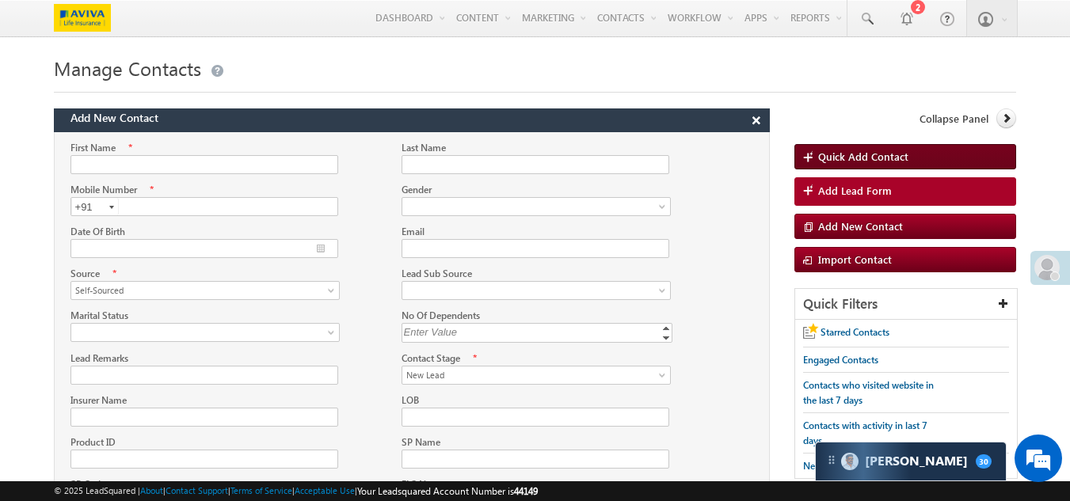
click at [833, 155] on span "Quick Add Contact" at bounding box center [863, 156] width 90 height 13
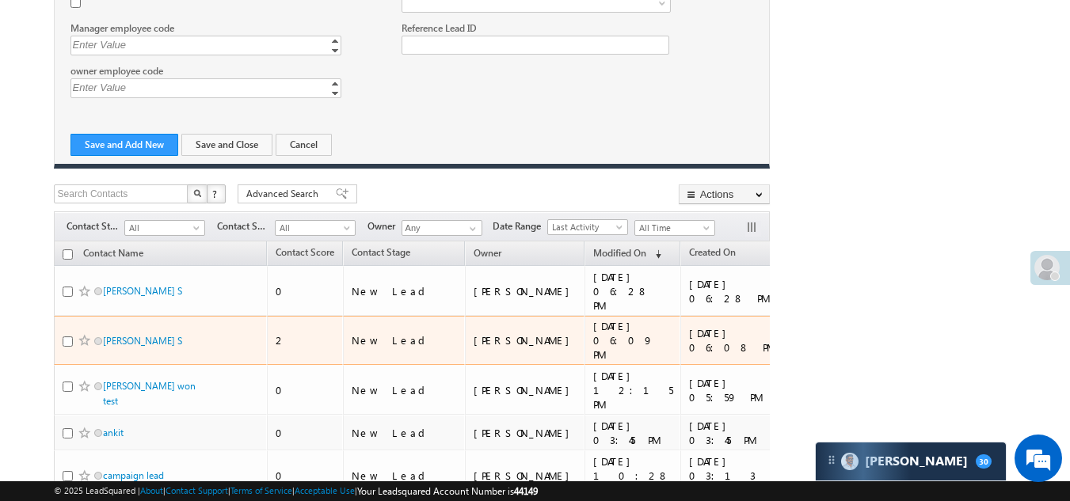
scroll to position [1950, 0]
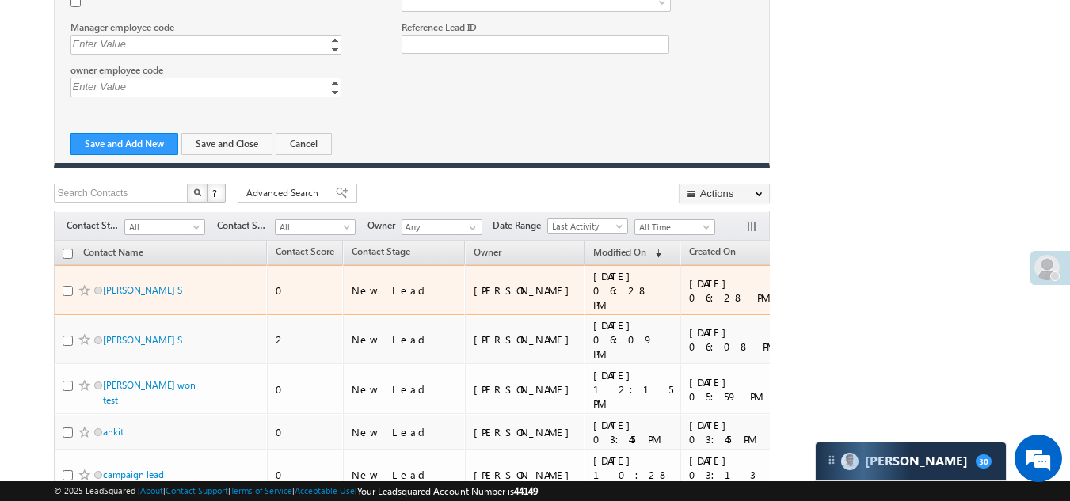
click at [67, 286] on input "checkbox" at bounding box center [68, 291] width 10 height 10
checkbox input "true"
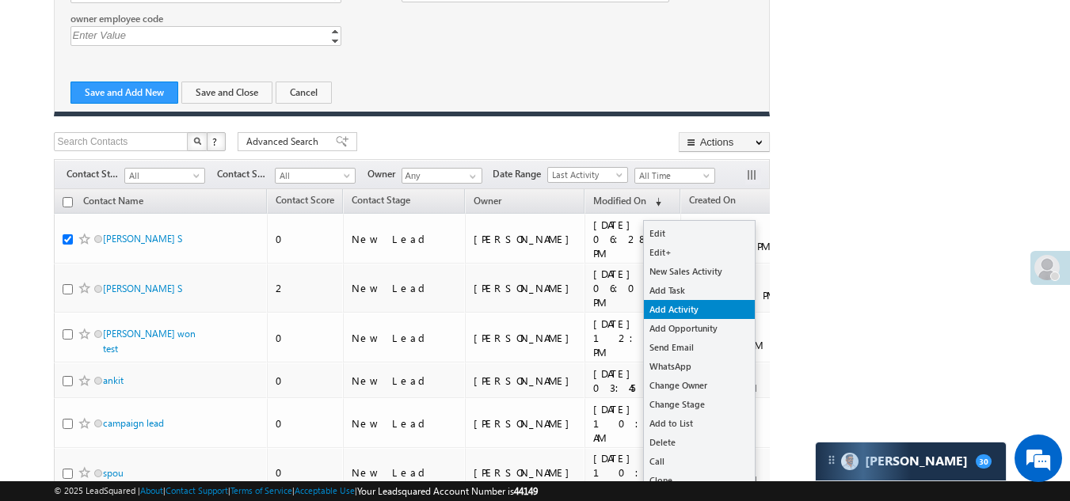
scroll to position [2029, 0]
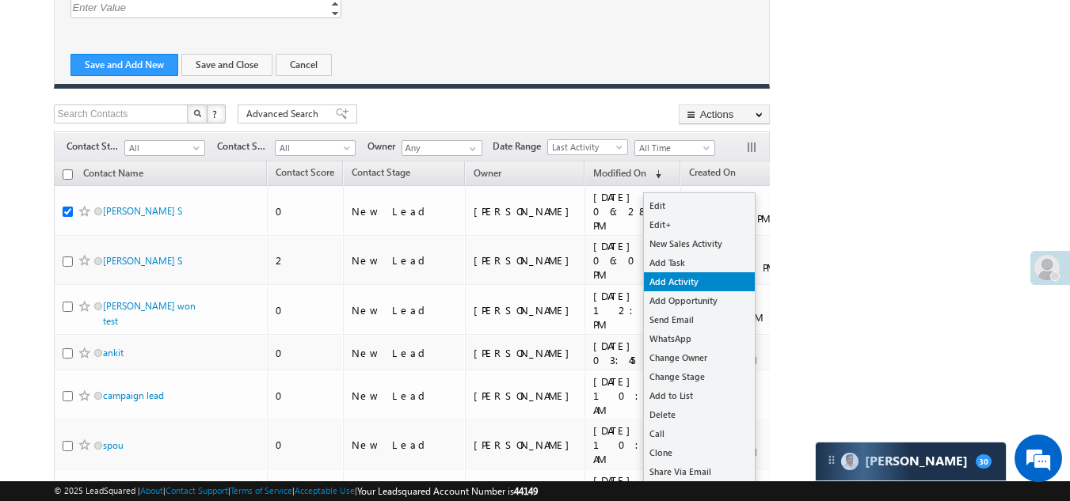
click at [681, 285] on link "Add Activity" at bounding box center [699, 281] width 111 height 19
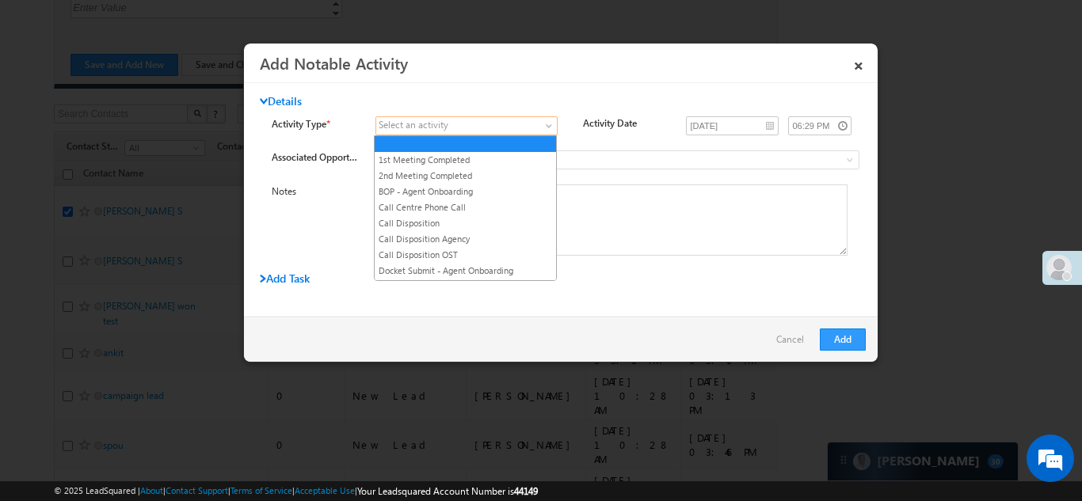
click at [451, 127] on span at bounding box center [457, 126] width 162 height 14
click at [439, 217] on link "Call Disposition" at bounding box center [465, 223] width 181 height 14
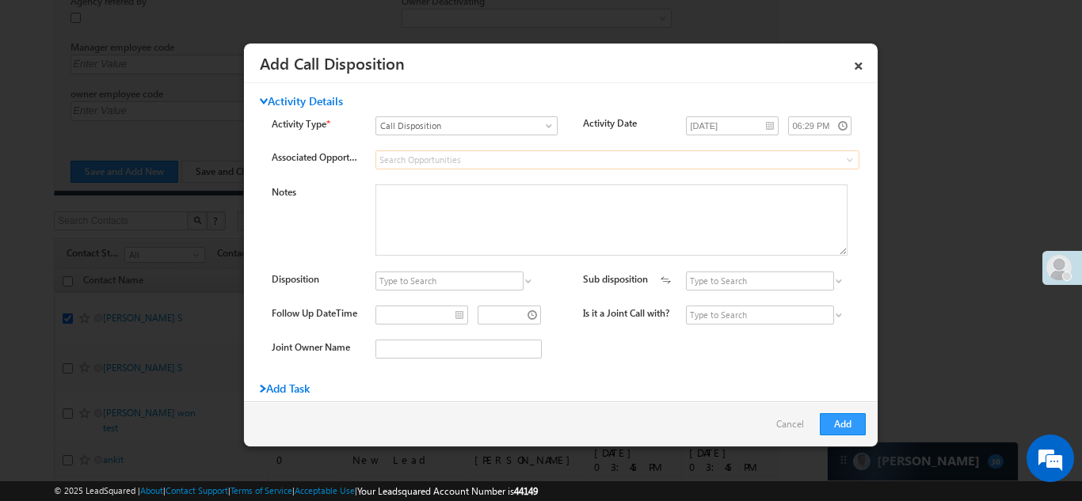
click at [419, 162] on input at bounding box center [617, 159] width 484 height 19
type input "l"
click at [420, 270] on div "Notes Disposition Met Closed" at bounding box center [575, 278] width 606 height 189
click at [420, 276] on input at bounding box center [449, 281] width 148 height 19
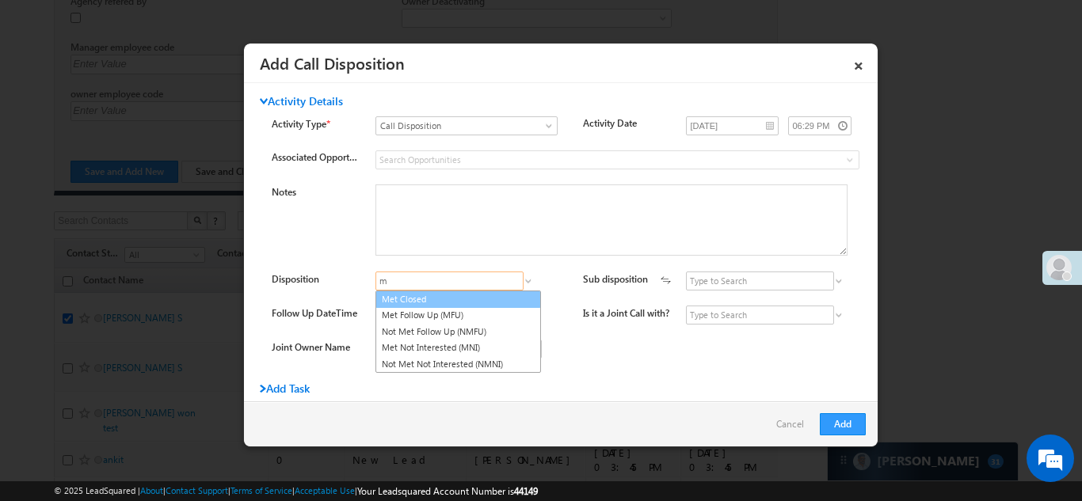
click at [424, 299] on link "Met Closed" at bounding box center [457, 300] width 165 height 18
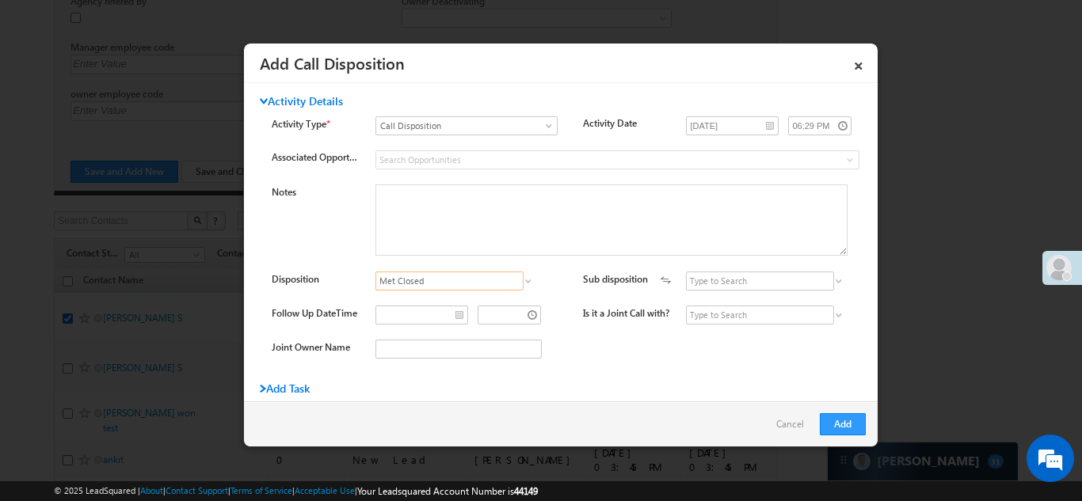
type input "Met Closed"
click at [699, 283] on input at bounding box center [760, 281] width 148 height 19
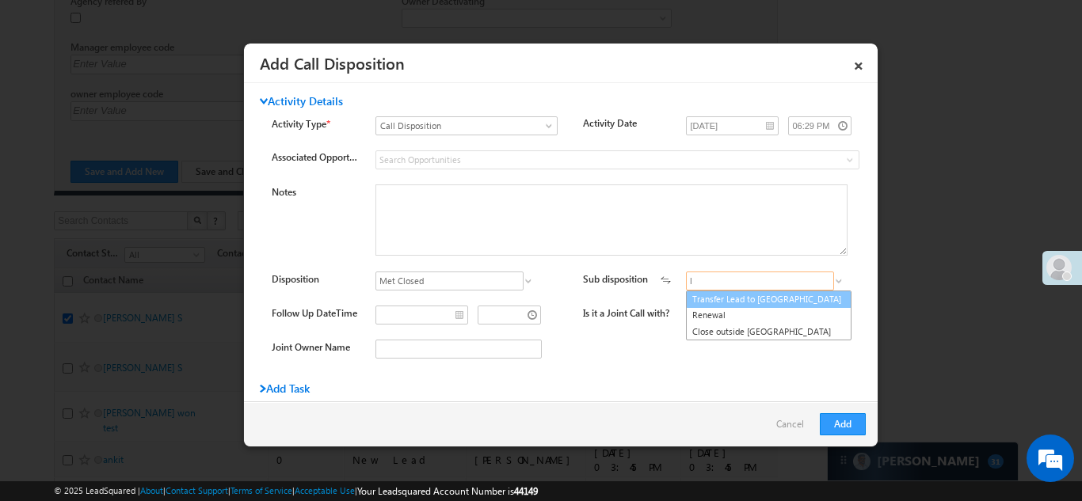
click at [717, 303] on link "Transfer Lead to ATHENA" at bounding box center [768, 300] width 165 height 18
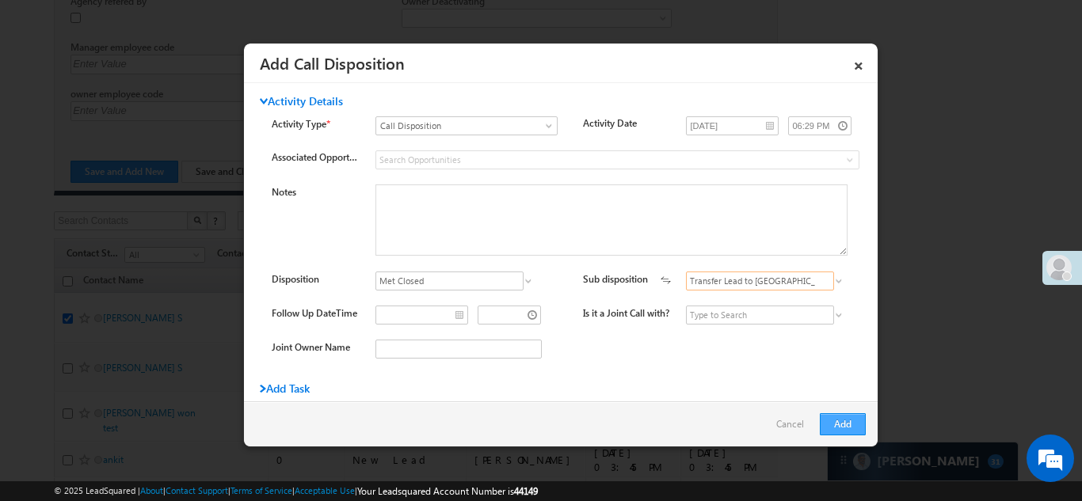
type input "Transfer Lead to ATHENA"
click at [853, 420] on button "Add" at bounding box center [843, 424] width 46 height 22
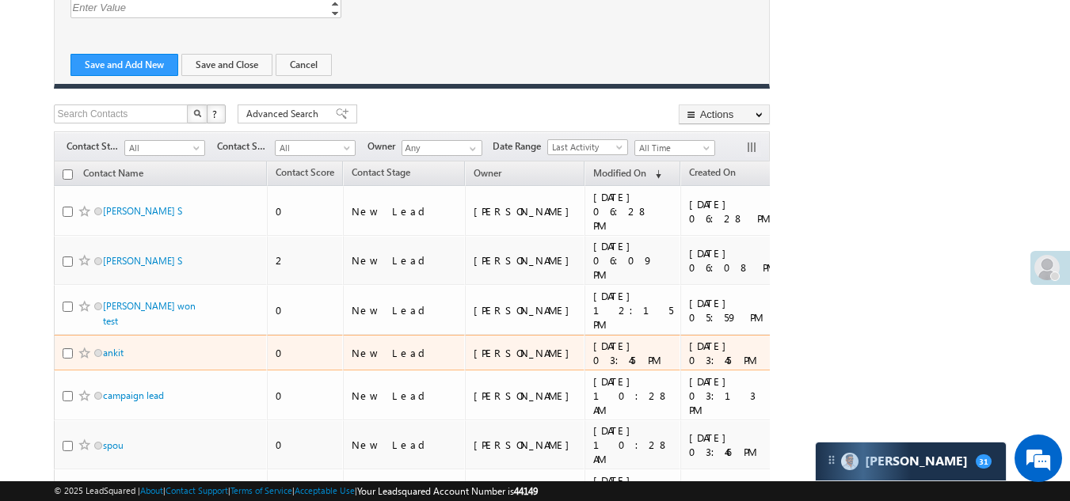
scroll to position [1987, 0]
